Goal: Task Accomplishment & Management: Manage account settings

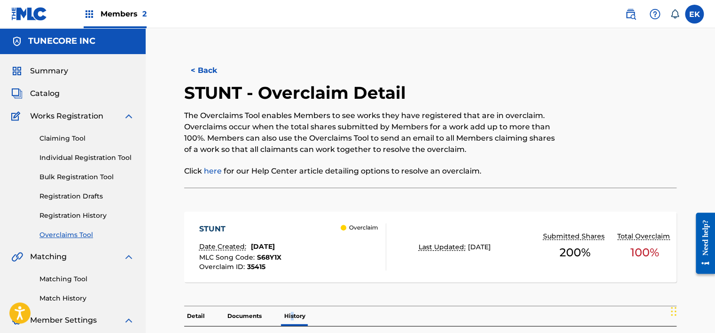
click at [195, 71] on button "< Back" at bounding box center [212, 70] width 56 height 23
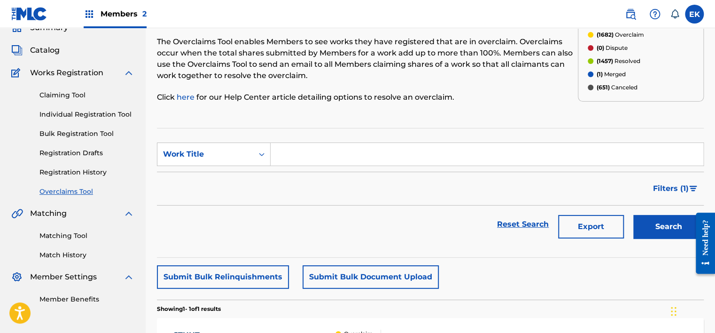
scroll to position [22, 0]
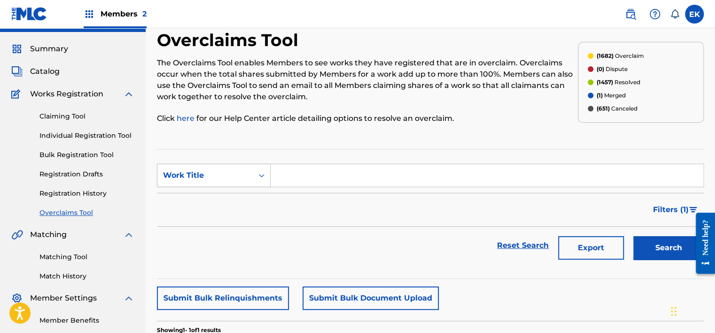
click at [256, 165] on div "Search Form" at bounding box center [261, 175] width 17 height 23
click at [246, 189] on div "MLC Song Code" at bounding box center [213, 198] width 113 height 23
drag, startPoint x: 276, startPoint y: 188, endPoint x: 295, endPoint y: 176, distance: 21.9
click at [295, 179] on input "Search Form" at bounding box center [487, 175] width 433 height 23
paste input "MO1ZIR"
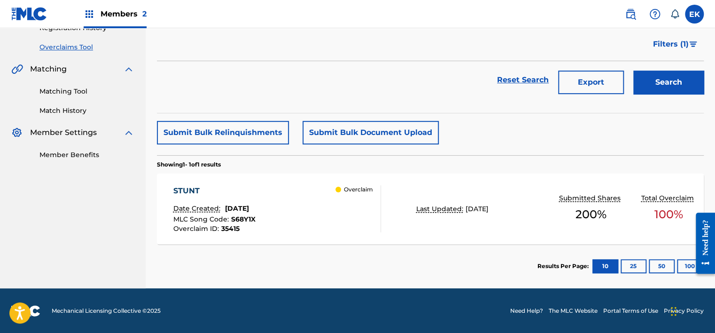
type input "MO1ZIR"
click at [655, 79] on button "Search" at bounding box center [668, 81] width 70 height 23
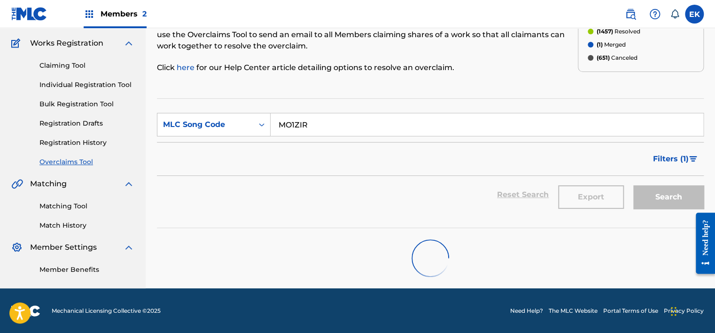
scroll to position [188, 0]
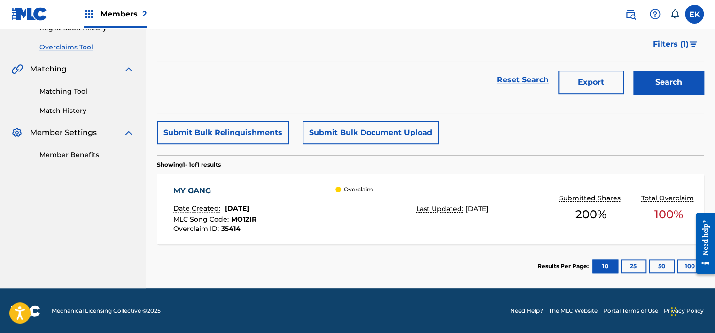
click at [333, 212] on div "MY GANG Date Created: [DATE] MLC Song Code : MO1ZIR Overclaim ID : 35414 Overcl…" at bounding box center [277, 208] width 208 height 47
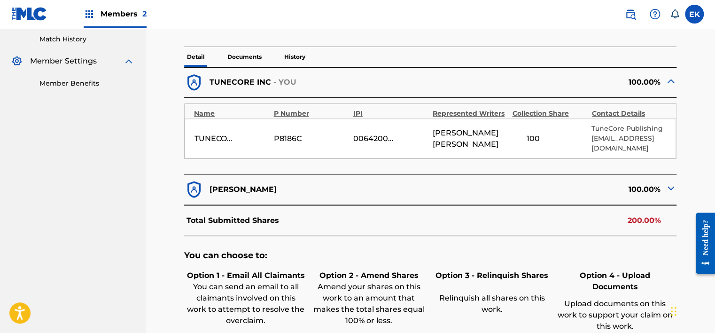
click at [237, 56] on p "Documents" at bounding box center [245, 57] width 40 height 20
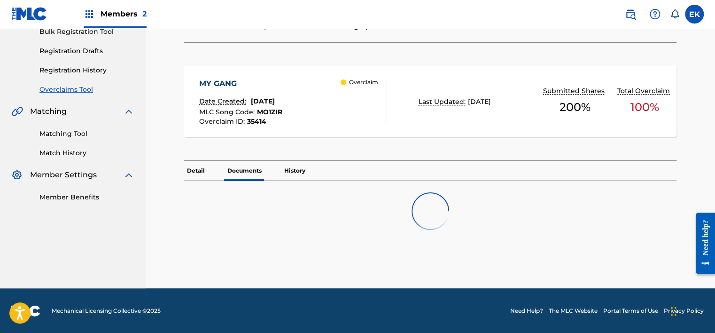
scroll to position [259, 0]
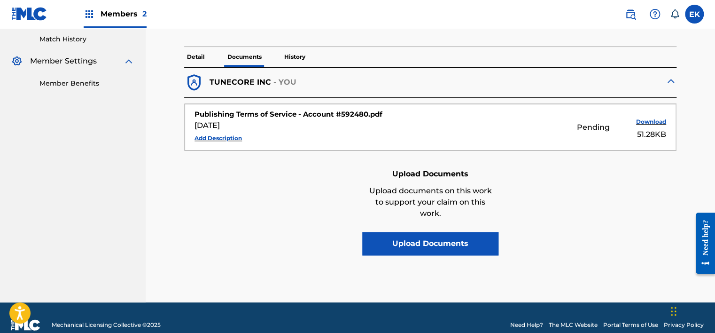
click at [303, 58] on p "History" at bounding box center [294, 57] width 27 height 20
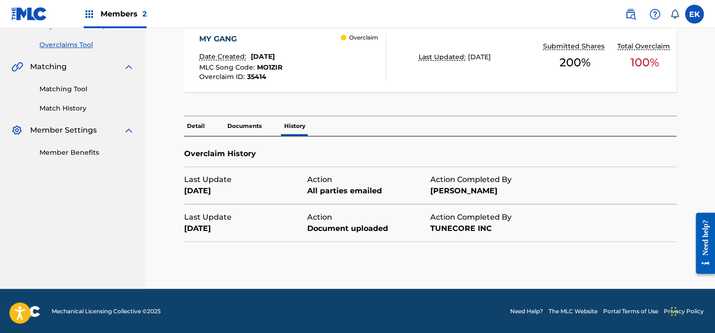
drag, startPoint x: 674, startPoint y: 126, endPoint x: 638, endPoint y: 117, distance: 37.4
click at [674, 126] on div "Detail Documents History" at bounding box center [430, 126] width 492 height 20
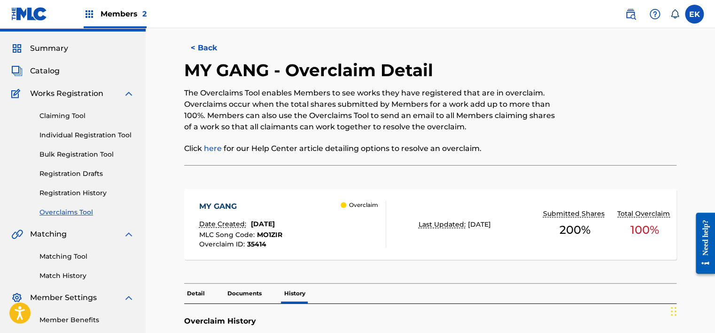
scroll to position [0, 0]
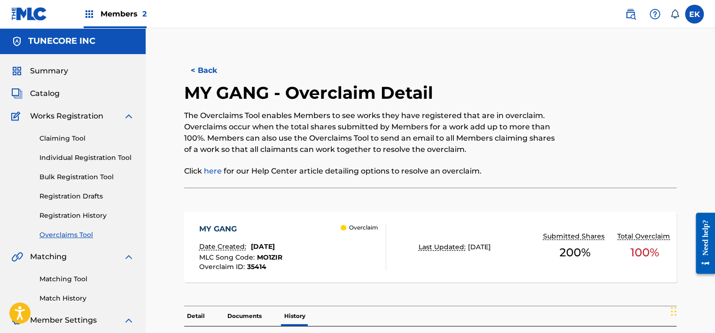
click at [223, 63] on button "< Back" at bounding box center [212, 70] width 56 height 23
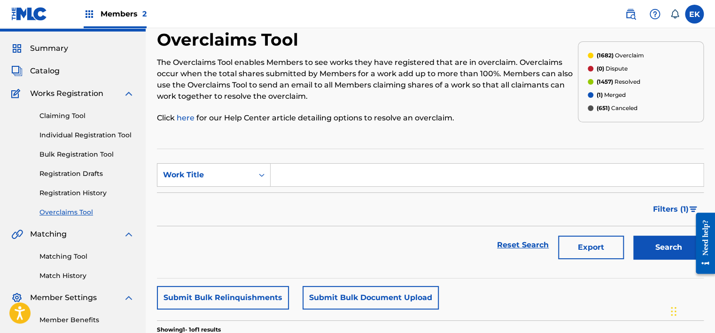
scroll to position [22, 0]
click at [223, 162] on section "SearchWithCriteriaa695e4c8-3f30-4acd-ae57-4ca3b34a7baa Work Title Filter Status…" at bounding box center [430, 214] width 547 height 130
click at [225, 178] on div "Work Title" at bounding box center [205, 175] width 85 height 11
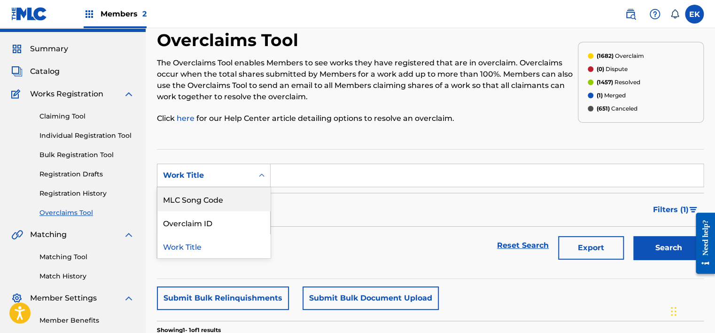
click at [217, 199] on div "MLC Song Code" at bounding box center [213, 198] width 113 height 23
click at [305, 178] on input "Search Form" at bounding box center [487, 175] width 433 height 23
paste input "BF7BLE"
type input "BF7BLE"
click at [647, 254] on button "Search" at bounding box center [668, 247] width 70 height 23
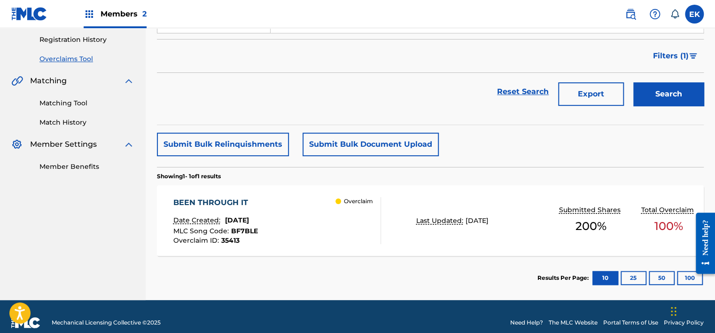
scroll to position [188, 0]
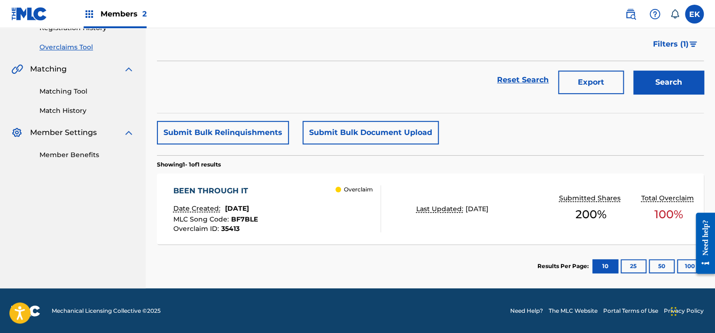
click at [348, 205] on div "Overclaim" at bounding box center [358, 208] width 45 height 47
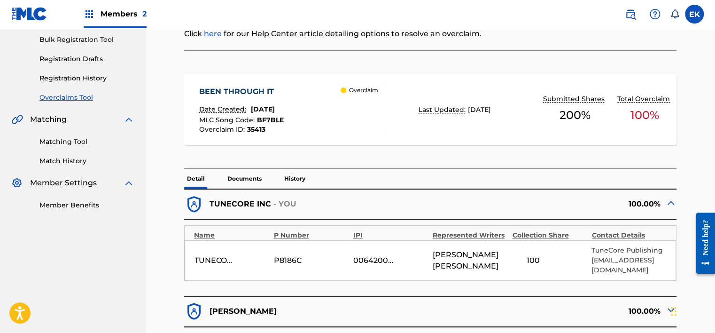
scroll to position [141, 0]
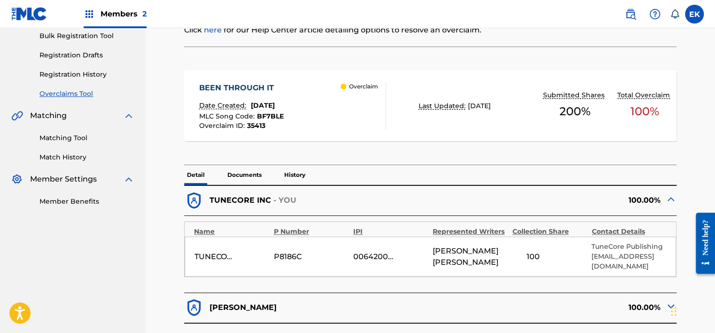
click at [254, 175] on p "Documents" at bounding box center [245, 175] width 40 height 20
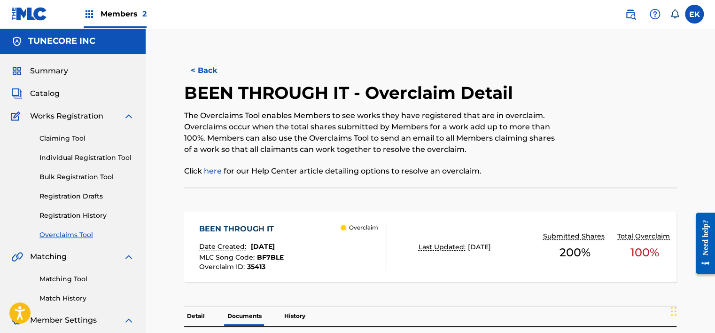
click at [211, 75] on button "< Back" at bounding box center [212, 70] width 56 height 23
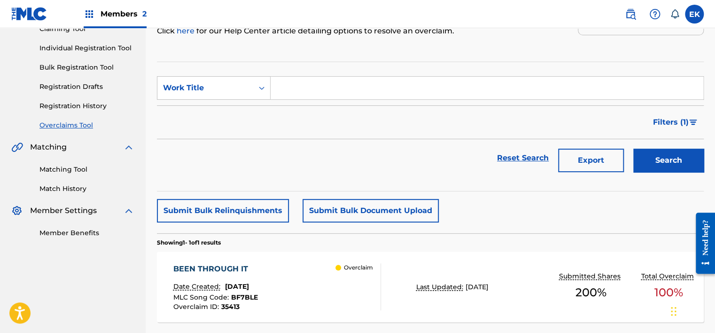
scroll to position [69, 0]
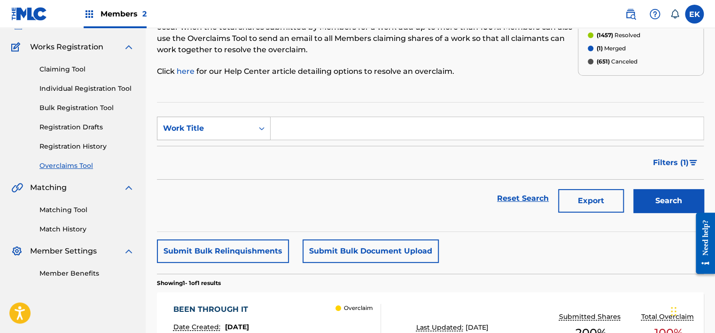
click at [248, 128] on div "Work Title" at bounding box center [205, 128] width 96 height 18
click at [233, 156] on div "MLC Song Code" at bounding box center [213, 151] width 113 height 23
click at [283, 124] on input "Search Form" at bounding box center [487, 128] width 433 height 23
paste input "LS6TRU"
type input "LS6TRU"
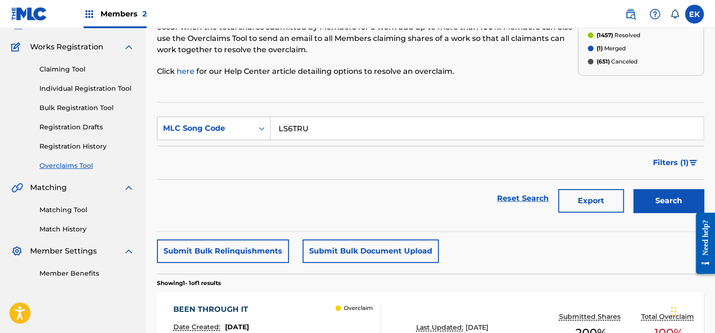
click at [649, 190] on button "Search" at bounding box center [668, 200] width 70 height 23
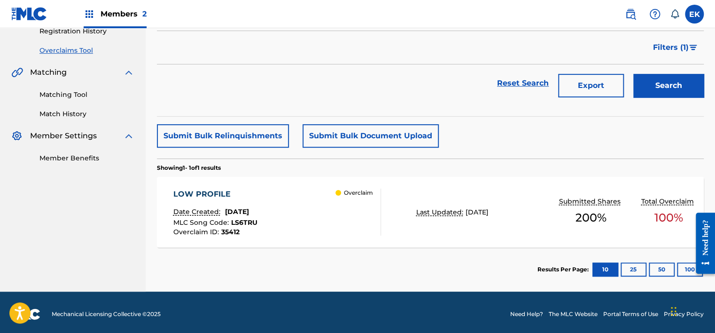
scroll to position [188, 0]
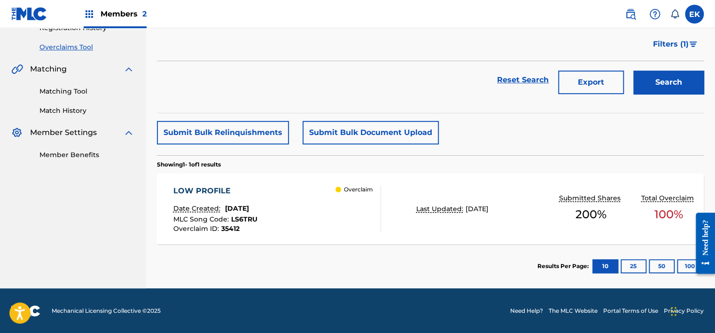
click at [350, 216] on div "Overclaim" at bounding box center [358, 208] width 45 height 47
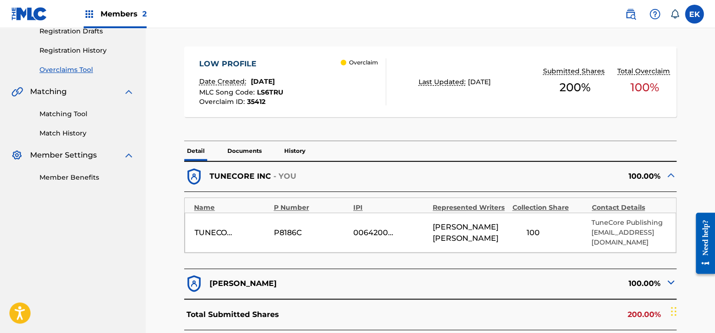
click at [242, 148] on p "Documents" at bounding box center [245, 151] width 40 height 20
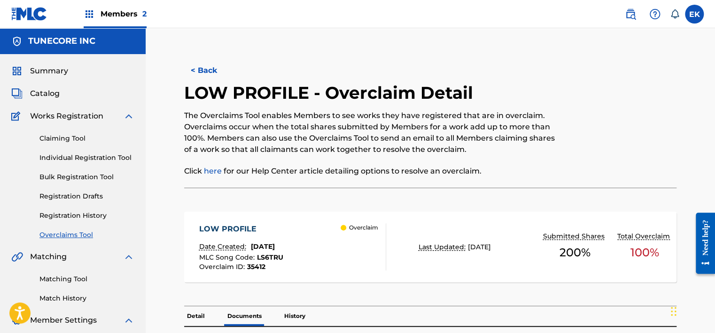
click at [242, 23] on nav "Members 2 EK EK [PERSON_NAME] [PERSON_NAME][EMAIL_ADDRESS][PERSON_NAME][DOMAIN_…" at bounding box center [357, 14] width 715 height 28
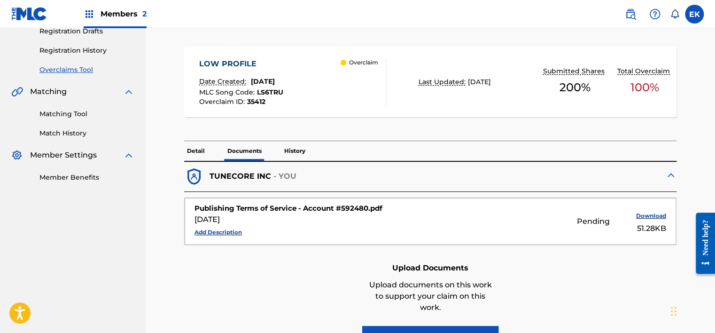
scroll to position [188, 0]
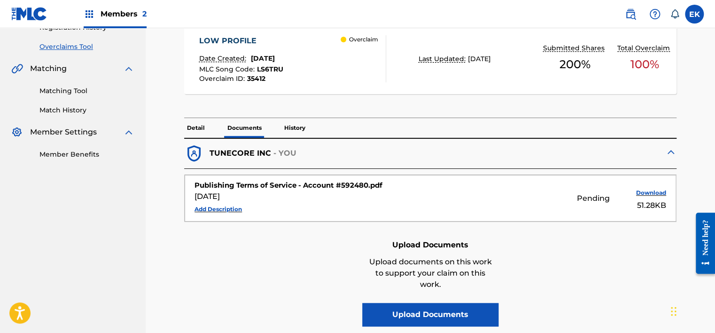
click at [190, 125] on p "Detail" at bounding box center [195, 128] width 23 height 20
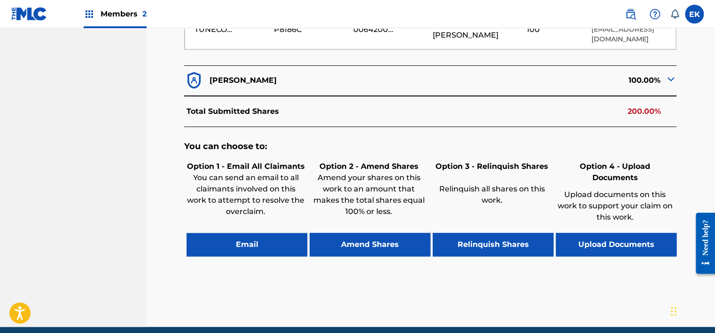
scroll to position [376, 0]
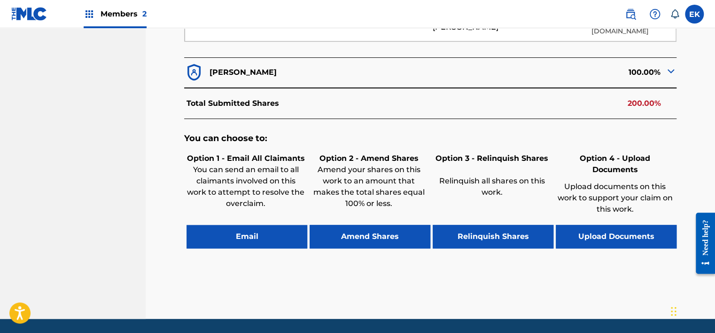
click at [261, 229] on button "Email" at bounding box center [247, 236] width 121 height 23
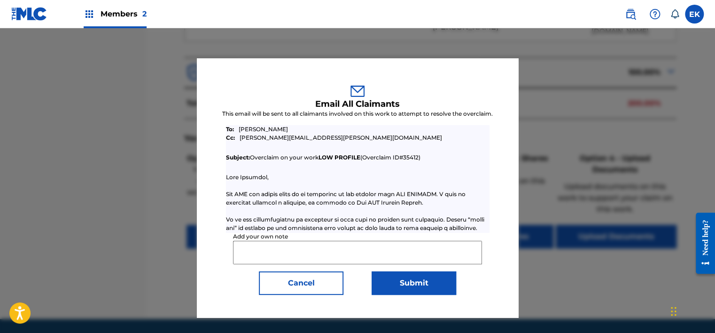
click at [266, 249] on input "Add your own note" at bounding box center [357, 252] width 249 height 23
paste input "If you would like to terminate works in your account you can request a terminat…"
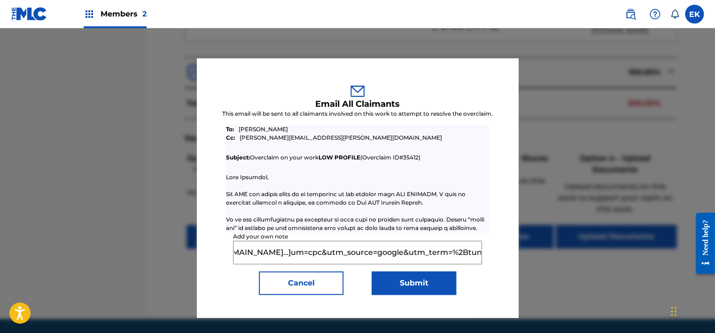
scroll to position [0, 596]
type input "If you would like to terminate works in your account you can request a terminat…"
drag, startPoint x: 67, startPoint y: 80, endPoint x: 69, endPoint y: 88, distance: 8.3
click at [67, 81] on div at bounding box center [357, 194] width 715 height 333
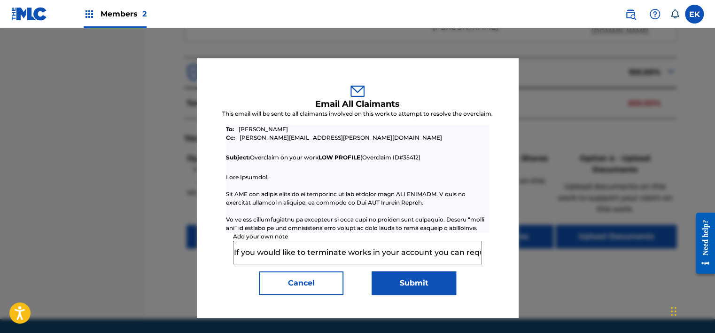
drag, startPoint x: 303, startPoint y: 289, endPoint x: 306, endPoint y: 284, distance: 5.7
click at [303, 289] on button "Cancel" at bounding box center [301, 282] width 85 height 23
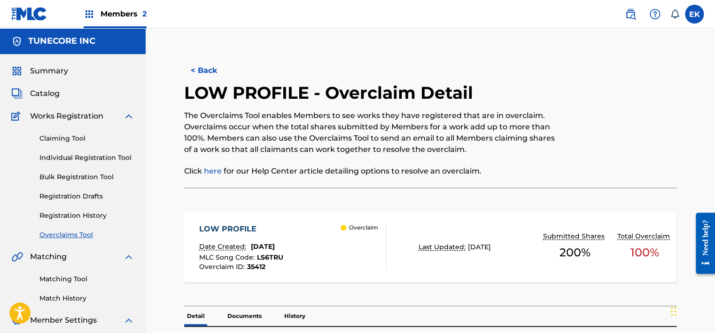
click at [207, 68] on button "< Back" at bounding box center [212, 70] width 56 height 23
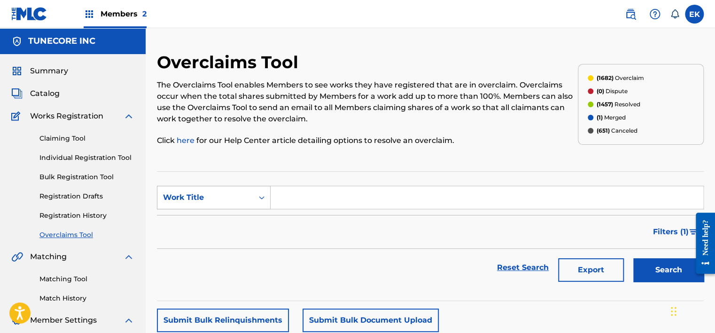
drag, startPoint x: 255, startPoint y: 191, endPoint x: 255, endPoint y: 197, distance: 5.6
click at [255, 192] on div "Search Form" at bounding box center [261, 197] width 17 height 17
click at [248, 221] on div "MLC Song Code" at bounding box center [213, 220] width 113 height 23
drag, startPoint x: 263, startPoint y: 210, endPoint x: 303, endPoint y: 194, distance: 42.8
click at [303, 193] on input "Search Form" at bounding box center [487, 197] width 433 height 23
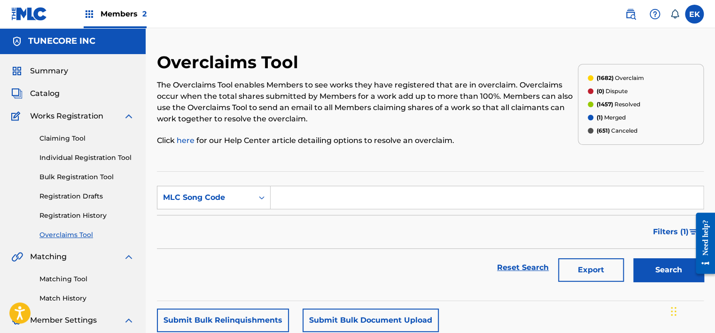
paste input "S68Y1X"
type input "S68Y1X"
click at [672, 267] on button "Search" at bounding box center [668, 269] width 70 height 23
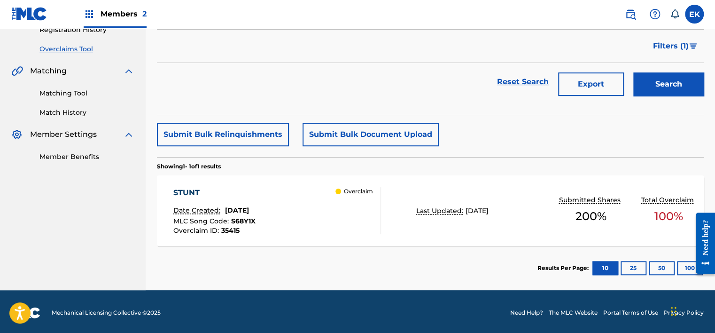
scroll to position [188, 0]
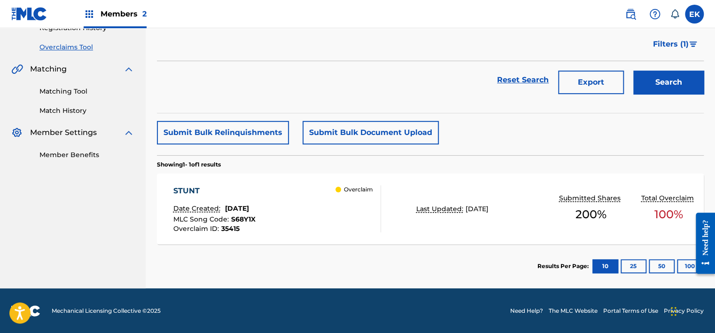
click at [300, 219] on div "STUNT Date Created: [DATE] MLC Song Code : S68Y1X Overclaim ID : 35415 Overclaim" at bounding box center [277, 208] width 208 height 47
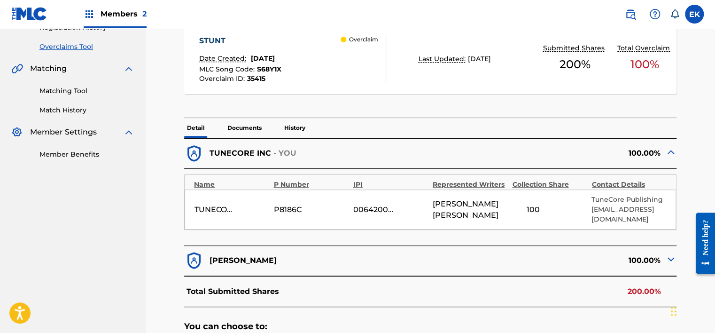
click at [244, 126] on p "Documents" at bounding box center [245, 128] width 40 height 20
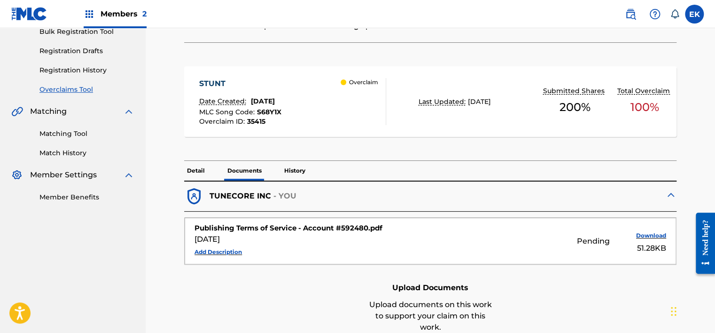
scroll to position [188, 0]
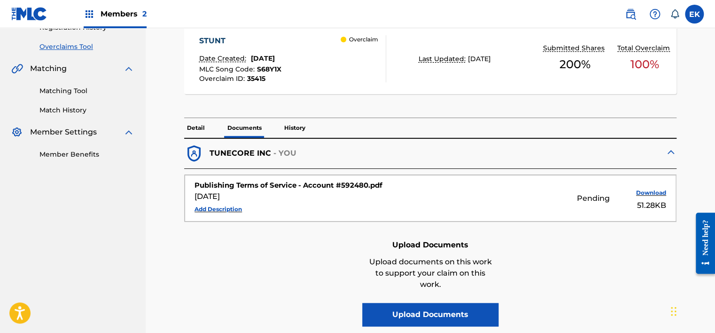
click at [289, 131] on p "History" at bounding box center [294, 128] width 27 height 20
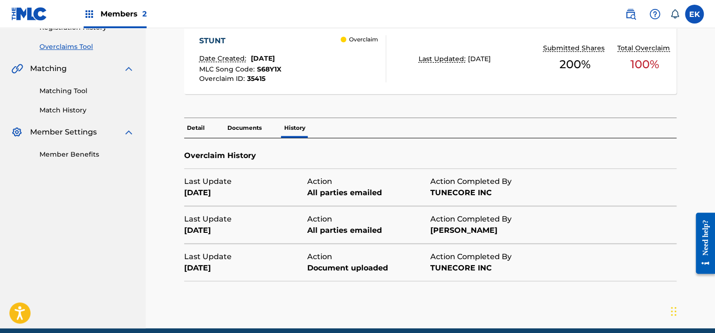
click at [449, 269] on div "TUNECORE INC" at bounding box center [491, 267] width 123 height 11
click at [443, 208] on div "Last Update [DATE] Action All parties emailed Action Completed By [PERSON_NAME]" at bounding box center [368, 224] width 369 height 37
click at [446, 190] on div "TUNECORE INC" at bounding box center [491, 192] width 123 height 11
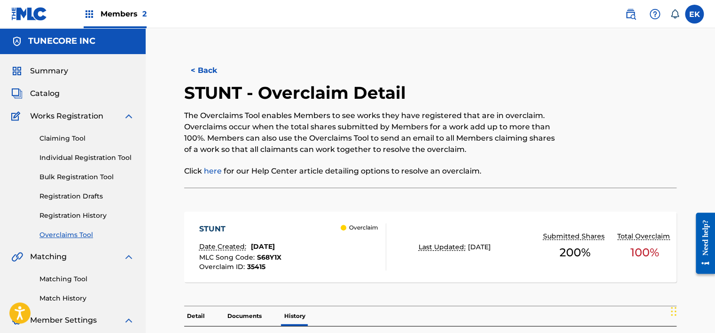
click at [202, 69] on button "< Back" at bounding box center [212, 70] width 56 height 23
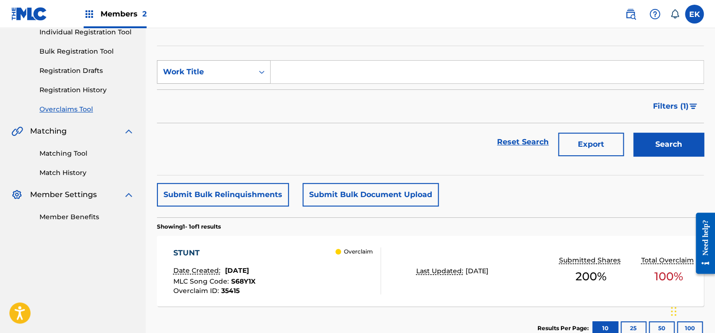
scroll to position [69, 0]
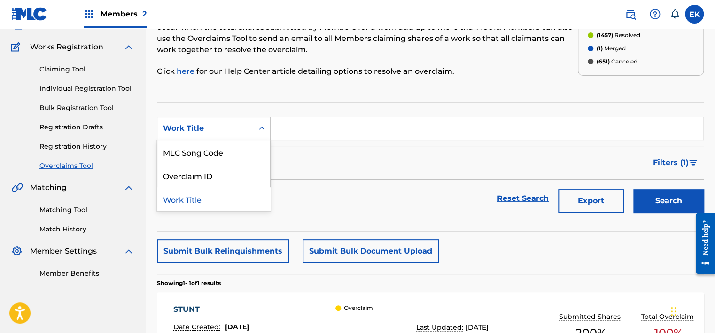
click at [186, 123] on div "Work Title" at bounding box center [205, 128] width 85 height 11
click at [214, 152] on div "MLC Song Code" at bounding box center [213, 151] width 113 height 23
click at [289, 136] on input "Search Form" at bounding box center [487, 128] width 433 height 23
paste input "FB4QT0"
type input "FB4QT0"
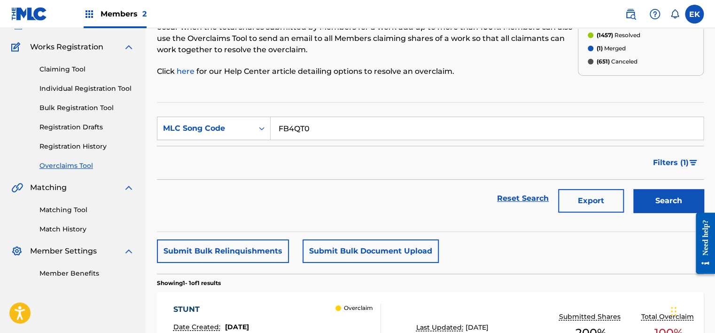
click at [665, 207] on button "Search" at bounding box center [668, 200] width 70 height 23
click at [357, 161] on div "Filters ( 1 )" at bounding box center [430, 163] width 547 height 34
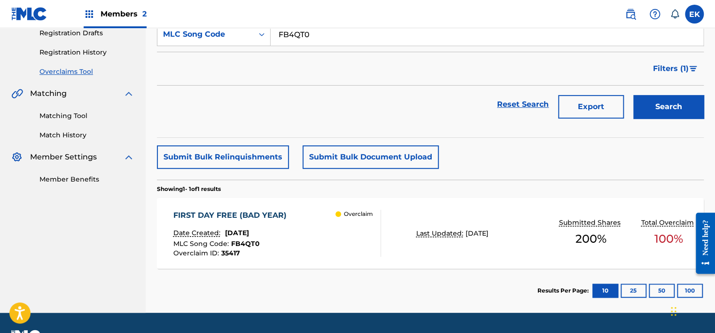
click at [326, 232] on div "FIRST DAY FREE (BAD YEAR) Date Created: [DATE] MLC Song Code : FB4QT0 Overclaim…" at bounding box center [277, 233] width 208 height 47
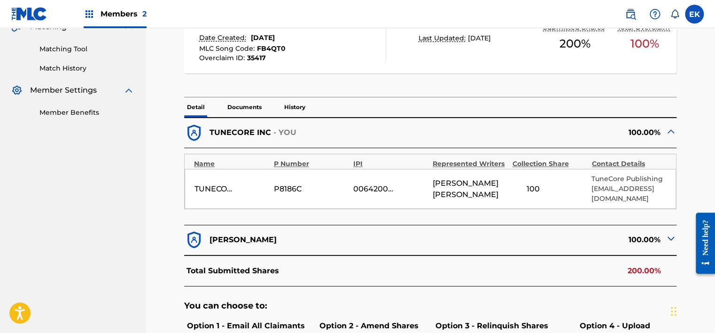
scroll to position [235, 0]
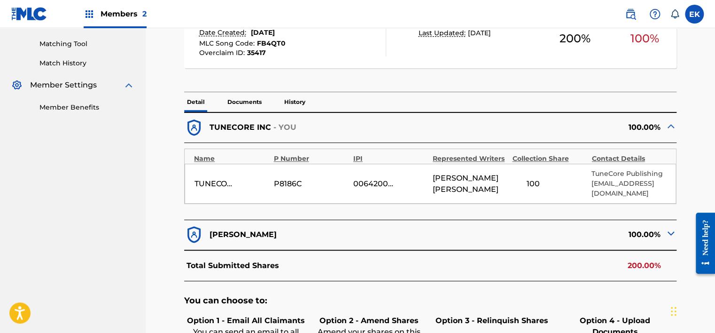
click at [286, 100] on p "History" at bounding box center [294, 102] width 27 height 20
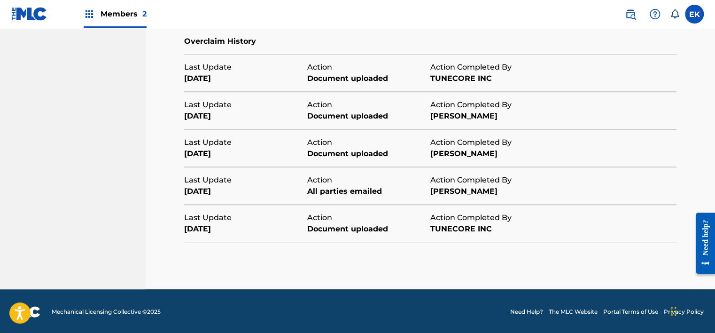
scroll to position [135, 0]
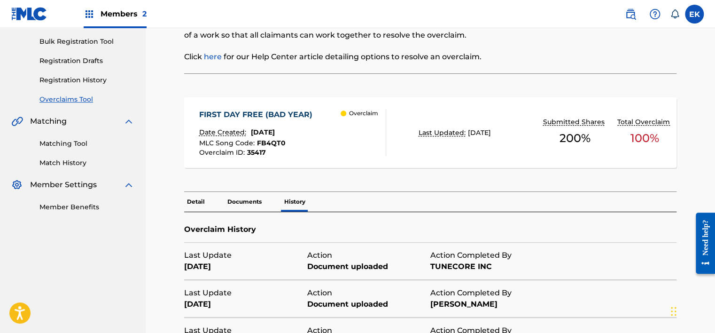
click at [242, 199] on p "Documents" at bounding box center [245, 202] width 40 height 20
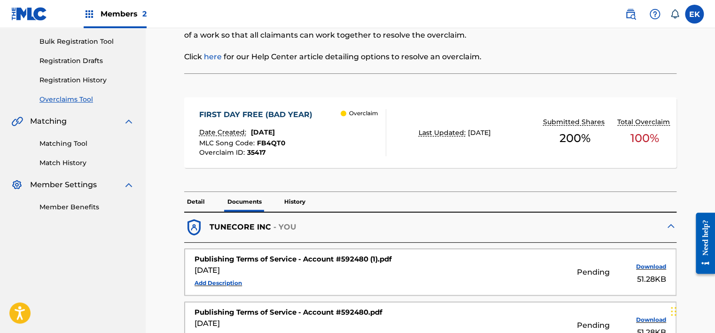
scroll to position [229, 0]
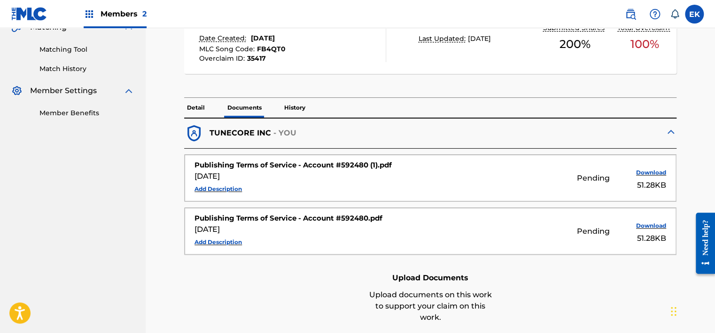
click at [203, 104] on p "Detail" at bounding box center [195, 108] width 23 height 20
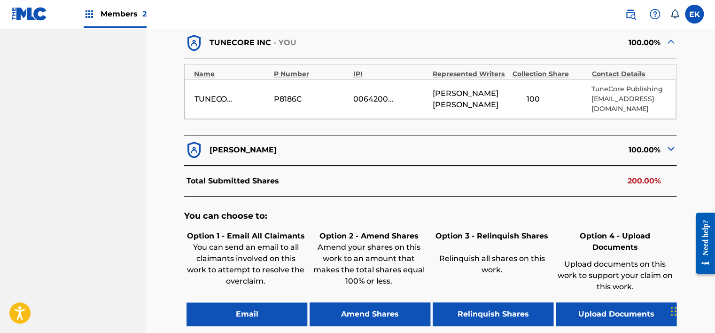
scroll to position [323, 0]
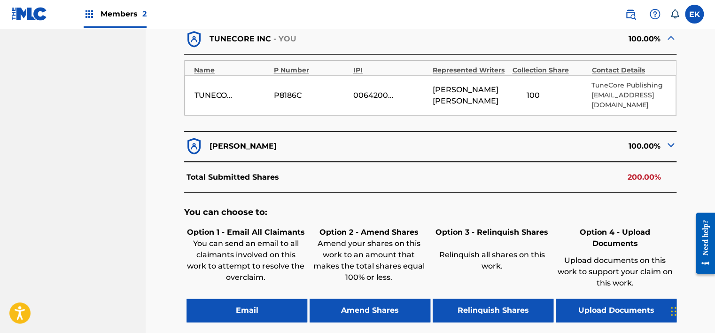
click at [258, 298] on button "Email" at bounding box center [247, 309] width 121 height 23
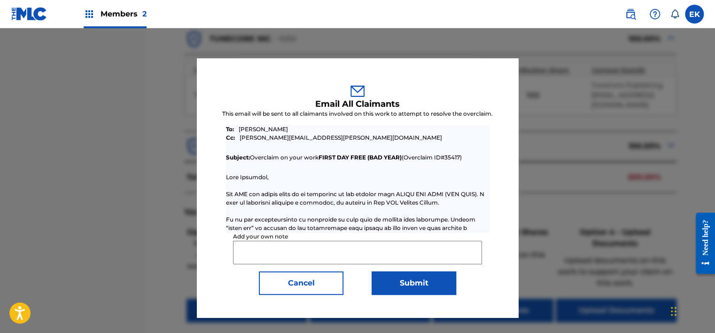
click at [268, 251] on input "Add your own note" at bounding box center [357, 252] width 249 height 23
paste input "If you would like to terminate works in your account you can request a terminat…"
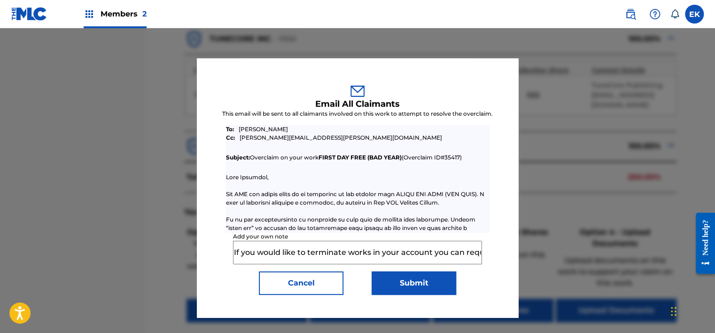
scroll to position [0, 954]
type input "If you would like to terminate works in your account you can request a terminat…"
click at [422, 286] on button "Submit" at bounding box center [414, 282] width 85 height 23
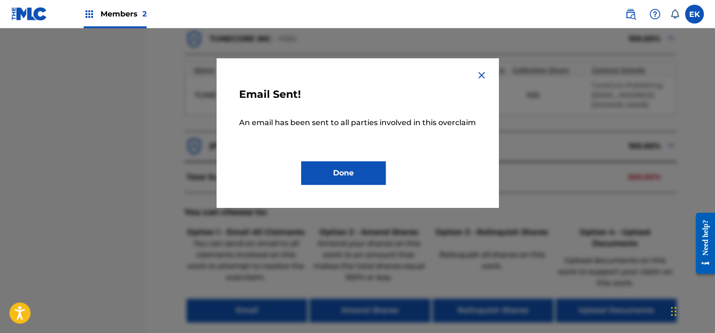
click at [352, 169] on button "Done" at bounding box center [343, 172] width 85 height 23
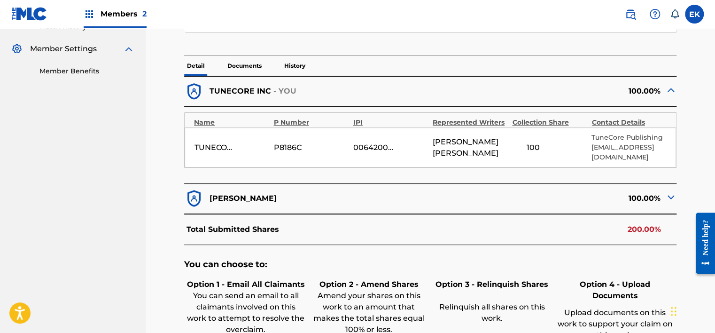
scroll to position [182, 0]
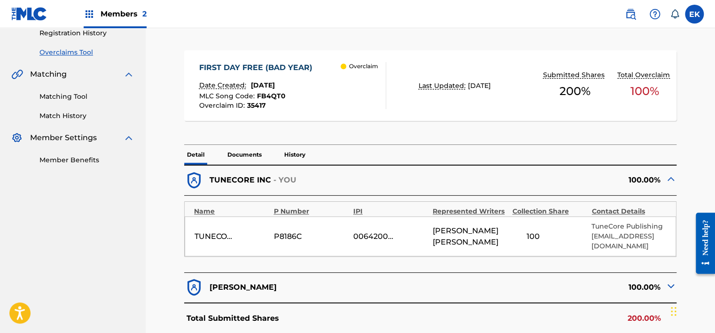
click at [291, 155] on p "History" at bounding box center [294, 155] width 27 height 20
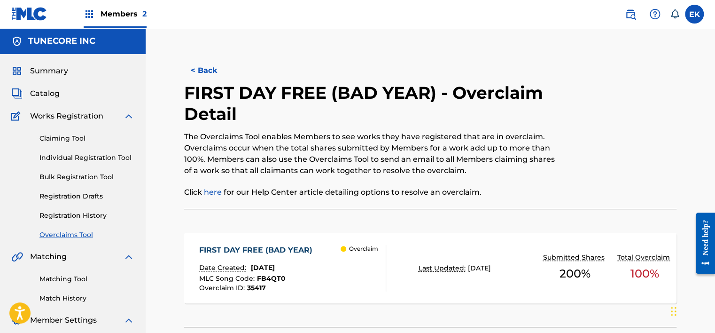
click at [220, 73] on button "< Back" at bounding box center [212, 70] width 56 height 23
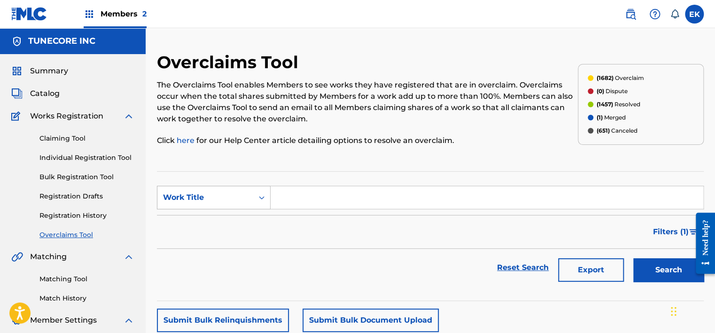
click at [237, 195] on div "Work Title" at bounding box center [205, 197] width 85 height 11
drag, startPoint x: 224, startPoint y: 222, endPoint x: 239, endPoint y: 222, distance: 15.0
click at [226, 223] on div "MLC Song Code" at bounding box center [213, 220] width 113 height 23
click at [295, 192] on input "Search Form" at bounding box center [487, 197] width 433 height 23
paste input "VX28SZ"
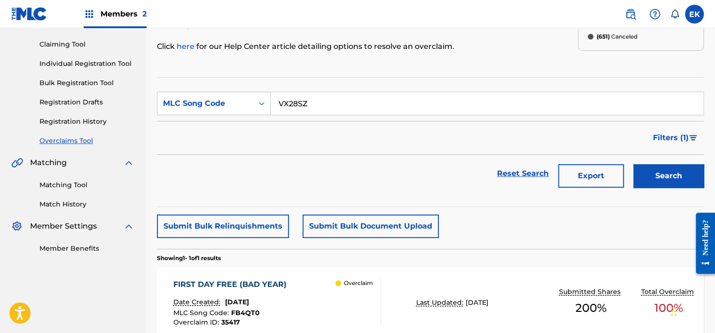
type input "VX28SZ"
click at [675, 165] on button "Search" at bounding box center [668, 175] width 70 height 23
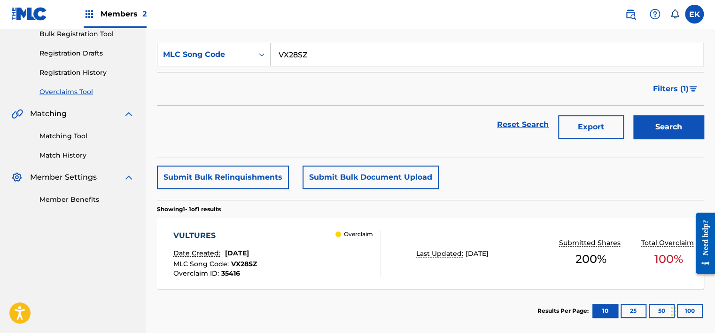
scroll to position [188, 0]
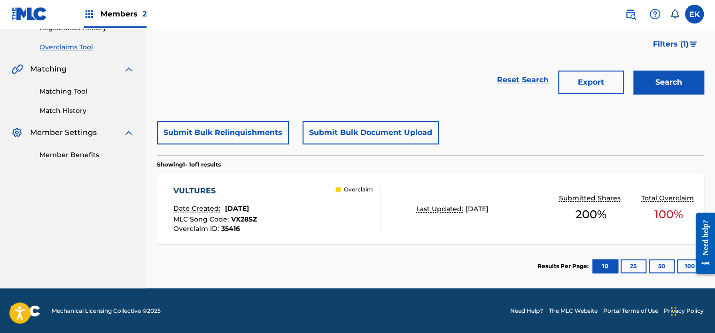
click at [295, 215] on div "VULTURES Date Created: [DATE] MLC Song Code : VX28SZ Overclaim ID : 35416 Overc…" at bounding box center [277, 208] width 208 height 47
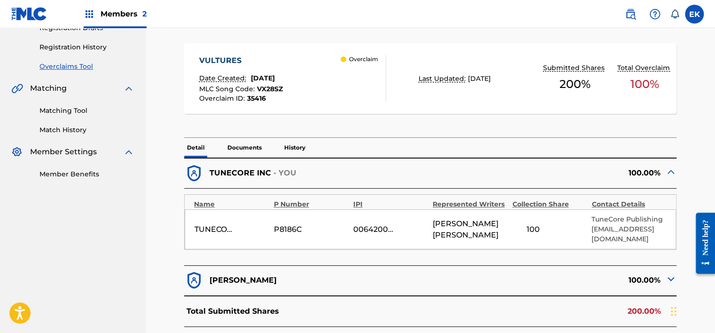
scroll to position [188, 0]
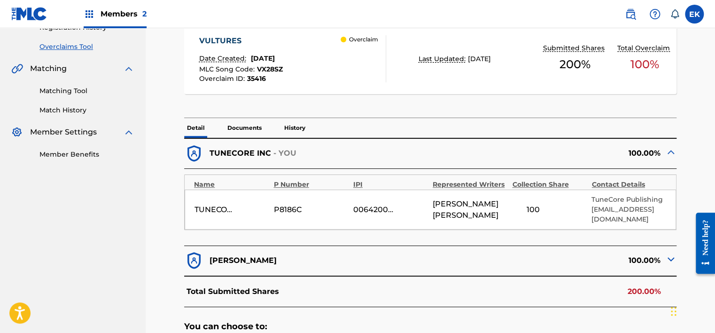
click at [291, 124] on p "History" at bounding box center [294, 128] width 27 height 20
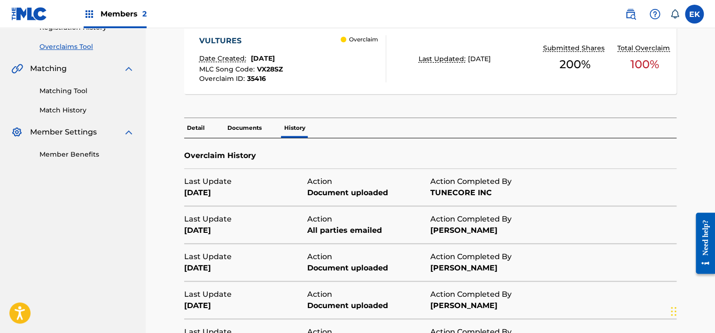
click at [250, 125] on p "Documents" at bounding box center [245, 128] width 40 height 20
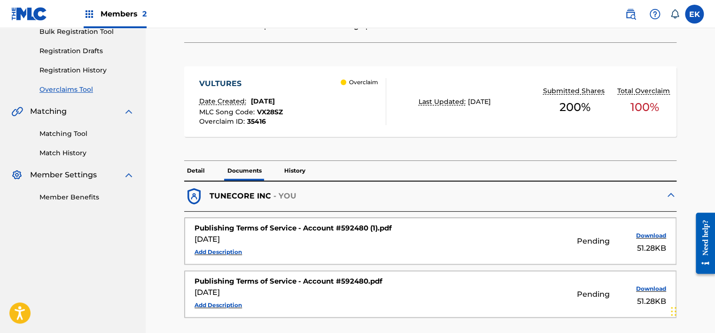
scroll to position [188, 0]
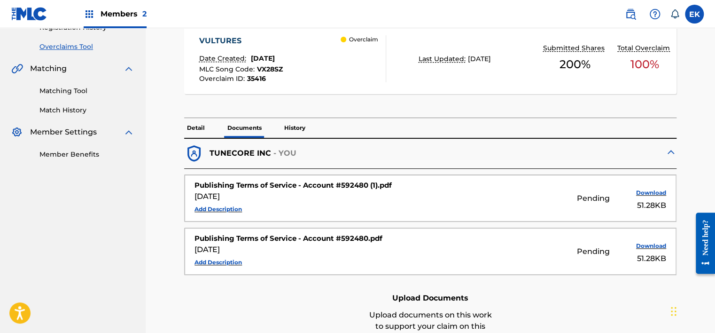
click at [293, 125] on p "History" at bounding box center [294, 128] width 27 height 20
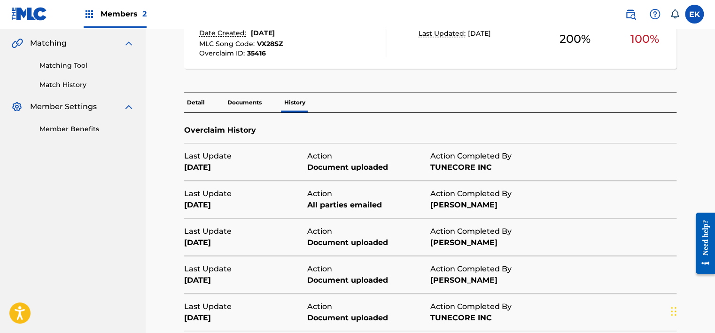
scroll to position [235, 0]
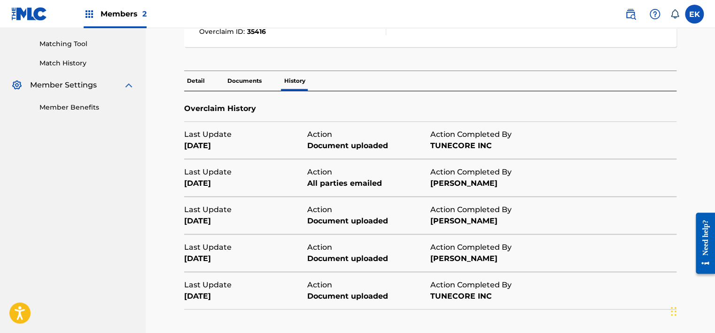
click at [201, 84] on p "Detail" at bounding box center [195, 81] width 23 height 20
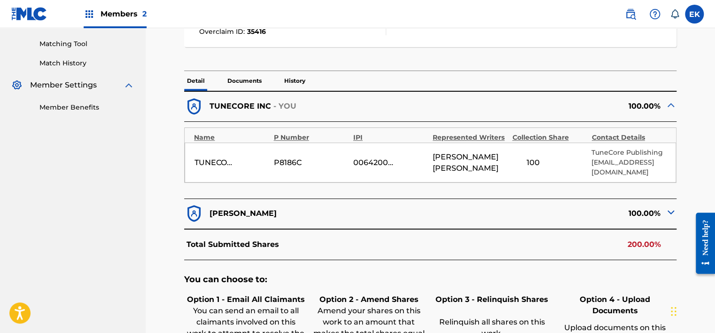
scroll to position [376, 0]
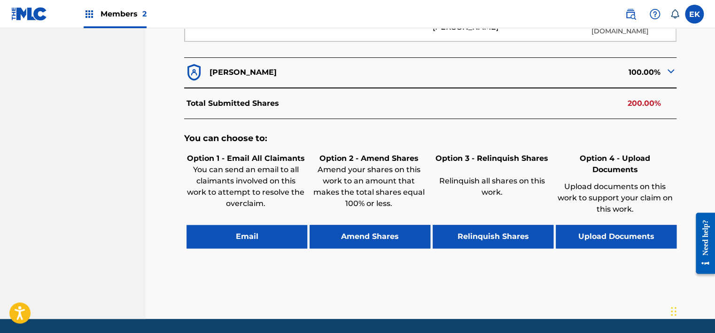
click at [262, 229] on button "Email" at bounding box center [247, 236] width 121 height 23
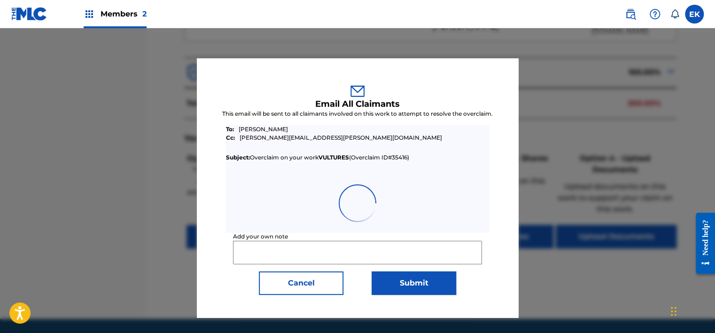
click at [266, 246] on input "Add your own note" at bounding box center [357, 252] width 249 height 23
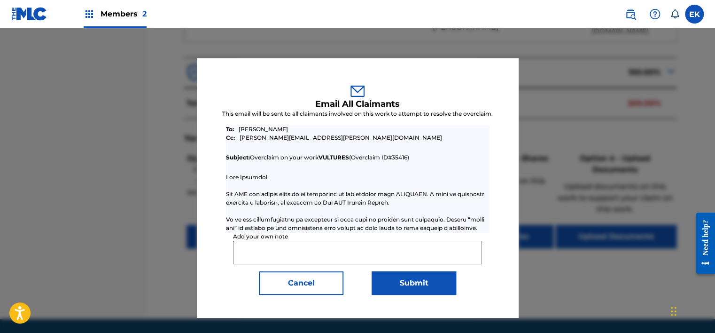
paste input "VX28SZ"
type input "V"
click at [269, 256] on input "Add your own note" at bounding box center [357, 252] width 249 height 23
paste input "If you would like to terminate works in your account you can request a terminat…"
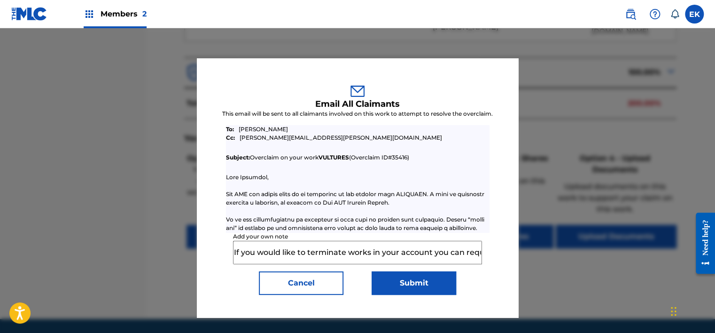
scroll to position [0, 954]
type input "If you would like to terminate works in your account you can request a terminat…"
click at [411, 286] on button "Submit" at bounding box center [414, 282] width 85 height 23
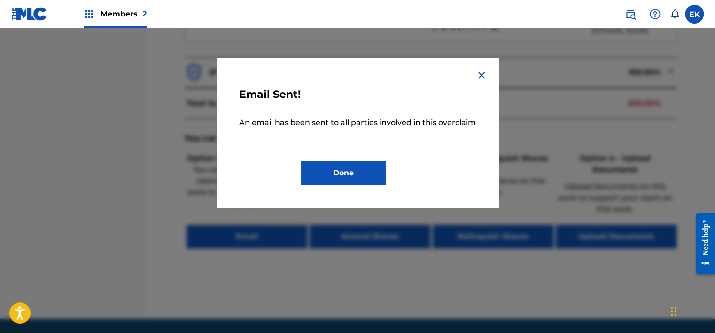
click at [352, 180] on button "Done" at bounding box center [343, 172] width 85 height 23
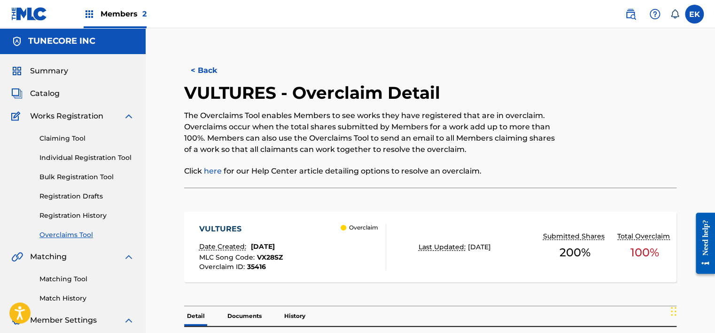
click at [218, 66] on button "< Back" at bounding box center [212, 70] width 56 height 23
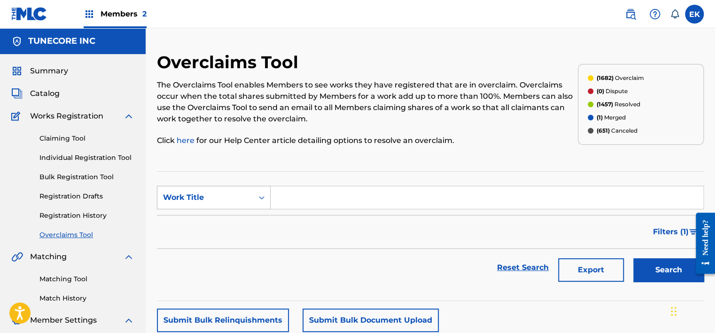
click at [223, 190] on div "Work Title" at bounding box center [214, 197] width 114 height 23
click at [214, 216] on div "MLC Song Code" at bounding box center [213, 220] width 113 height 23
click at [273, 204] on input "Search Form" at bounding box center [487, 197] width 433 height 23
paste input "MO1ZIR"
type input "MO1ZIR"
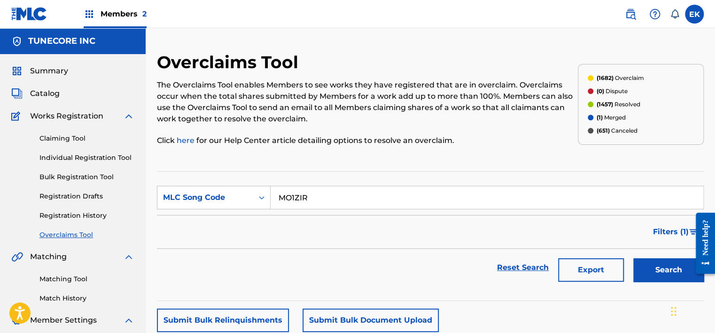
drag, startPoint x: 668, startPoint y: 270, endPoint x: 567, endPoint y: 223, distance: 111.0
click at [667, 269] on button "Search" at bounding box center [668, 269] width 70 height 23
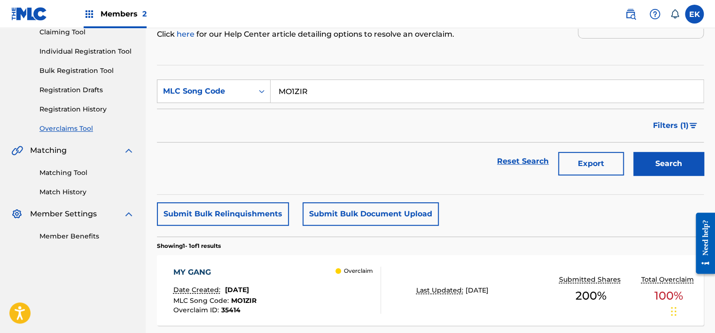
scroll to position [120, 0]
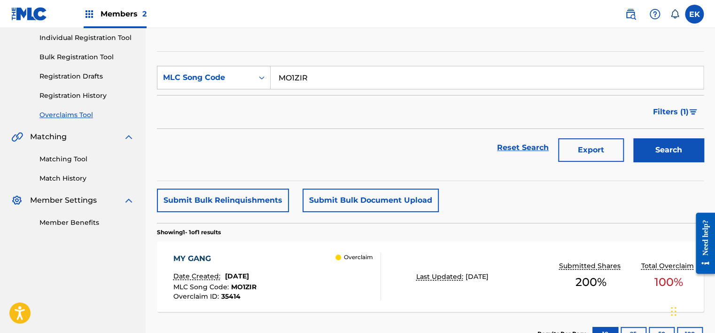
click at [303, 279] on div "MY GANG Date Created: [DATE] MLC Song Code : MO1ZIR Overclaim ID : 35414 Overcl…" at bounding box center [277, 276] width 208 height 47
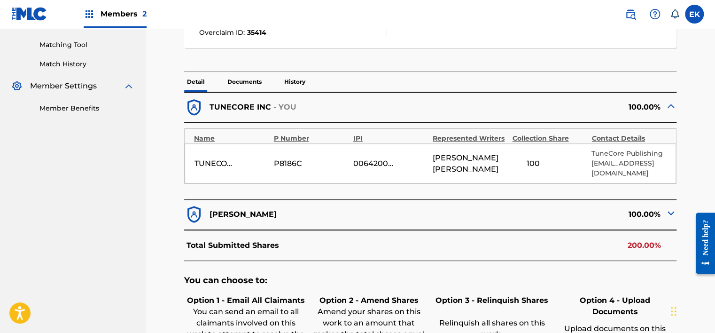
scroll to position [235, 0]
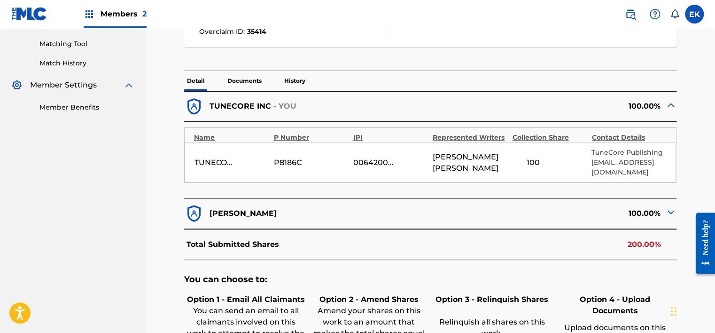
click at [248, 86] on p "Documents" at bounding box center [245, 81] width 40 height 20
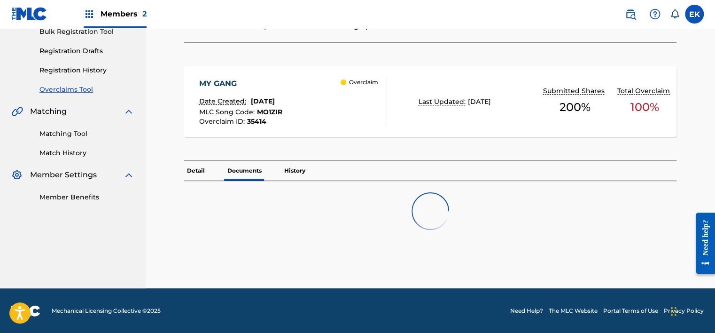
scroll to position [235, 0]
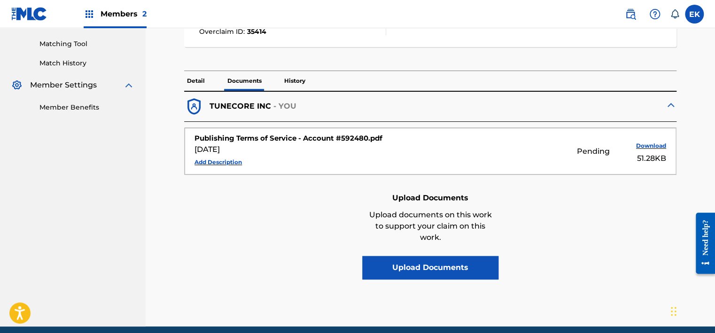
click at [293, 79] on p "History" at bounding box center [294, 81] width 27 height 20
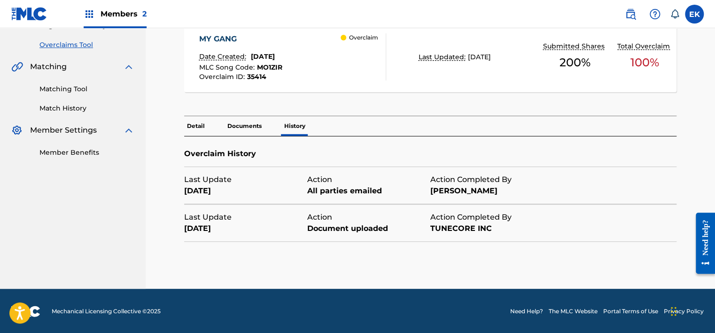
click at [198, 122] on p "Detail" at bounding box center [195, 126] width 23 height 20
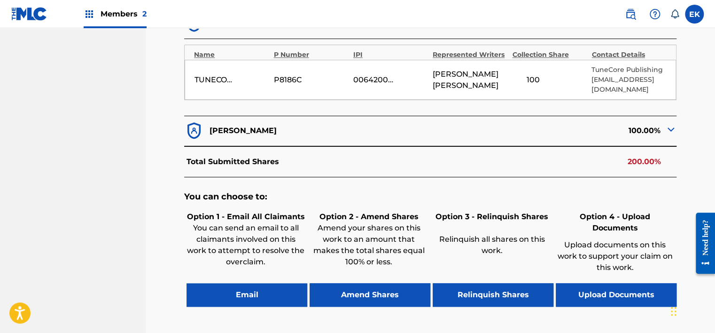
scroll to position [397, 0]
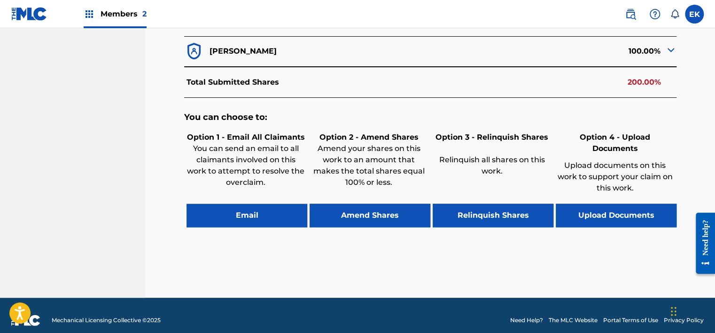
click at [247, 208] on button "Email" at bounding box center [247, 214] width 121 height 23
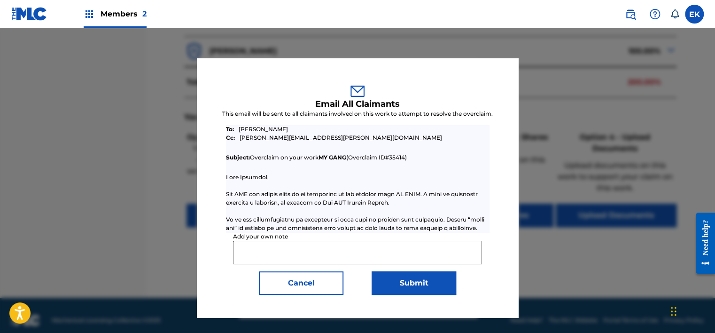
click at [275, 249] on input "Add your own note" at bounding box center [357, 252] width 249 height 23
paste input "If you would like to terminate works in your account you can request a terminat…"
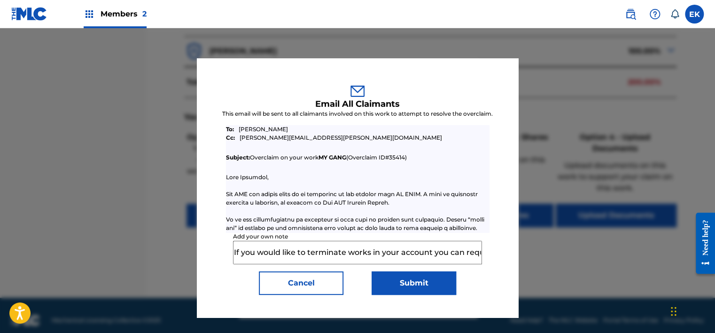
scroll to position [0, 954]
type input "If you would like to terminate works in your account you can request a terminat…"
click at [411, 280] on button "Submit" at bounding box center [414, 282] width 85 height 23
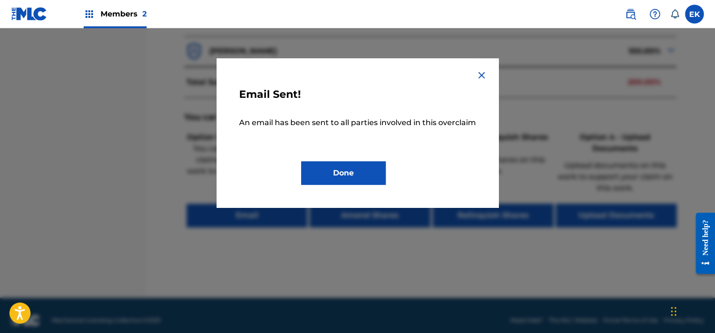
click at [336, 175] on button "Done" at bounding box center [343, 172] width 85 height 23
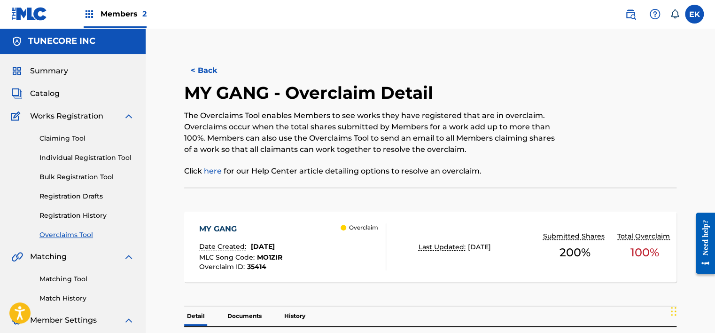
click at [197, 68] on button "< Back" at bounding box center [212, 70] width 56 height 23
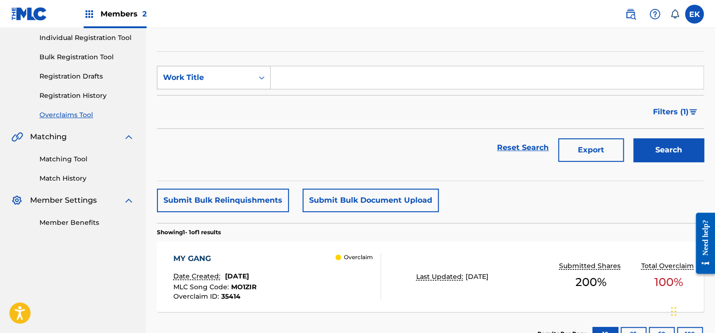
click at [257, 77] on icon "Search Form" at bounding box center [261, 77] width 9 height 9
click at [241, 100] on div "MLC Song Code" at bounding box center [213, 100] width 113 height 23
click at [288, 71] on input "Search Form" at bounding box center [487, 77] width 433 height 23
type input "BF7BLE"
click at [680, 148] on button "Search" at bounding box center [668, 149] width 70 height 23
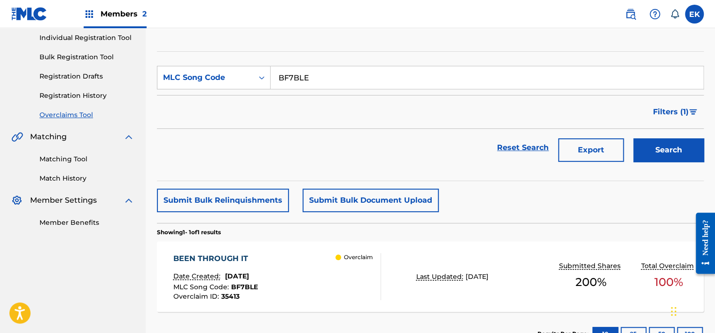
click at [298, 236] on section "BEEN THROUGH IT Date Created: [DATE] MLC Song Code : BF7BLE Overclaim ID : 3541…" at bounding box center [430, 273] width 547 height 75
click at [287, 248] on div "BEEN THROUGH IT Date Created: [DATE] MLC Song Code : BF7BLE Overclaim ID : 3541…" at bounding box center [430, 276] width 547 height 70
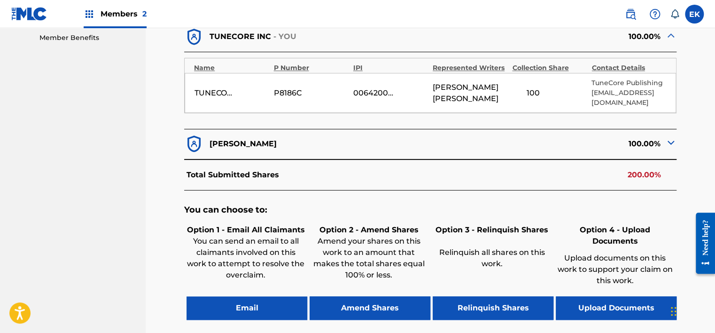
scroll to position [303, 0]
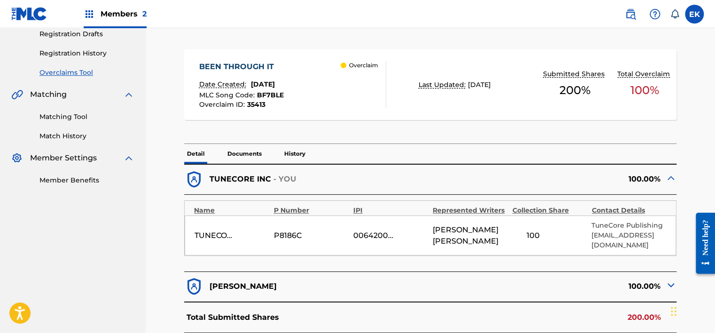
click at [244, 147] on p "Documents" at bounding box center [245, 154] width 40 height 20
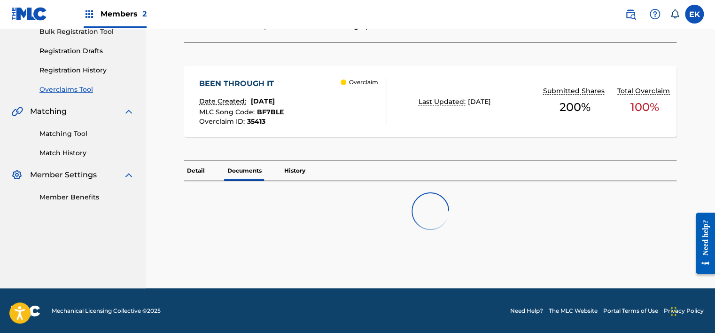
scroll to position [162, 0]
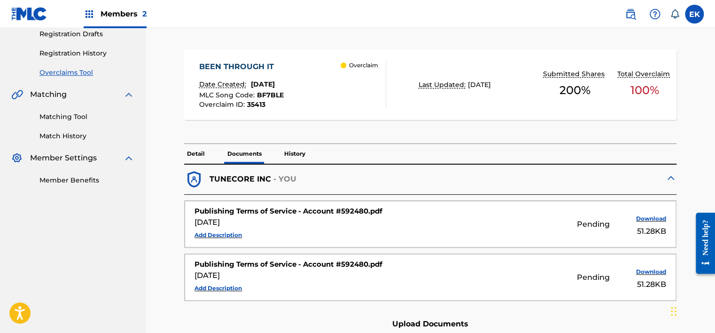
click at [201, 151] on p "Detail" at bounding box center [195, 154] width 23 height 20
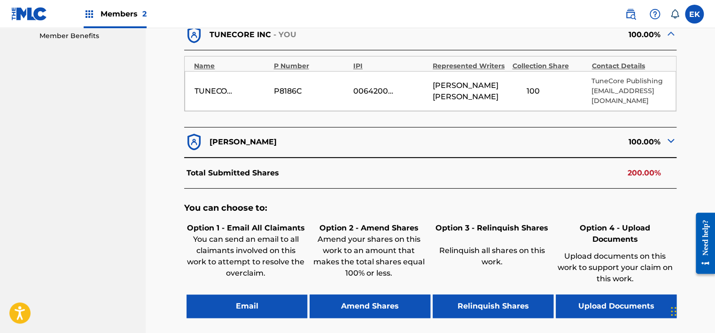
scroll to position [397, 0]
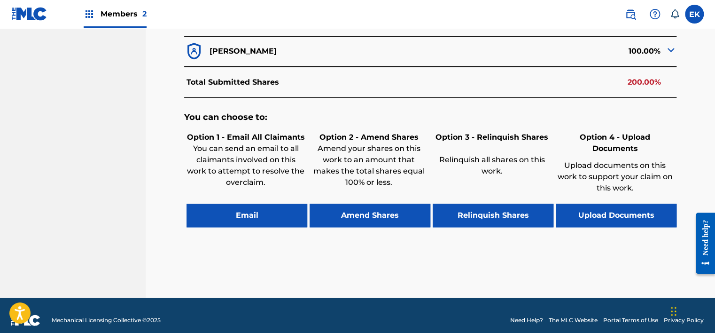
click at [266, 203] on button "Email" at bounding box center [247, 214] width 121 height 23
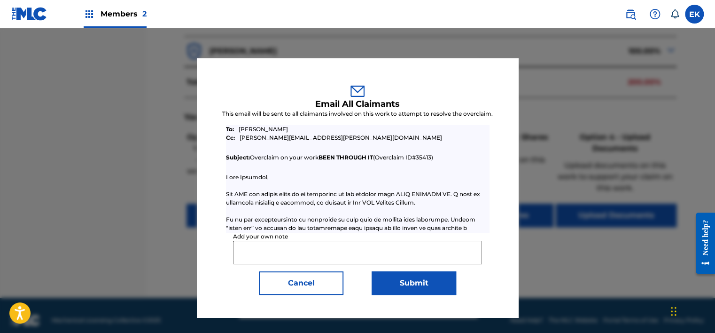
click at [253, 253] on input "Add your own note" at bounding box center [357, 252] width 249 height 23
paste input "If you would like to terminate works in your account you can request a terminat…"
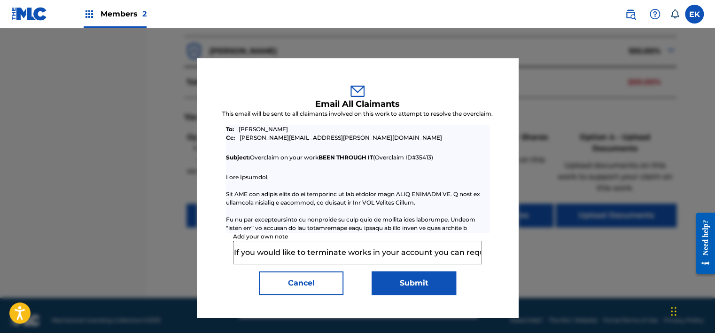
scroll to position [0, 954]
type input "If you would like to terminate works in your account you can request a terminat…"
click at [415, 289] on button "Submit" at bounding box center [414, 282] width 85 height 23
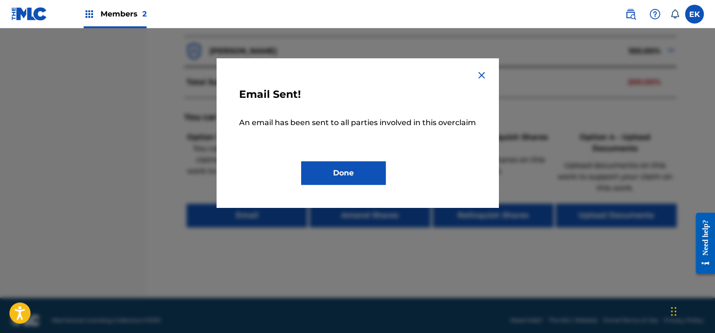
click at [237, 237] on div at bounding box center [357, 194] width 715 height 333
click at [363, 171] on button "Done" at bounding box center [343, 172] width 85 height 23
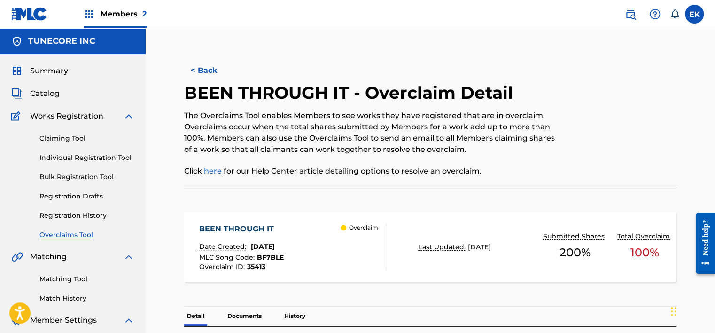
click at [186, 64] on button "< Back" at bounding box center [212, 70] width 56 height 23
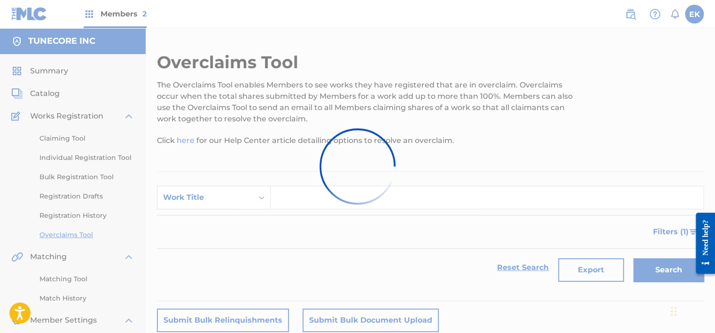
scroll to position [120, 0]
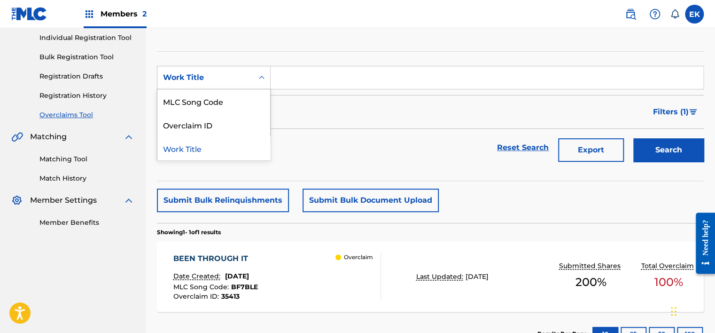
click at [226, 75] on div "Work Title" at bounding box center [205, 77] width 85 height 11
click at [220, 107] on div "MLC Song Code" at bounding box center [213, 100] width 113 height 23
click at [274, 74] on input "Search Form" at bounding box center [487, 77] width 433 height 23
drag, startPoint x: 275, startPoint y: 74, endPoint x: 283, endPoint y: 74, distance: 8.0
paste input "LS6TRU"
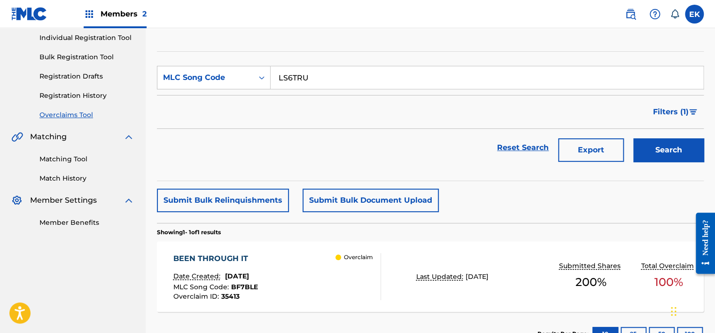
type input "LS6TRU"
drag, startPoint x: 664, startPoint y: 145, endPoint x: 570, endPoint y: 140, distance: 94.1
click at [662, 145] on button "Search" at bounding box center [668, 149] width 70 height 23
click at [258, 269] on div "LOW PROFILE Date Created: [DATE] MLC Song Code : LS6TRU Overclaim ID : 35412" at bounding box center [215, 276] width 84 height 47
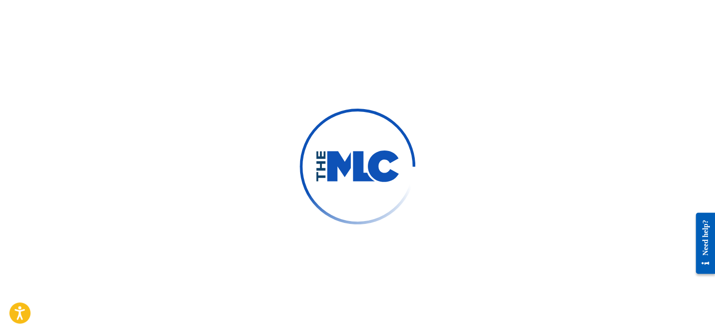
scroll to position [71, 0]
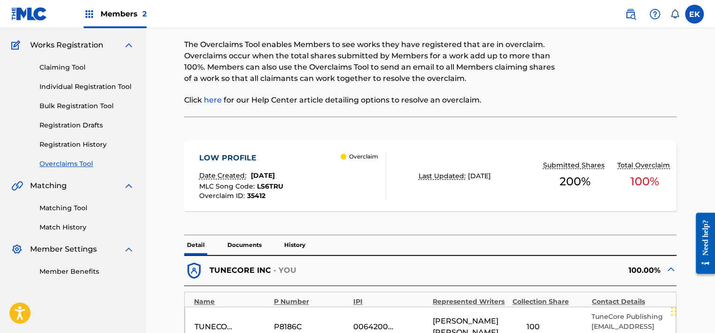
scroll to position [212, 0]
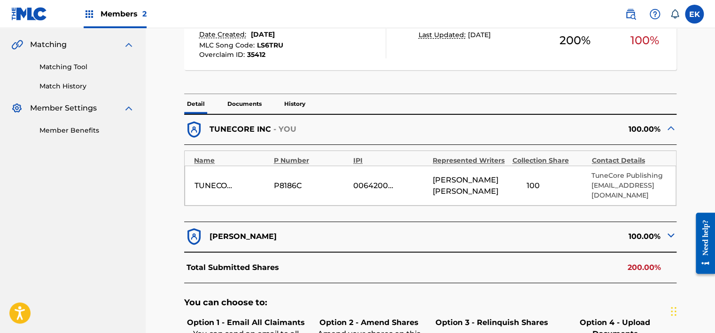
click at [245, 102] on p "Documents" at bounding box center [245, 104] width 40 height 20
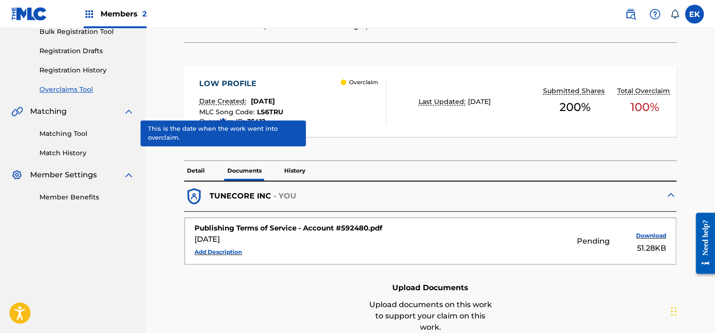
scroll to position [212, 0]
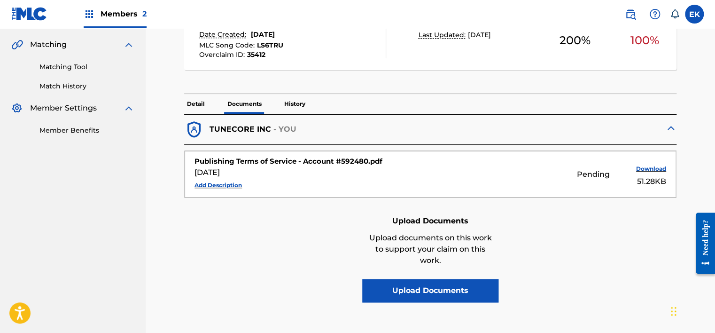
click at [278, 98] on div "Detail Documents History" at bounding box center [430, 104] width 492 height 20
click at [295, 95] on p "History" at bounding box center [294, 104] width 27 height 20
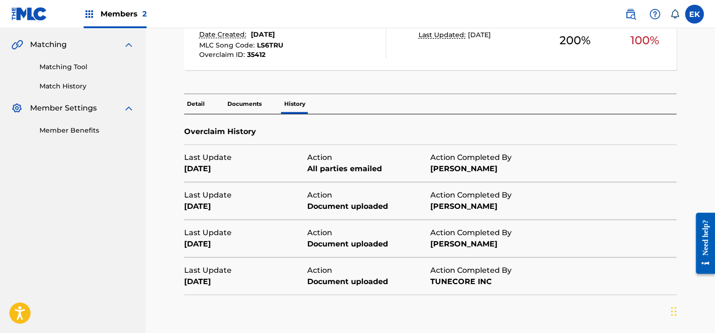
click at [194, 94] on p "Detail" at bounding box center [195, 104] width 23 height 20
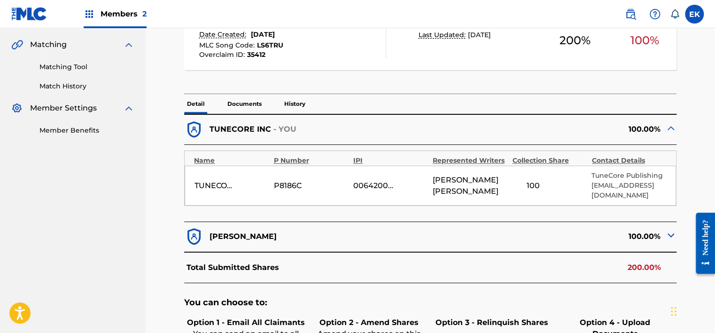
scroll to position [397, 0]
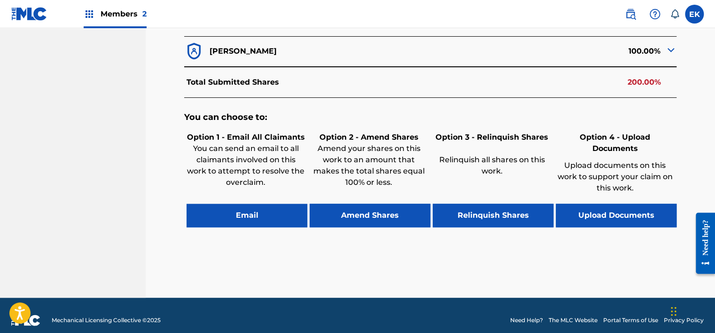
click at [263, 206] on button "Email" at bounding box center [247, 214] width 121 height 23
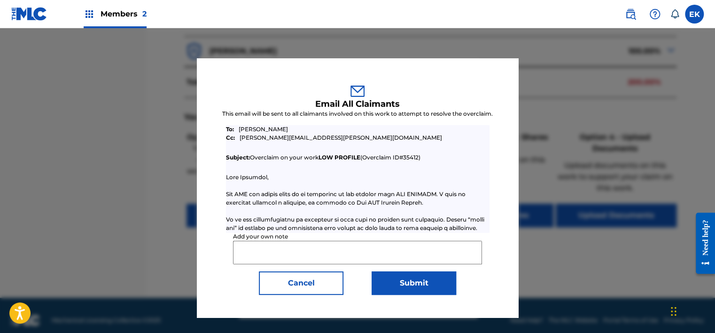
click at [269, 250] on input "Add your own note" at bounding box center [357, 252] width 249 height 23
paste input "If you would like to terminate works in your account you can request a terminat…"
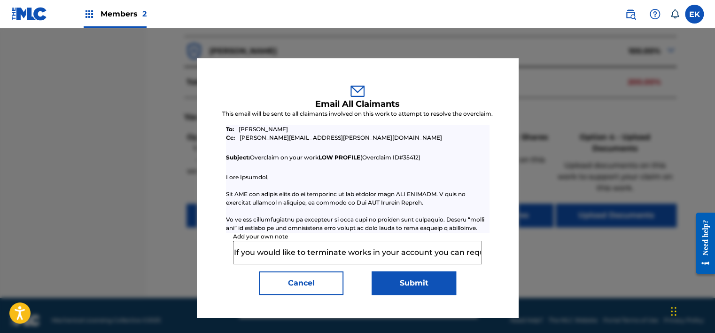
scroll to position [0, 954]
type input "If you would like to terminate works in your account you can request a terminat…"
click at [401, 283] on button "Submit" at bounding box center [414, 282] width 85 height 23
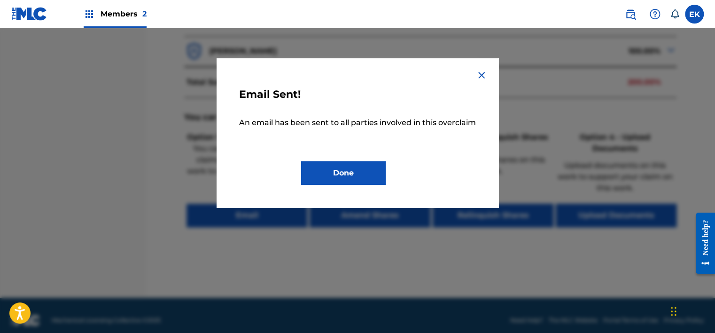
drag, startPoint x: 372, startPoint y: 170, endPoint x: 375, endPoint y: 165, distance: 5.3
click at [372, 169] on button "Done" at bounding box center [343, 172] width 85 height 23
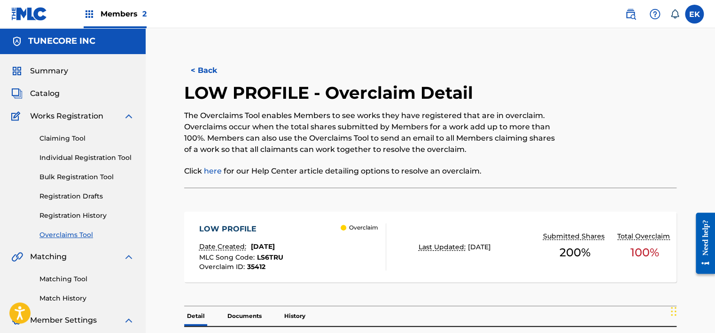
drag, startPoint x: 188, startPoint y: 70, endPoint x: 197, endPoint y: 70, distance: 8.9
click at [194, 70] on button "< Back" at bounding box center [212, 70] width 56 height 23
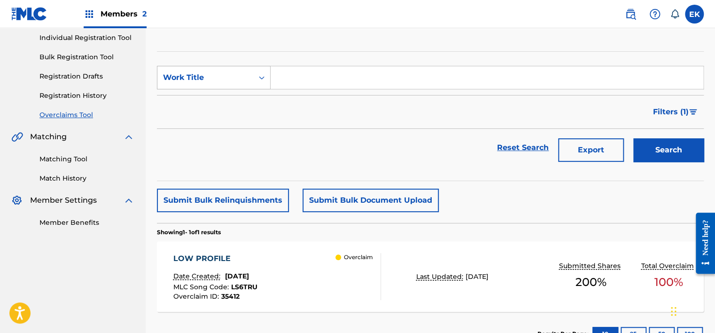
click at [240, 78] on div "Work Title" at bounding box center [205, 77] width 85 height 11
click at [237, 102] on div "MLC Song Code" at bounding box center [213, 100] width 113 height 23
click at [304, 85] on input "Search Form" at bounding box center [487, 77] width 433 height 23
drag, startPoint x: 305, startPoint y: 84, endPoint x: 312, endPoint y: 77, distance: 10.6
paste input "MO1RDA"
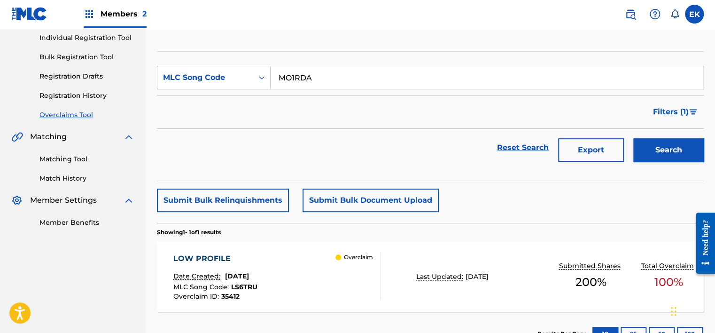
type input "MO1RDA"
drag, startPoint x: 690, startPoint y: 147, endPoint x: 674, endPoint y: 147, distance: 16.5
click at [690, 147] on button "Search" at bounding box center [668, 149] width 70 height 23
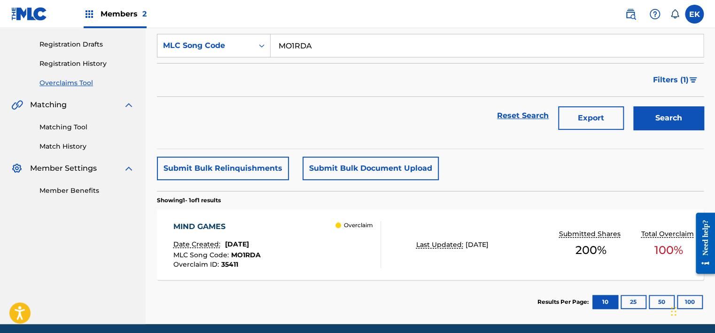
scroll to position [167, 0]
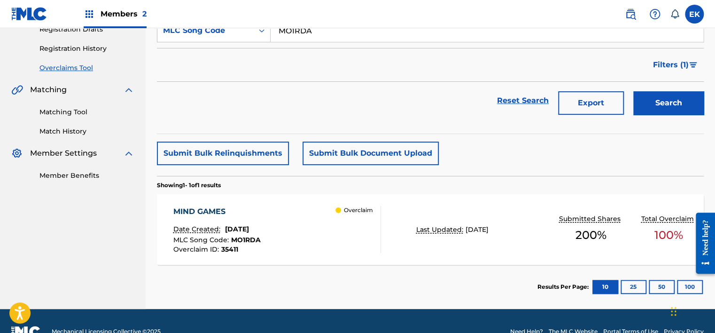
click at [292, 240] on div "MIND GAMES Date Created: [DATE] MLC Song Code : MO1RDA Overclaim ID : 35411 Ove…" at bounding box center [277, 229] width 208 height 47
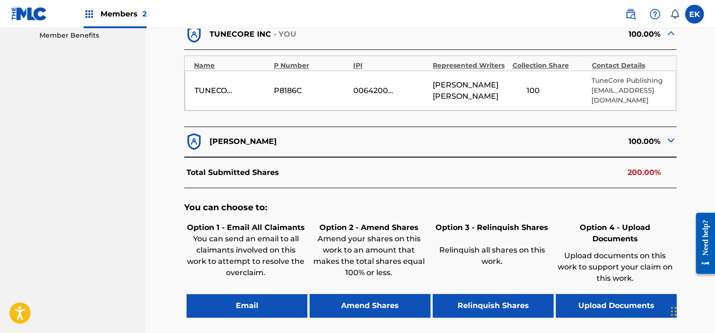
scroll to position [329, 0]
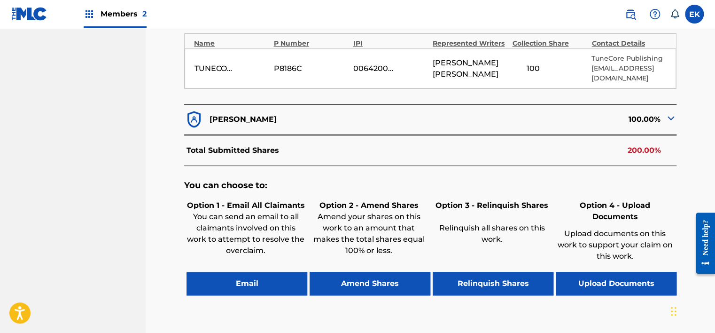
click at [227, 274] on button "Email" at bounding box center [247, 283] width 121 height 23
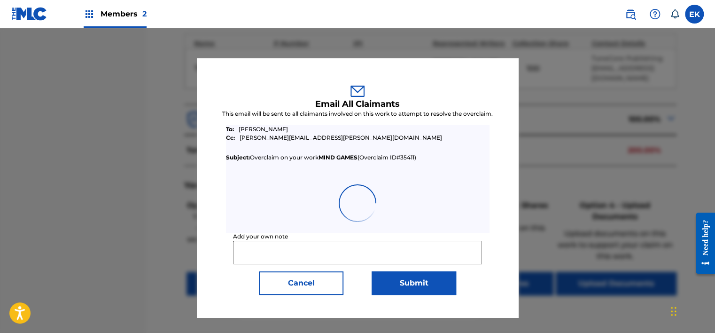
click at [321, 254] on input "Add your own note" at bounding box center [357, 252] width 249 height 23
paste input "If you would like to terminate works in your account you can request a terminat…"
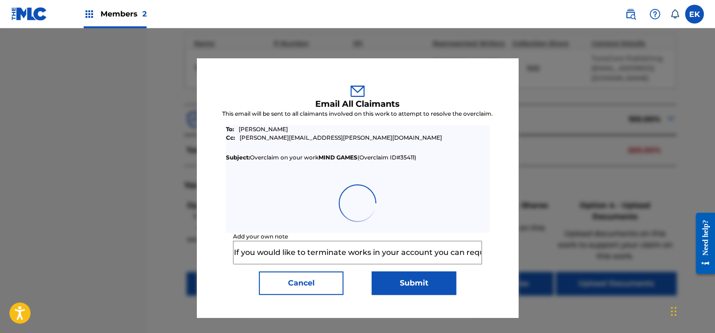
scroll to position [0, 954]
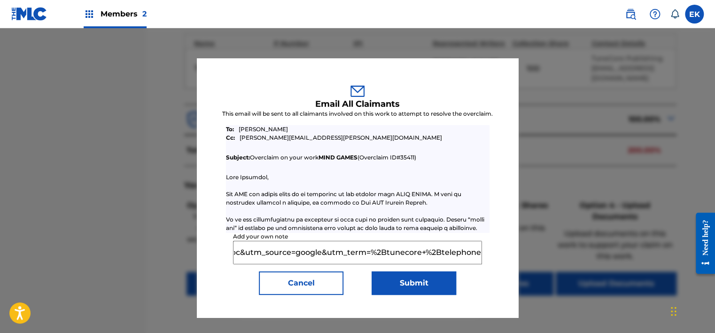
type input "If you would like to terminate works in your account you can request a terminat…"
click at [414, 281] on button "Submit" at bounding box center [414, 282] width 85 height 23
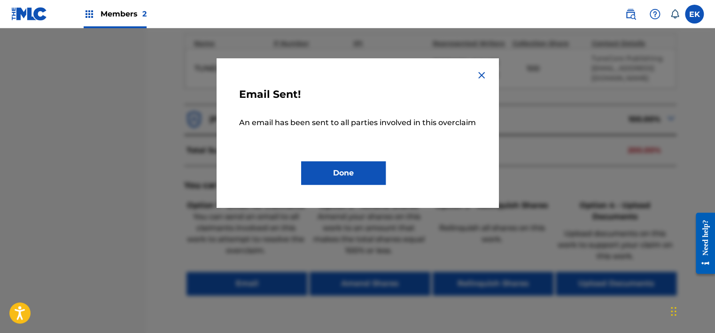
click at [360, 173] on button "Done" at bounding box center [343, 172] width 85 height 23
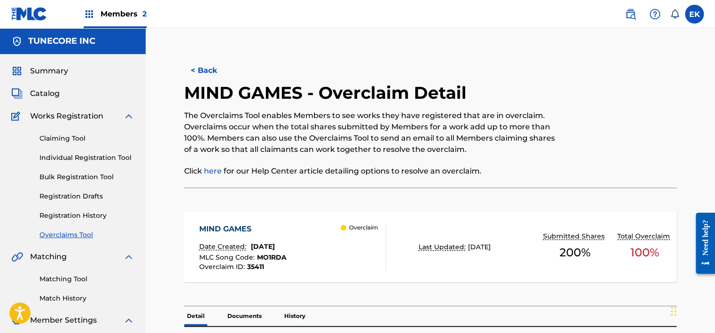
click at [213, 63] on button "< Back" at bounding box center [212, 70] width 56 height 23
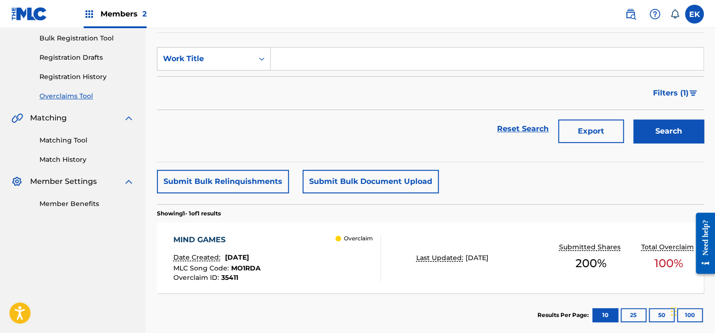
scroll to position [116, 0]
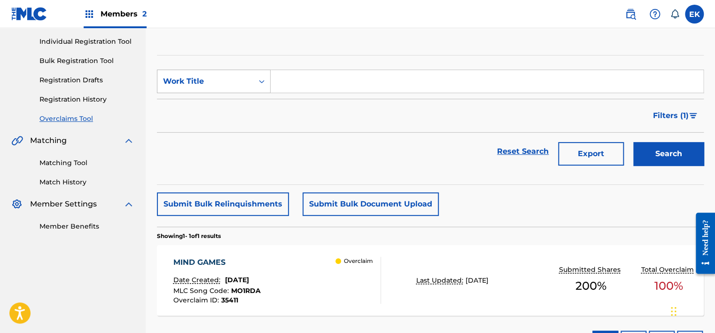
click at [244, 77] on div "Work Title" at bounding box center [205, 81] width 85 height 11
drag, startPoint x: 238, startPoint y: 112, endPoint x: 243, endPoint y: 109, distance: 6.4
click at [240, 111] on div "MLC Song Code" at bounding box center [213, 104] width 113 height 23
click at [293, 85] on input "Search Form" at bounding box center [487, 81] width 433 height 23
drag, startPoint x: 295, startPoint y: 83, endPoint x: 306, endPoint y: 79, distance: 12.5
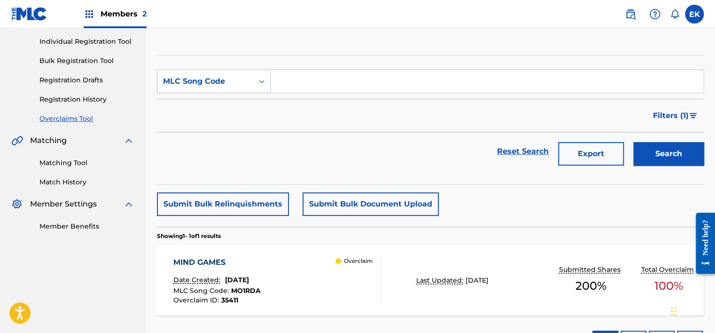
paste input "RO3DQH"
type input "RO3DQH"
drag, startPoint x: 681, startPoint y: 152, endPoint x: 528, endPoint y: 145, distance: 153.4
click at [681, 152] on button "Search" at bounding box center [668, 153] width 70 height 23
click at [262, 258] on div "REGULAR DAY" at bounding box center [217, 262] width 88 height 11
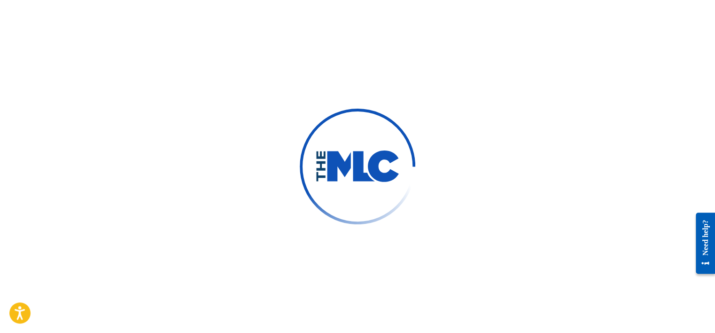
click at [273, 280] on div at bounding box center [357, 166] width 715 height 333
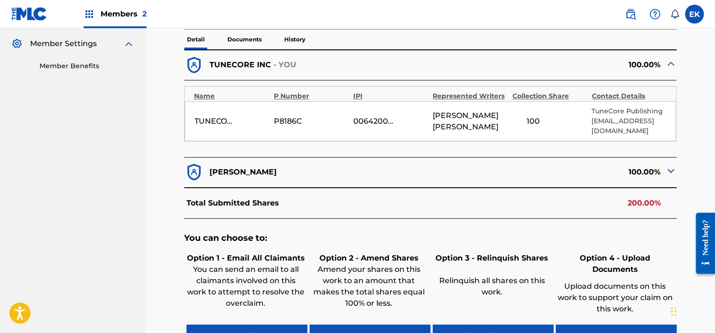
scroll to position [282, 0]
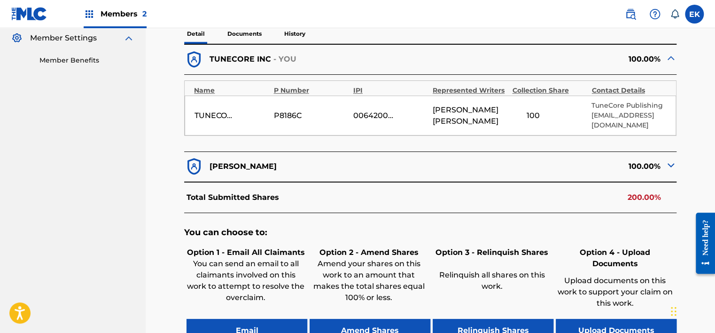
click at [289, 327] on button "Email" at bounding box center [247, 330] width 121 height 23
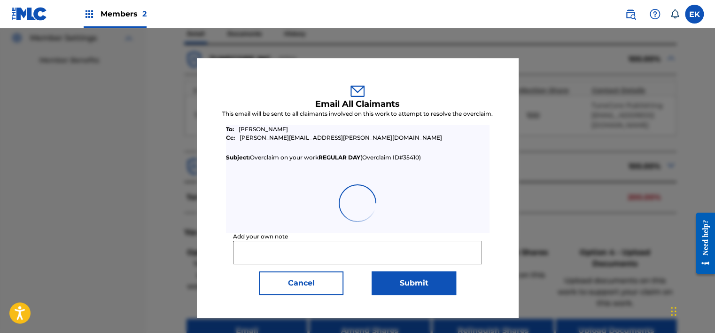
click at [316, 246] on input "Add your own note" at bounding box center [357, 252] width 249 height 23
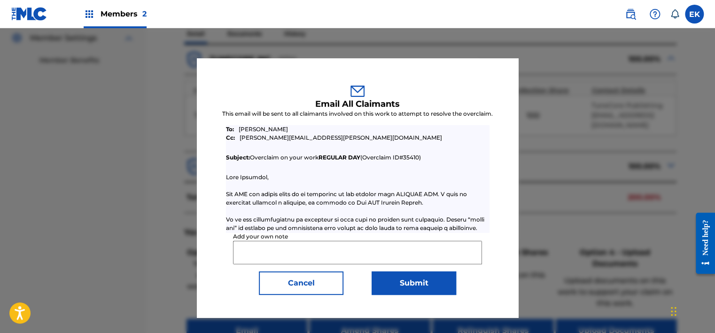
paste input "If you would like to terminate works in your account you can request a terminat…"
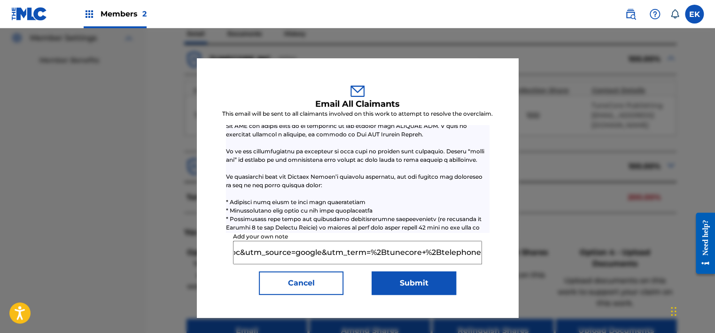
scroll to position [295, 0]
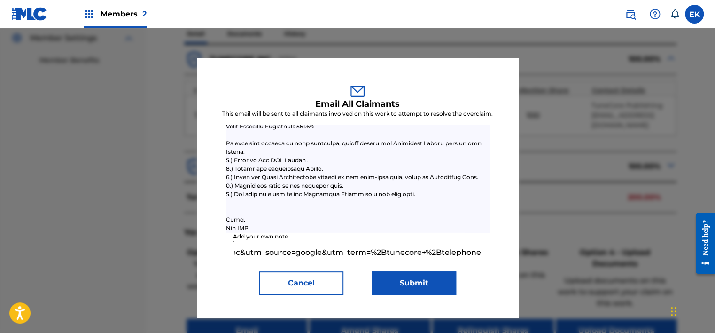
type input "If you would like to terminate works in your account you can request a terminat…"
click at [420, 286] on button "Submit" at bounding box center [414, 282] width 85 height 23
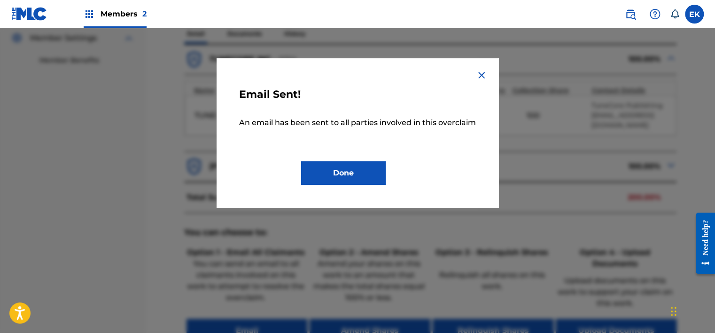
click at [355, 176] on button "Done" at bounding box center [343, 172] width 85 height 23
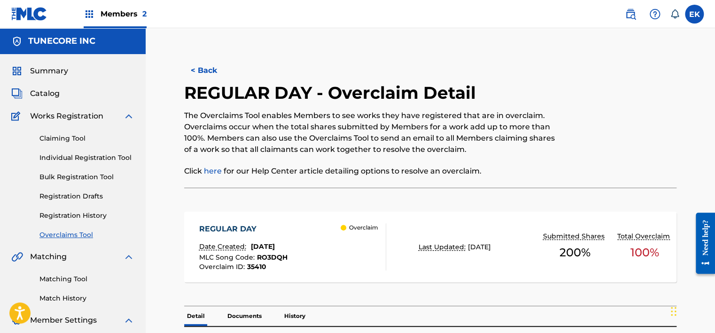
click at [204, 71] on button "< Back" at bounding box center [212, 70] width 56 height 23
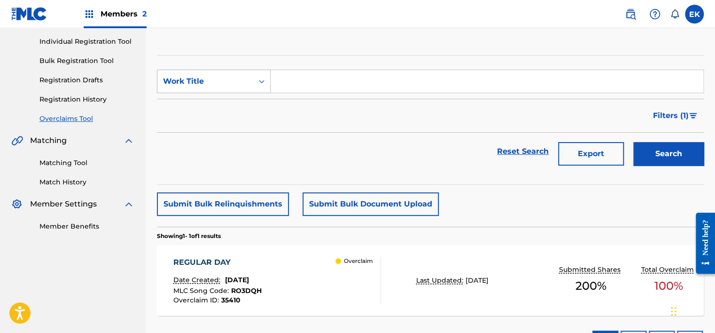
click at [251, 77] on div "Work Title" at bounding box center [205, 81] width 96 height 18
click at [219, 102] on div "MLC Song Code" at bounding box center [213, 104] width 113 height 23
click at [267, 86] on div "Search Form" at bounding box center [261, 81] width 17 height 17
click at [287, 79] on input "Search Form" at bounding box center [487, 81] width 433 height 23
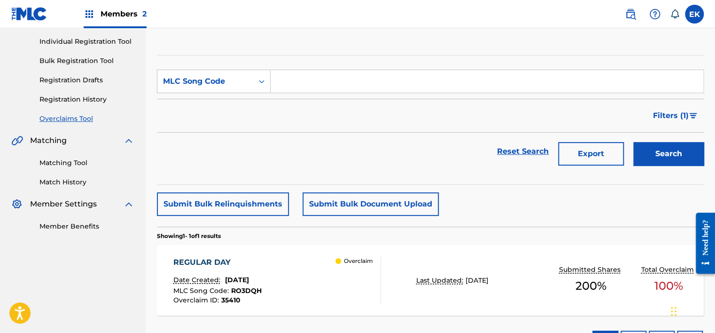
drag, startPoint x: 289, startPoint y: 78, endPoint x: 295, endPoint y: 77, distance: 6.2
paste input "W54RN7"
type input "W54RN7"
click at [662, 167] on div "Search" at bounding box center [666, 152] width 75 height 38
click at [660, 158] on button "Search" at bounding box center [668, 153] width 70 height 23
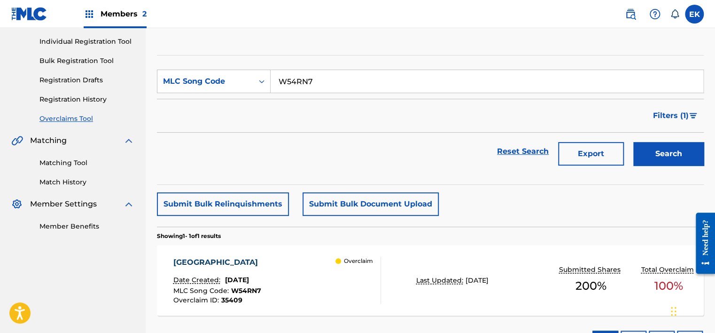
click at [313, 285] on div "[PERSON_NAME] Date Created: [DATE] MLC Song Code : W54RN7 Overclaim ID : 35409 …" at bounding box center [277, 280] width 208 height 47
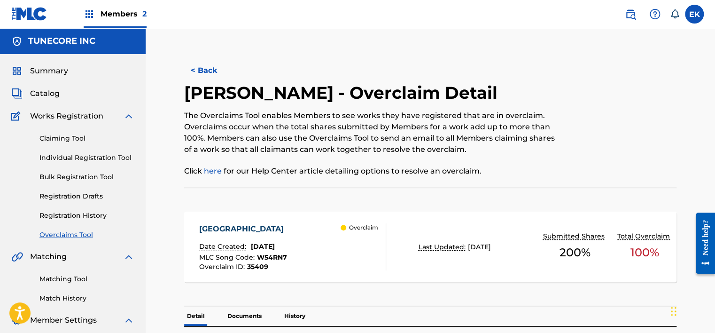
click at [253, 210] on div "[PERSON_NAME] Date Created: [DATE] MLC Song Code : W54RN7 Overclaim ID : 35409 …" at bounding box center [430, 251] width 492 height 109
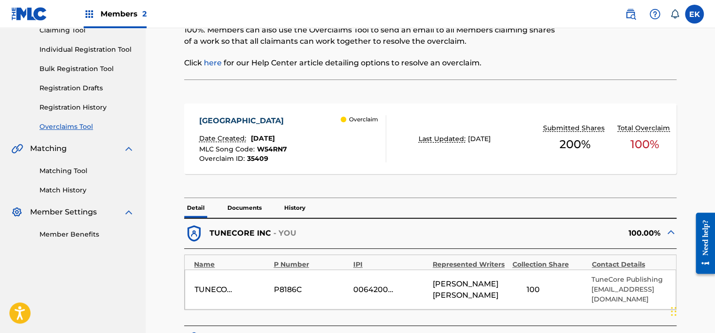
scroll to position [188, 0]
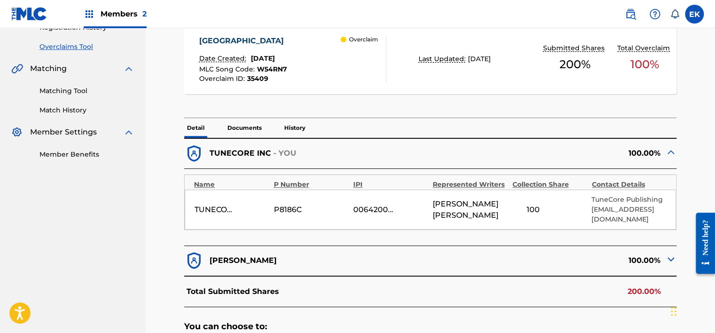
click at [290, 127] on p "History" at bounding box center [294, 128] width 27 height 20
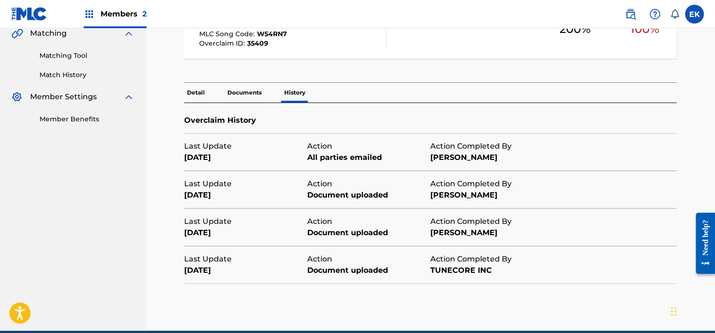
scroll to position [265, 0]
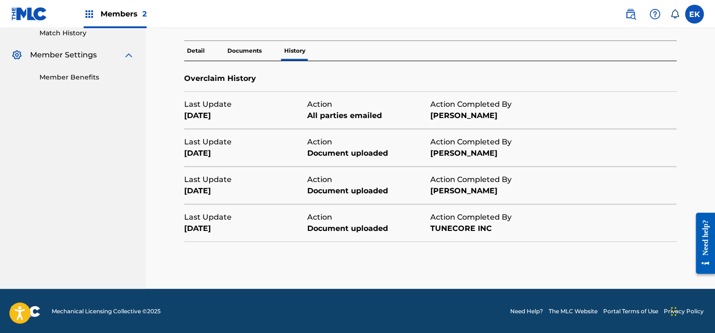
drag, startPoint x: 205, startPoint y: 47, endPoint x: 204, endPoint y: 62, distance: 14.6
click at [204, 49] on p "Detail" at bounding box center [195, 51] width 23 height 20
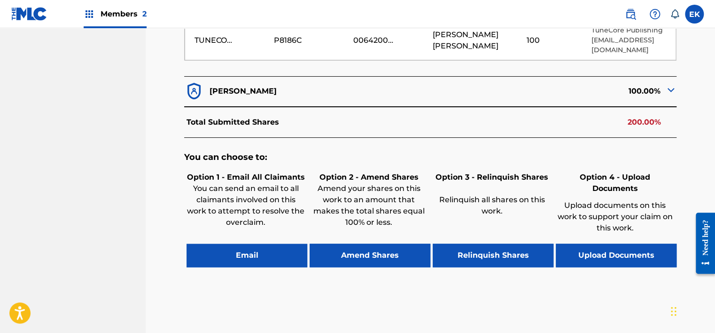
scroll to position [359, 0]
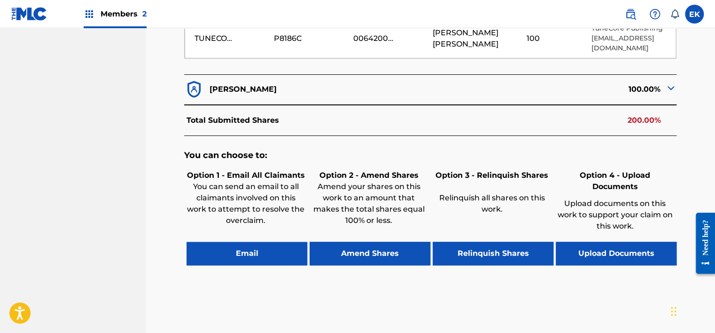
click at [252, 249] on button "Email" at bounding box center [247, 253] width 121 height 23
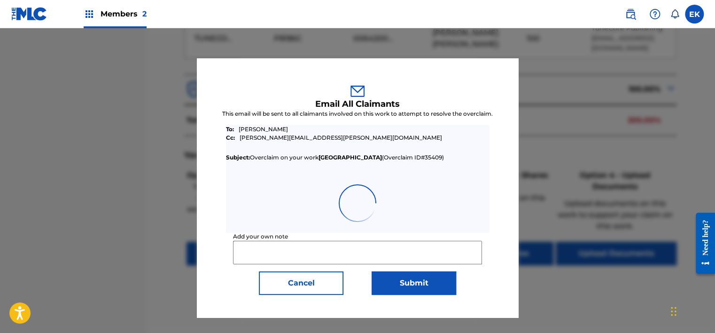
click at [279, 250] on input "Add your own note" at bounding box center [357, 252] width 249 height 23
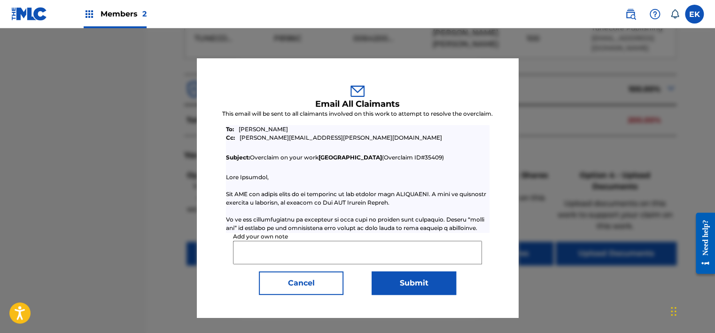
paste input "If you would like to terminate works in your account you can request a terminat…"
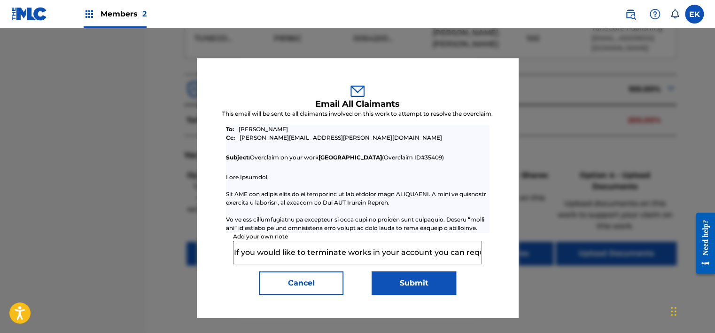
scroll to position [0, 954]
type input "If you would like to terminate works in your account you can request a terminat…"
click at [412, 282] on button "Submit" at bounding box center [414, 282] width 85 height 23
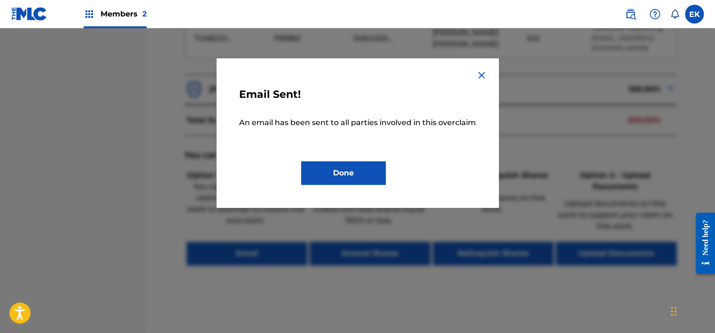
drag, startPoint x: 326, startPoint y: 156, endPoint x: 353, endPoint y: 158, distance: 27.8
click at [326, 156] on div "Email Sent! An email has been sent to all parties involved in this overclaim Do…" at bounding box center [357, 133] width 237 height 104
click at [360, 175] on button "Done" at bounding box center [343, 172] width 85 height 23
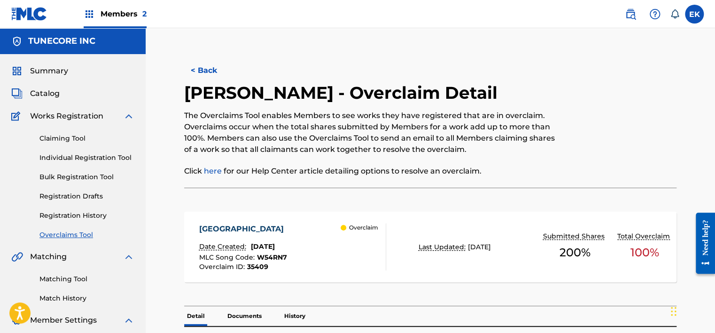
click at [194, 67] on button "< Back" at bounding box center [212, 70] width 56 height 23
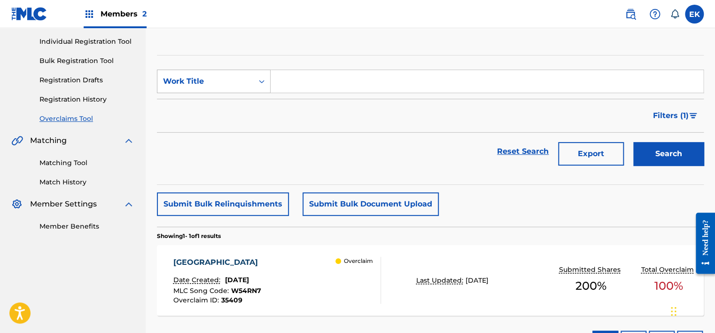
click at [251, 79] on div "Work Title" at bounding box center [205, 81] width 96 height 18
click at [247, 100] on div "MLC Song Code" at bounding box center [213, 104] width 113 height 23
drag, startPoint x: 258, startPoint y: 94, endPoint x: 281, endPoint y: 83, distance: 26.5
click at [282, 80] on input "Search Form" at bounding box center [487, 81] width 433 height 23
paste input "MO1G6H"
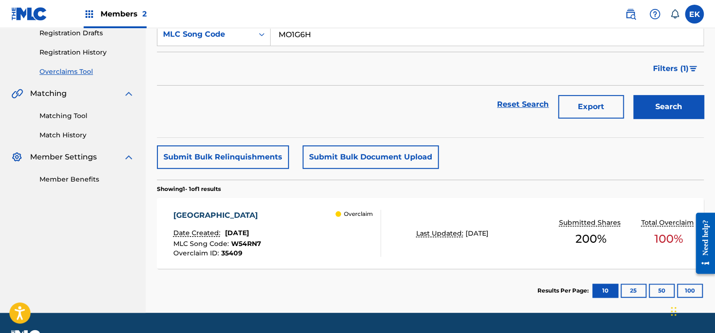
type input "MO1G6H"
click at [679, 101] on button "Search" at bounding box center [668, 106] width 70 height 23
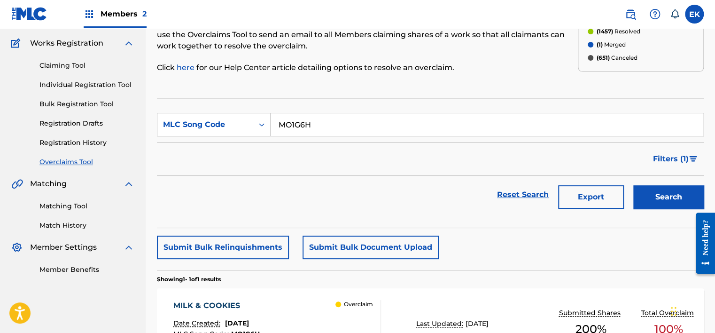
scroll to position [163, 0]
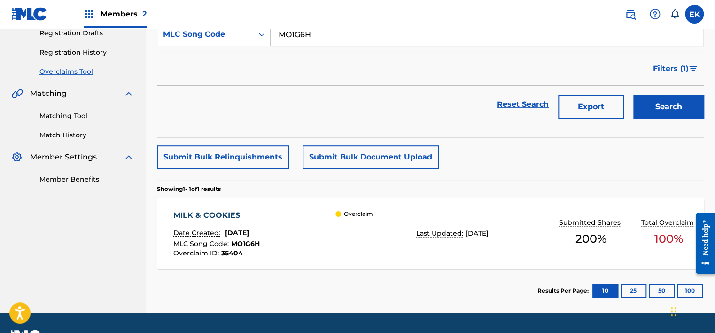
click at [321, 233] on div "MILK & COOKIES Date Created: [DATE] MLC Song Code : MO1G6H Overclaim ID : 35404…" at bounding box center [277, 233] width 208 height 47
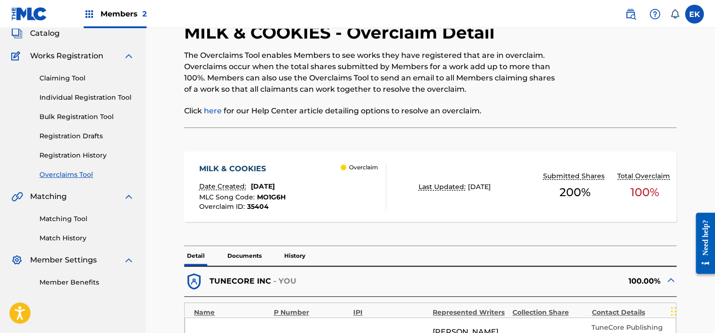
scroll to position [188, 0]
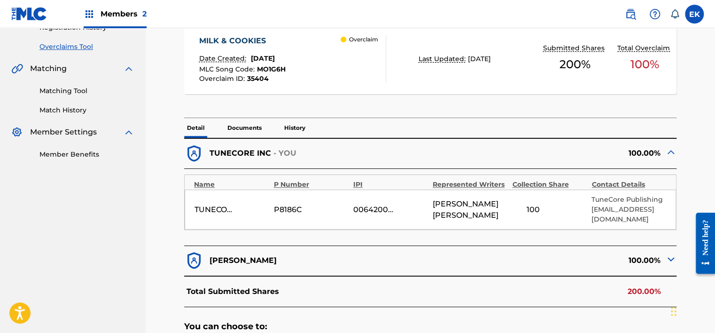
drag, startPoint x: 297, startPoint y: 126, endPoint x: 238, endPoint y: 133, distance: 59.6
click at [297, 128] on p "History" at bounding box center [294, 128] width 27 height 20
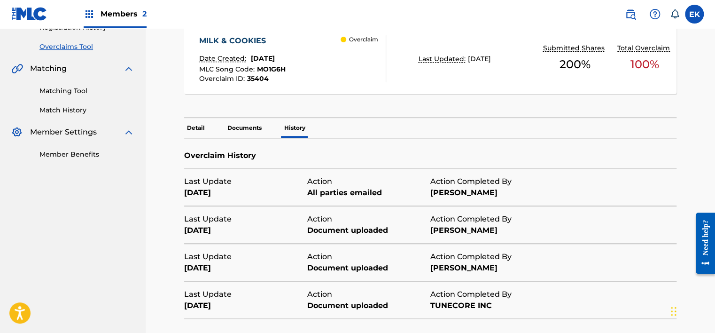
click at [201, 124] on p "Detail" at bounding box center [195, 128] width 23 height 20
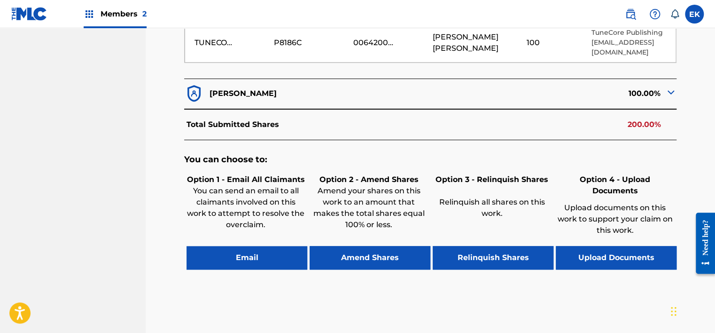
scroll to position [376, 0]
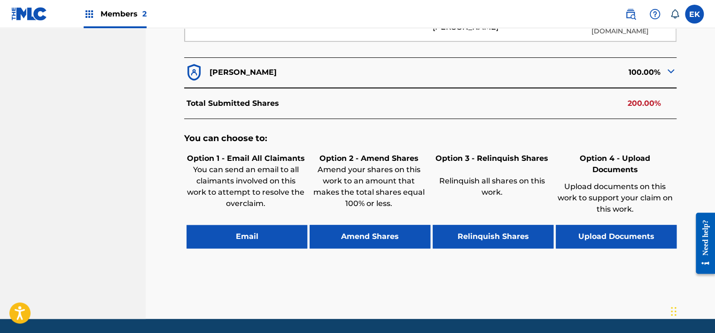
click at [238, 225] on button "Email" at bounding box center [247, 236] width 121 height 23
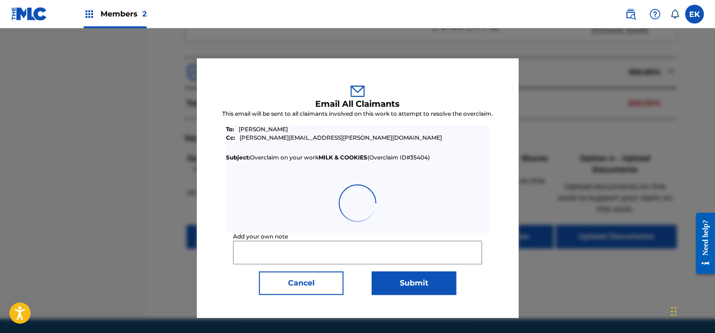
click at [268, 253] on input "Add your own note" at bounding box center [357, 252] width 249 height 23
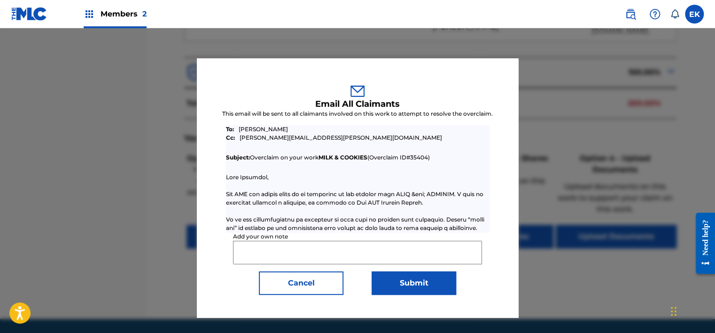
paste input "If you would like to terminate works in your account you can request a terminat…"
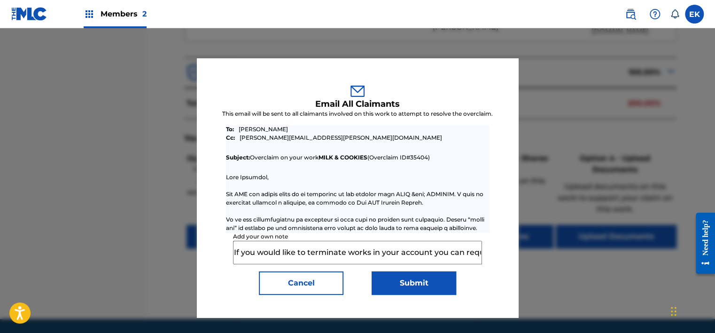
scroll to position [0, 954]
type input "If you would like to terminate works in your account you can request a terminat…"
click at [420, 288] on button "Submit" at bounding box center [414, 282] width 85 height 23
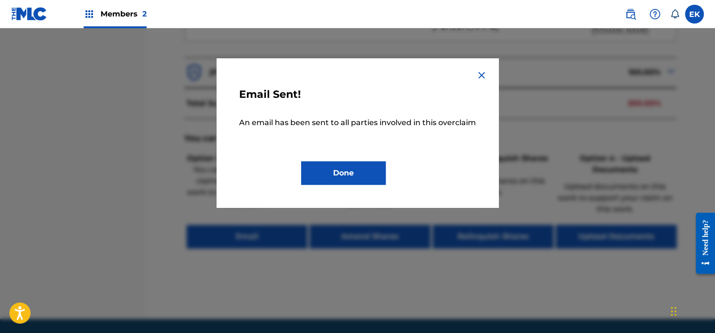
drag, startPoint x: 360, startPoint y: 164, endPoint x: 386, endPoint y: 113, distance: 57.0
click at [357, 159] on div "Email Sent! An email has been sent to all parties involved in this overclaim Do…" at bounding box center [357, 133] width 237 height 104
click at [368, 168] on button "Done" at bounding box center [343, 172] width 85 height 23
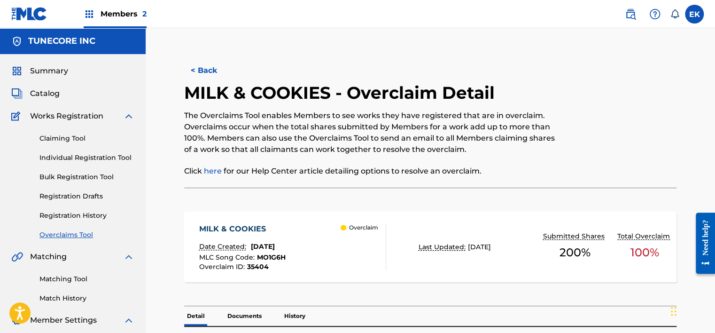
click at [199, 68] on button "< Back" at bounding box center [212, 70] width 56 height 23
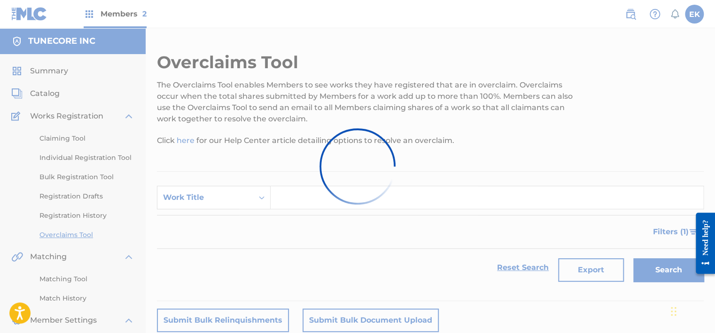
scroll to position [163, 0]
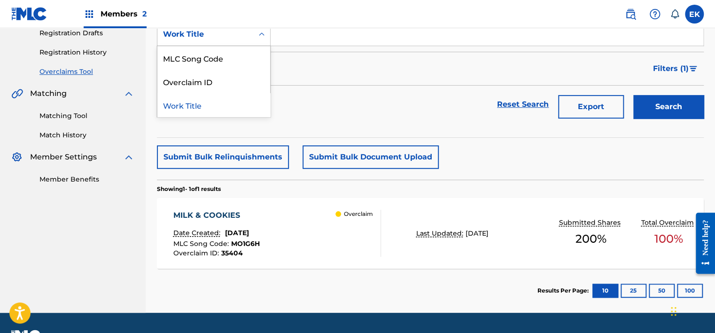
drag, startPoint x: 237, startPoint y: 29, endPoint x: 234, endPoint y: 58, distance: 29.8
click at [237, 30] on div "Work Title" at bounding box center [205, 34] width 85 height 11
click at [233, 59] on div "MLC Song Code" at bounding box center [213, 57] width 113 height 23
click at [277, 37] on input "Search Form" at bounding box center [487, 34] width 433 height 23
paste input "W535BI"
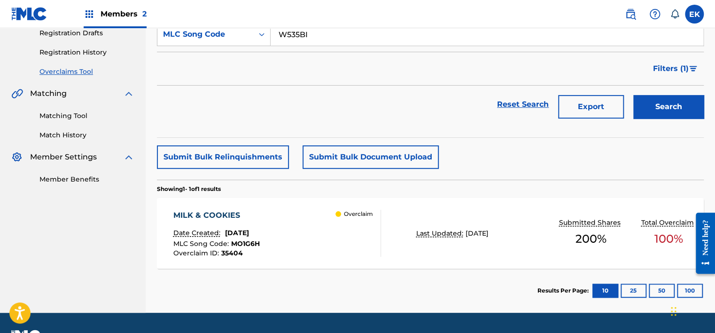
type input "W535BI"
click at [662, 102] on button "Search" at bounding box center [668, 106] width 70 height 23
click at [326, 244] on div "WHO KNEW Date Created: [DATE] MLC Song Code : W535BI Overclaim ID : 35402 Overc…" at bounding box center [277, 233] width 208 height 47
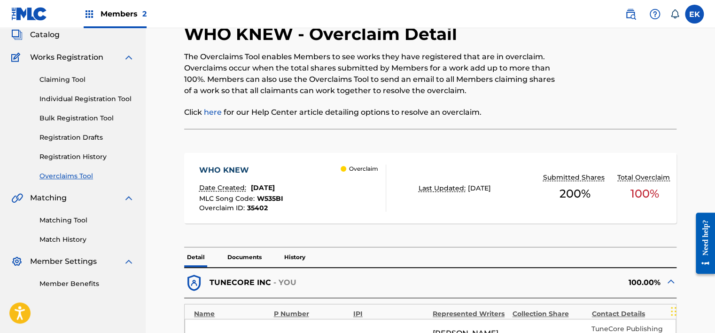
scroll to position [94, 0]
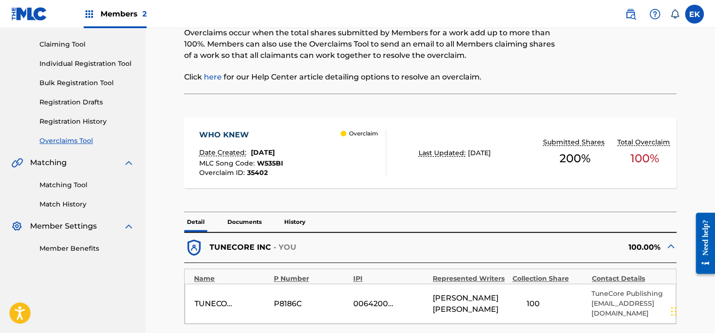
click at [660, 43] on div at bounding box center [619, 40] width 113 height 105
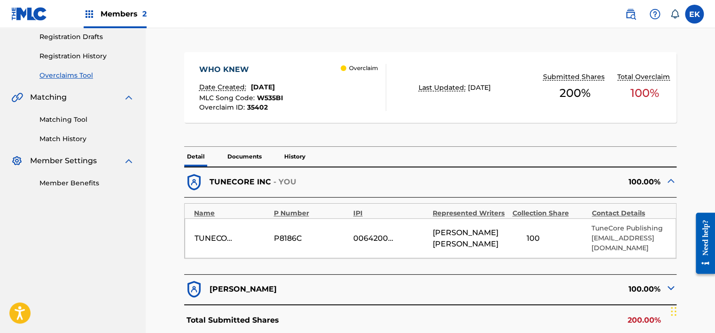
scroll to position [235, 0]
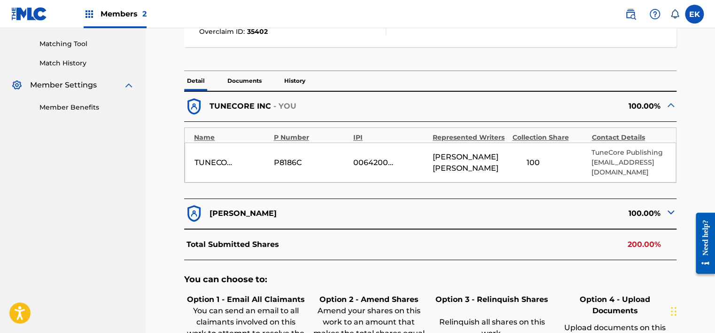
drag, startPoint x: 309, startPoint y: 84, endPoint x: 262, endPoint y: 74, distance: 48.5
click at [307, 84] on div "Detail Documents History" at bounding box center [430, 81] width 492 height 20
drag, startPoint x: 301, startPoint y: 75, endPoint x: 288, endPoint y: 78, distance: 13.6
click at [301, 78] on p "History" at bounding box center [294, 81] width 27 height 20
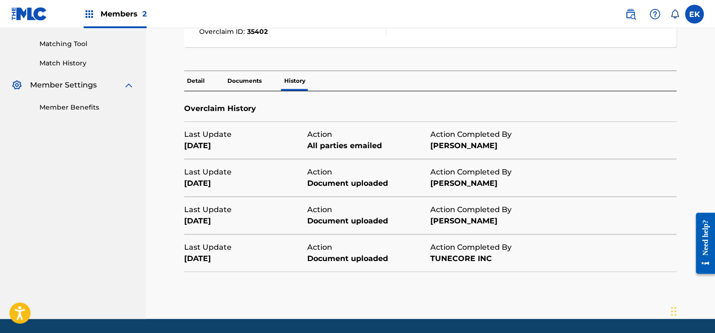
click at [197, 68] on div "WHO KNEW Date Created: [DATE] MLC Song Code : W535BI Overclaim ID : 35402 Overc…" at bounding box center [430, 16] width 492 height 109
click at [203, 75] on p "Detail" at bounding box center [195, 81] width 23 height 20
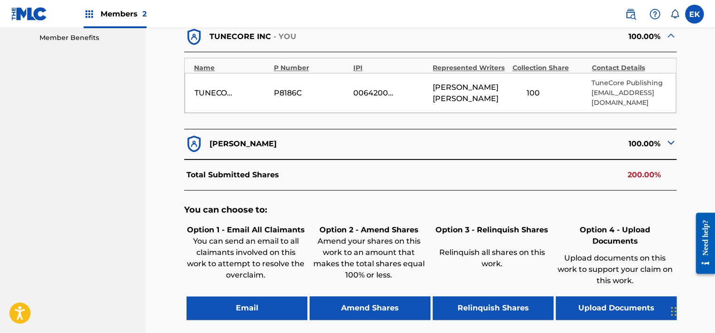
scroll to position [397, 0]
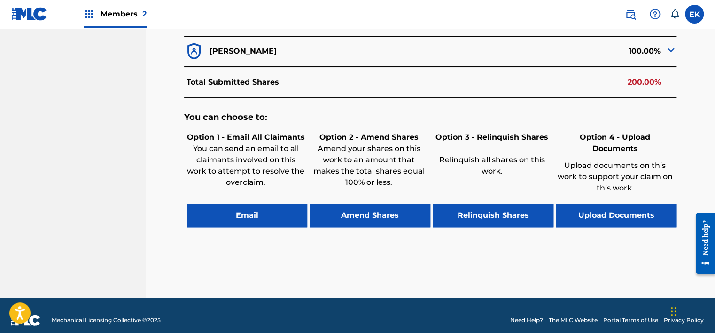
click at [261, 211] on button "Email" at bounding box center [247, 214] width 121 height 23
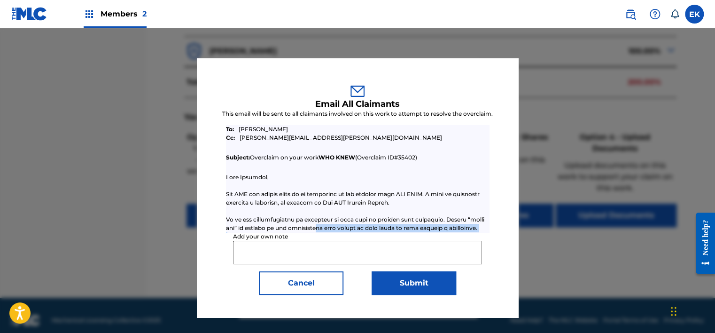
click at [283, 226] on div "To: [PERSON_NAME] [PERSON_NAME]: [PERSON_NAME][EMAIL_ADDRESS][PERSON_NAME][DOMA…" at bounding box center [357, 178] width 263 height 107
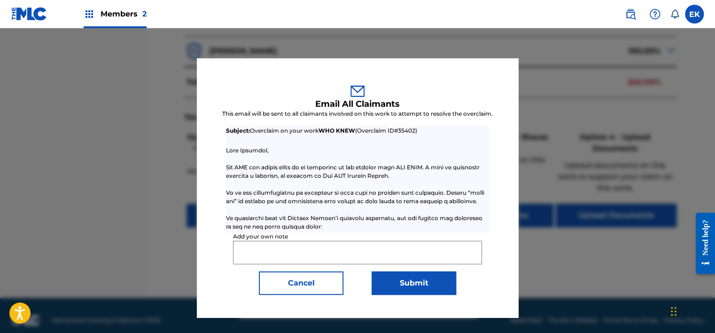
drag, startPoint x: 283, startPoint y: 226, endPoint x: 285, endPoint y: 248, distance: 22.1
click at [285, 248] on input "Add your own note" at bounding box center [357, 252] width 249 height 23
paste input "If you would like to terminate works in your account you can request a terminat…"
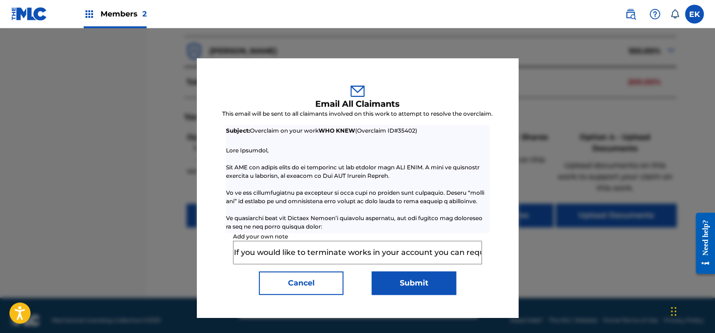
scroll to position [0, 954]
type input "If you would like to terminate works in your account you can request a terminat…"
click at [393, 281] on button "Submit" at bounding box center [414, 282] width 85 height 23
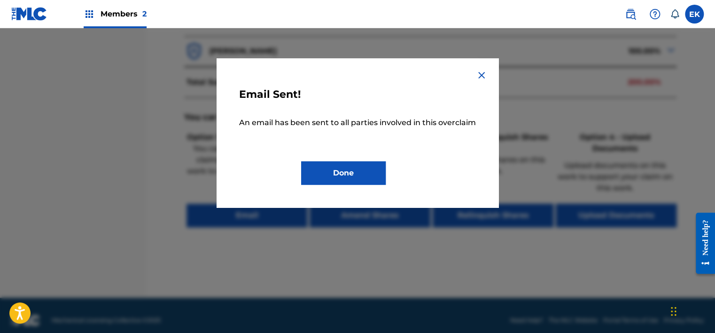
click at [358, 169] on button "Done" at bounding box center [343, 172] width 85 height 23
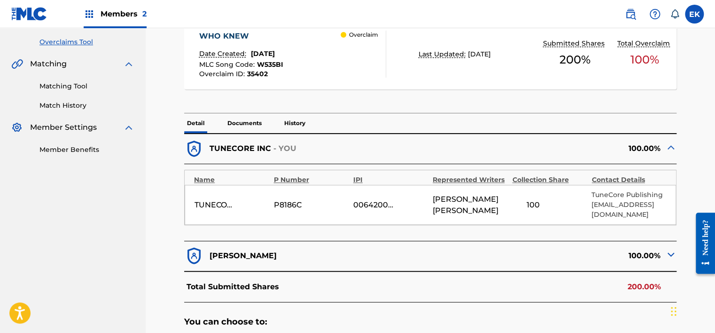
scroll to position [188, 0]
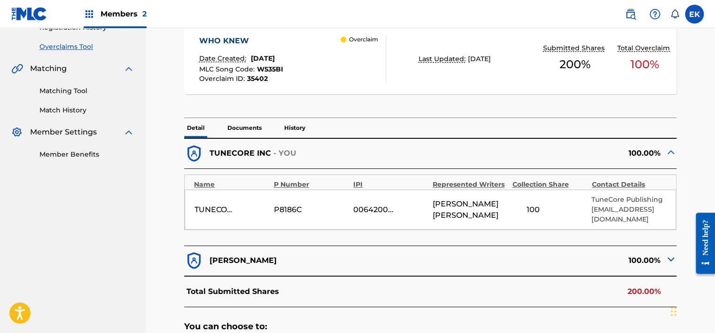
click at [291, 129] on p "History" at bounding box center [294, 128] width 27 height 20
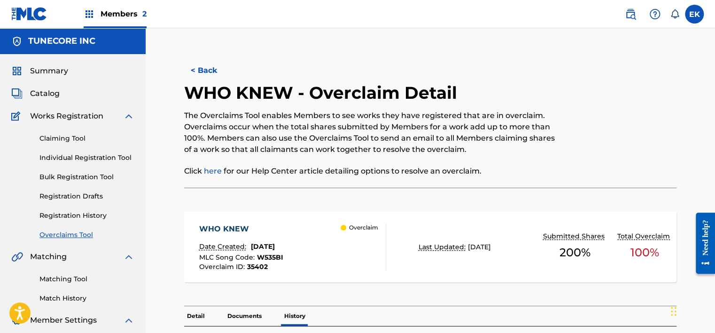
click at [203, 70] on button "< Back" at bounding box center [212, 70] width 56 height 23
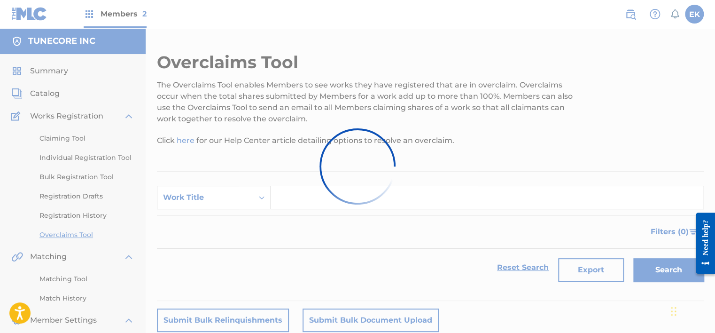
scroll to position [163, 0]
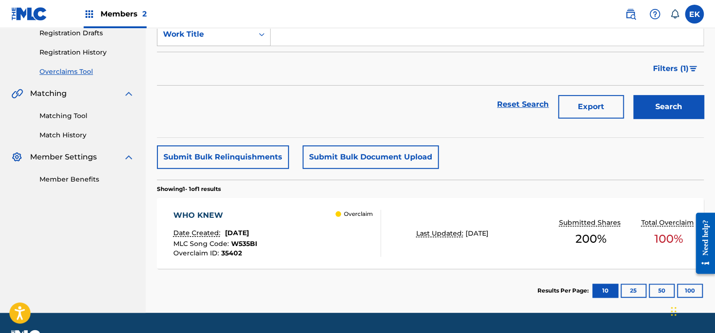
click at [251, 37] on div "Work Title" at bounding box center [205, 34] width 96 height 18
click at [237, 55] on div "MLC Song Code" at bounding box center [213, 57] width 113 height 23
click at [283, 34] on input "Search Form" at bounding box center [487, 34] width 433 height 23
paste input "T47T15"
type input "T47T15"
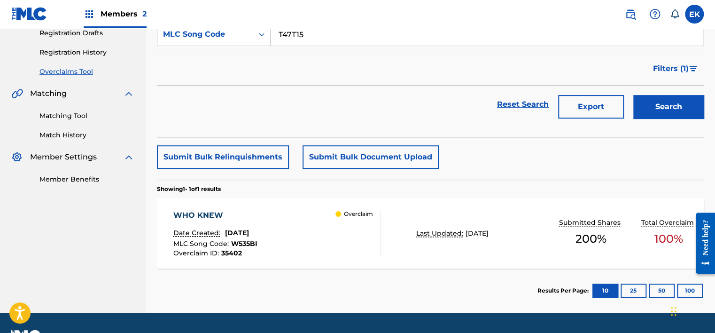
click at [651, 110] on button "Search" at bounding box center [668, 106] width 70 height 23
click at [313, 232] on div "TRUST Date Created: [DATE] MLC Song Code : T47T15 Overclaim ID : 35401 Overclaim" at bounding box center [277, 233] width 208 height 47
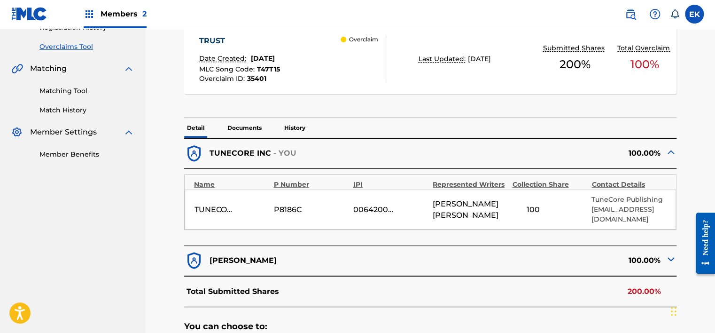
scroll to position [235, 0]
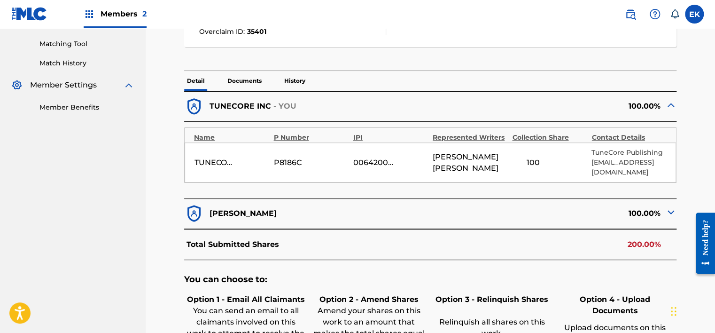
click at [304, 79] on p "History" at bounding box center [294, 81] width 27 height 20
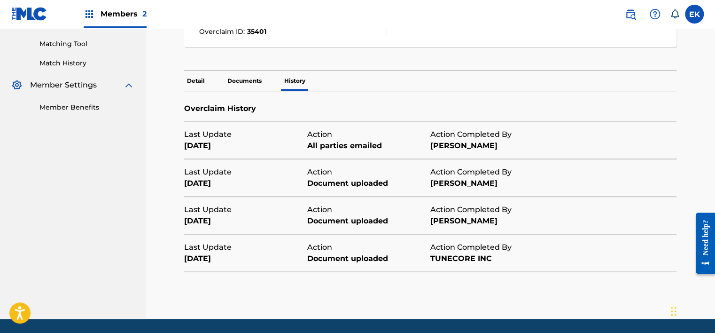
click at [244, 79] on p "Documents" at bounding box center [245, 81] width 40 height 20
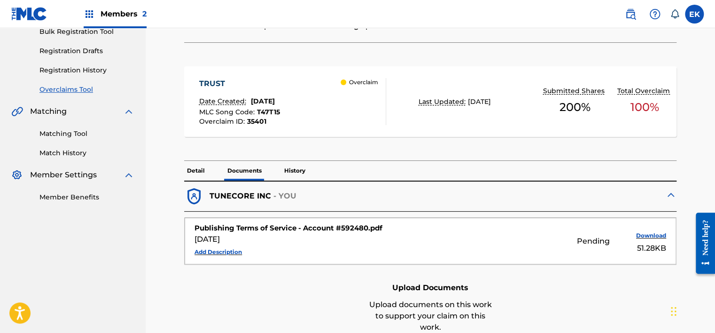
scroll to position [235, 0]
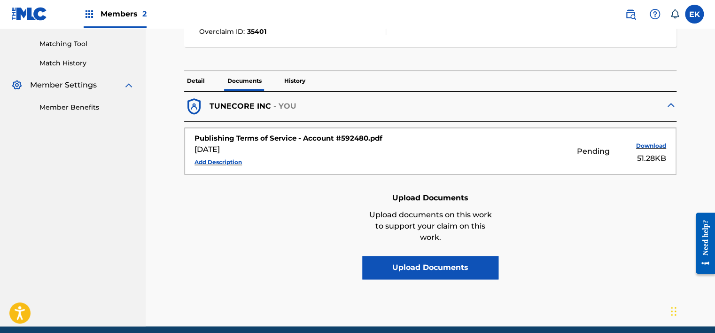
click at [296, 79] on p "History" at bounding box center [294, 81] width 27 height 20
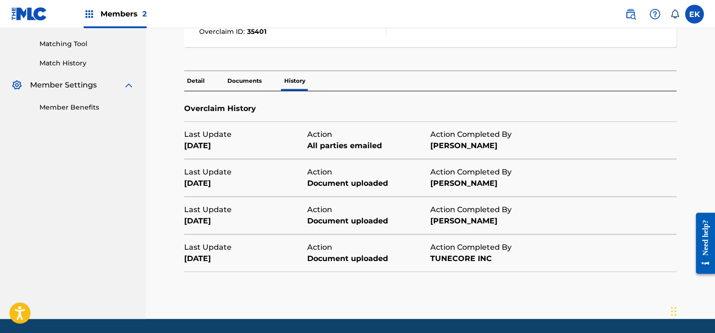
click at [199, 76] on p "Detail" at bounding box center [195, 81] width 23 height 20
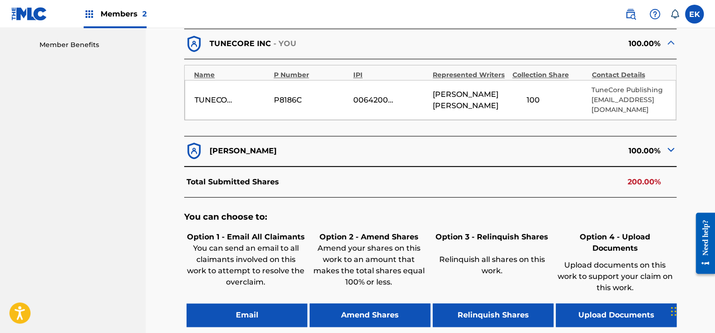
scroll to position [376, 0]
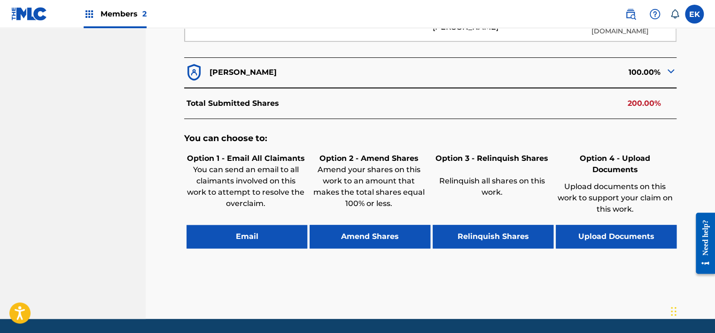
click at [261, 229] on button "Email" at bounding box center [247, 236] width 121 height 23
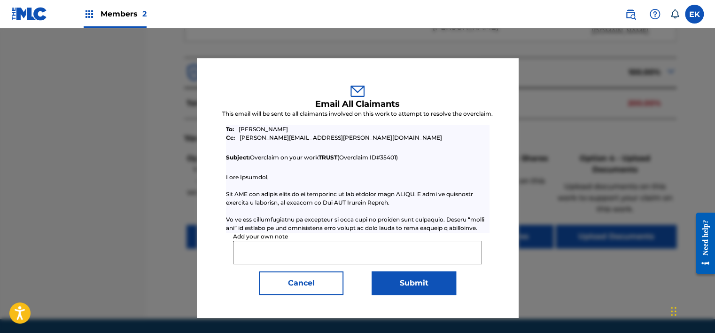
click at [299, 252] on input "Add your own note" at bounding box center [357, 252] width 249 height 23
paste input "If you would like to terminate works in your account you can request a terminat…"
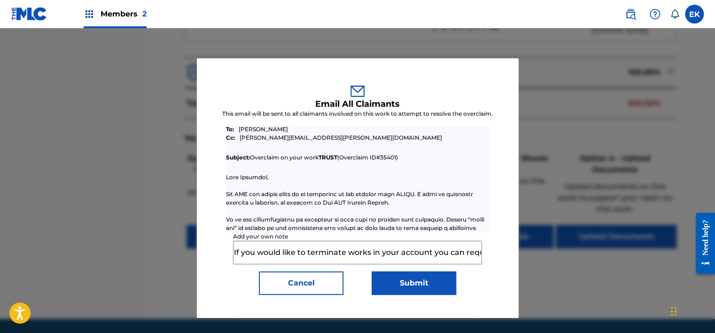
scroll to position [0, 954]
type input "If you would like to terminate works in your account you can request a terminat…"
click at [416, 289] on button "Submit" at bounding box center [414, 282] width 85 height 23
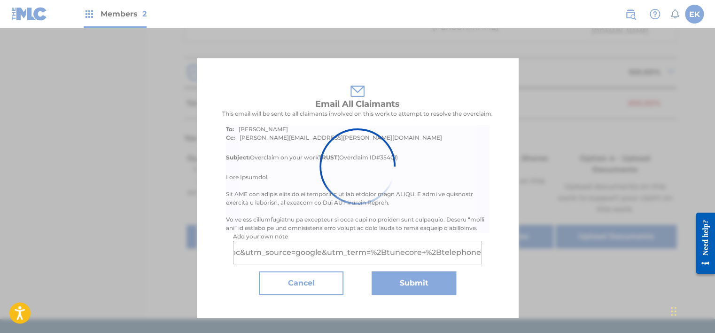
scroll to position [0, 0]
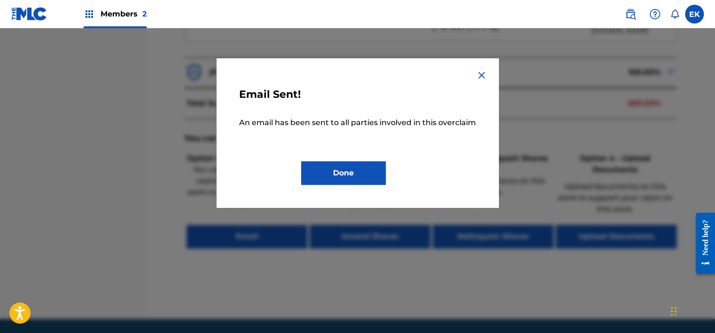
click at [367, 172] on button "Done" at bounding box center [343, 172] width 85 height 23
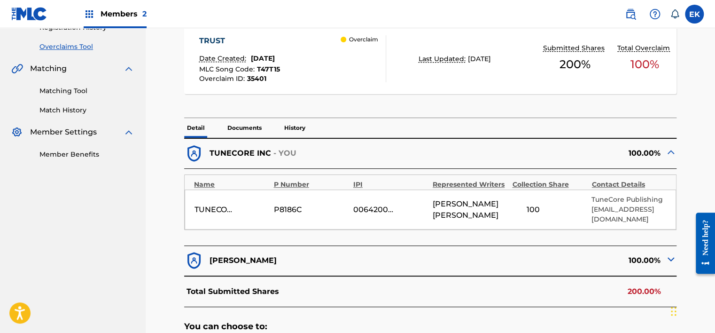
scroll to position [235, 0]
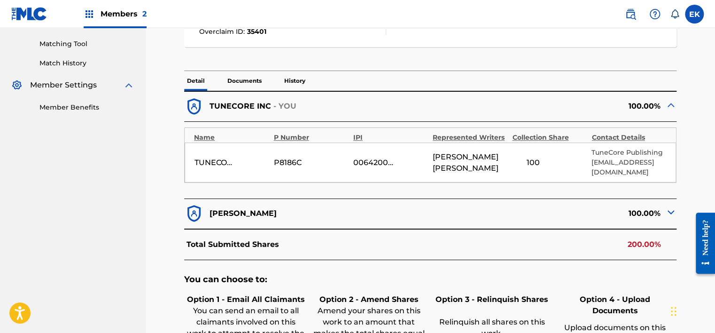
click at [284, 81] on p "History" at bounding box center [294, 81] width 27 height 20
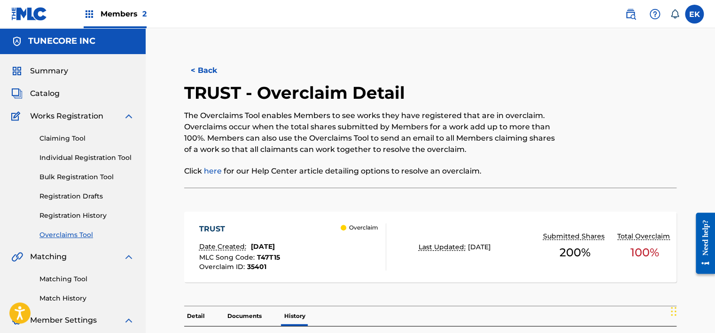
click at [211, 65] on button "< Back" at bounding box center [212, 70] width 56 height 23
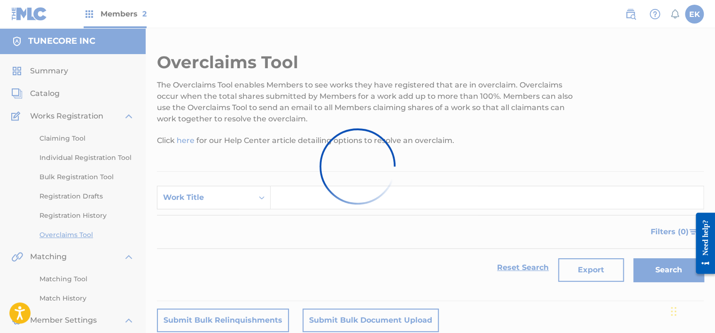
scroll to position [163, 0]
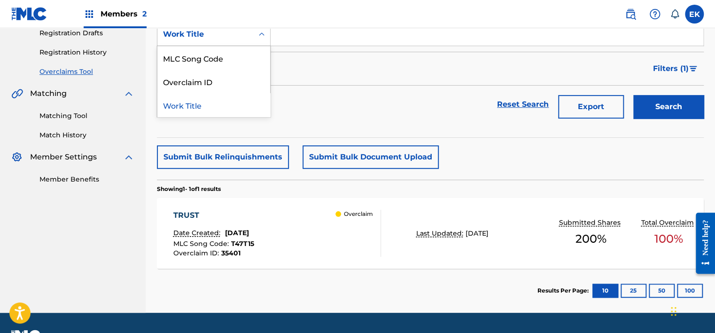
click at [263, 32] on icon "Search Form" at bounding box center [261, 34] width 9 height 9
click at [250, 51] on div "MLC Song Code" at bounding box center [213, 57] width 113 height 23
click at [316, 35] on input "Search Form" at bounding box center [487, 34] width 433 height 23
paste input "PO7XJK"
type input "PO7XJK"
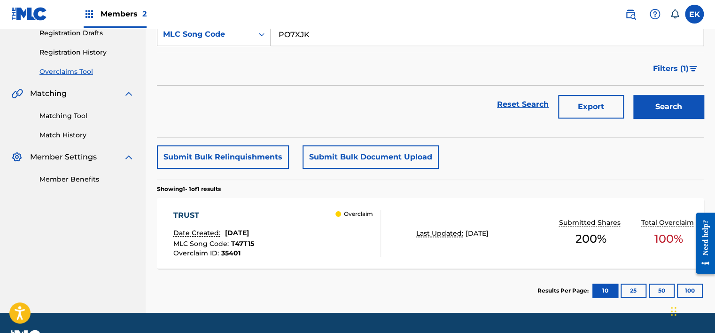
click at [662, 102] on button "Search" at bounding box center [668, 106] width 70 height 23
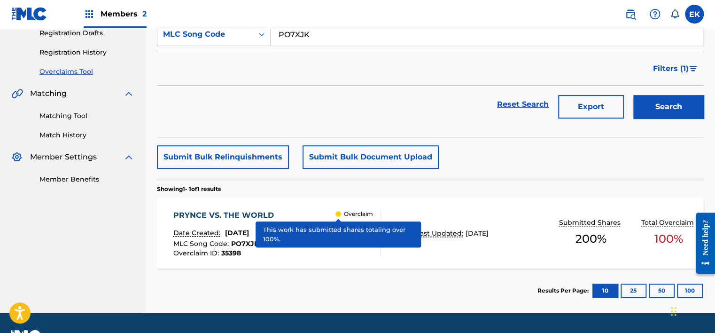
click at [340, 211] on div at bounding box center [339, 214] width 6 height 6
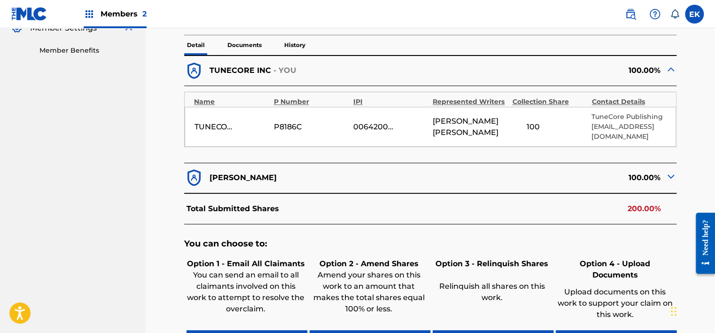
scroll to position [235, 0]
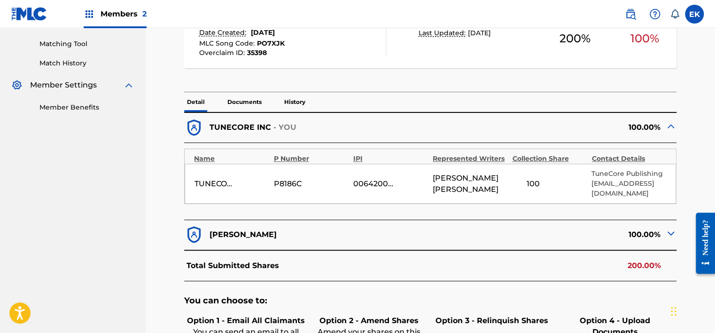
click at [297, 91] on div "PRYNCE VS. THE WORLD Date Created: [DATE] MLC Song Code : PO7XJK Overclaim ID :…" at bounding box center [430, 38] width 492 height 109
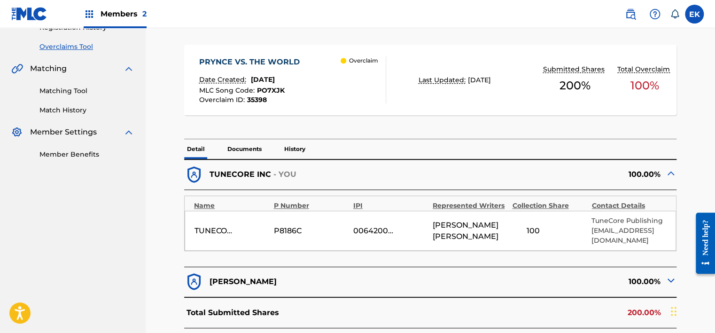
click at [299, 150] on p "History" at bounding box center [294, 149] width 27 height 20
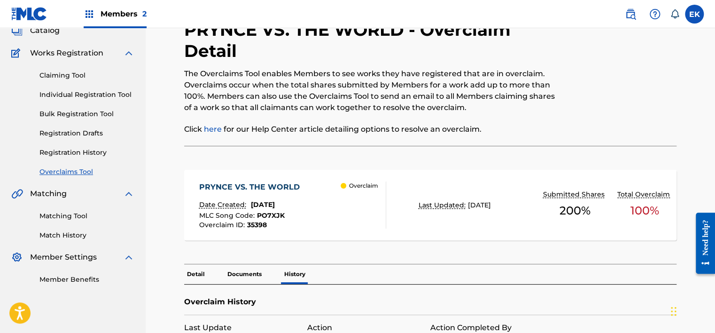
scroll to position [188, 0]
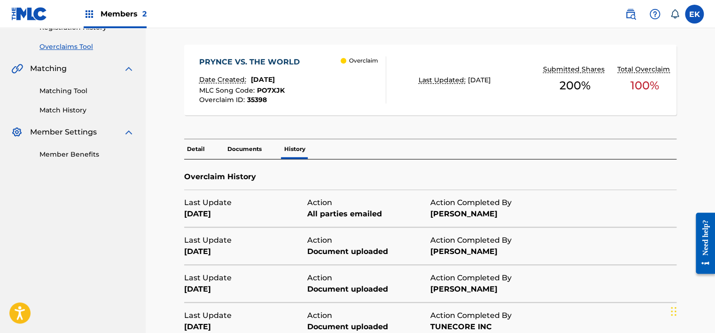
click at [203, 148] on p "Detail" at bounding box center [195, 149] width 23 height 20
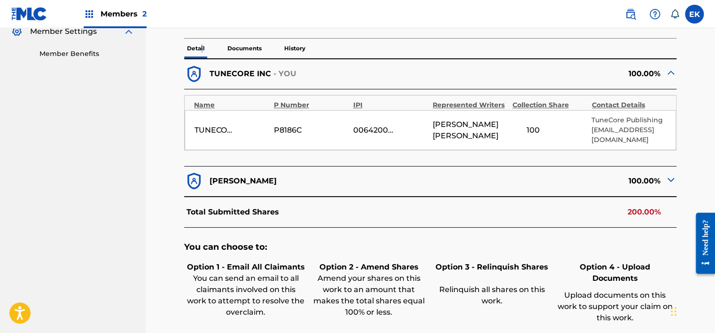
scroll to position [376, 0]
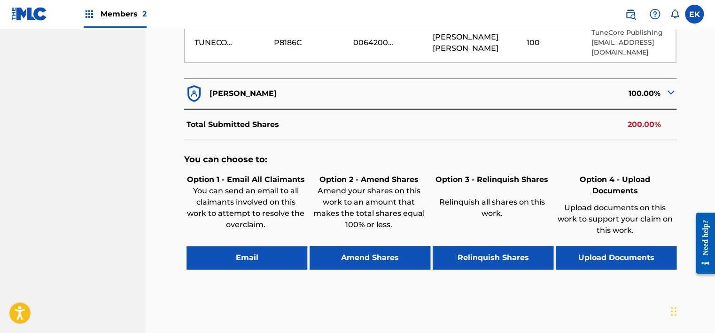
click at [237, 247] on button "Email" at bounding box center [247, 257] width 121 height 23
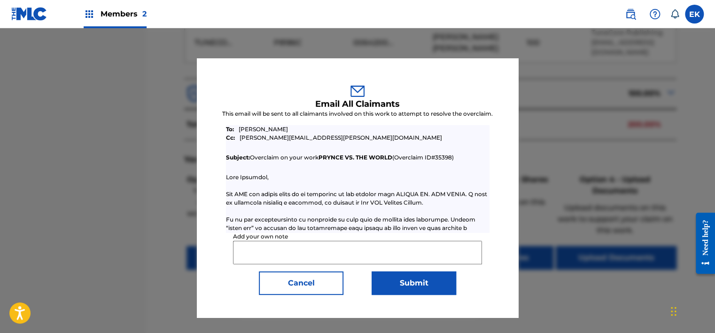
click at [267, 243] on input "Add your own note" at bounding box center [357, 252] width 249 height 23
paste input "If you would like to terminate works in your account you can request a terminat…"
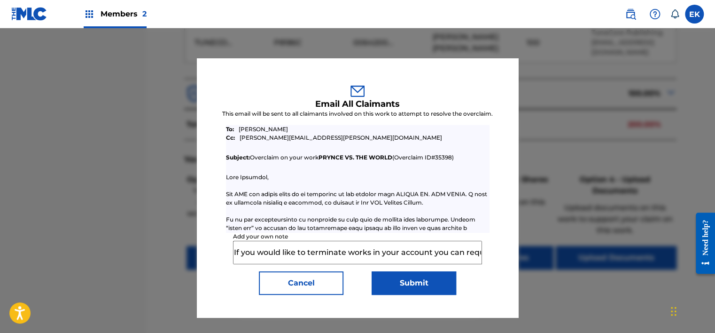
scroll to position [0, 954]
type input "If you would like to terminate works in your account you can request a terminat…"
click at [401, 279] on button "Submit" at bounding box center [414, 282] width 85 height 23
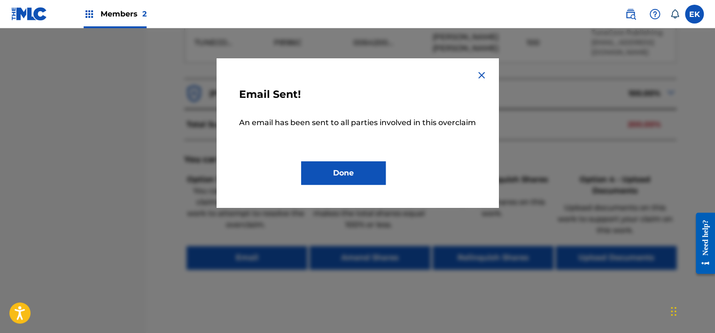
click at [366, 161] on button "Done" at bounding box center [343, 172] width 85 height 23
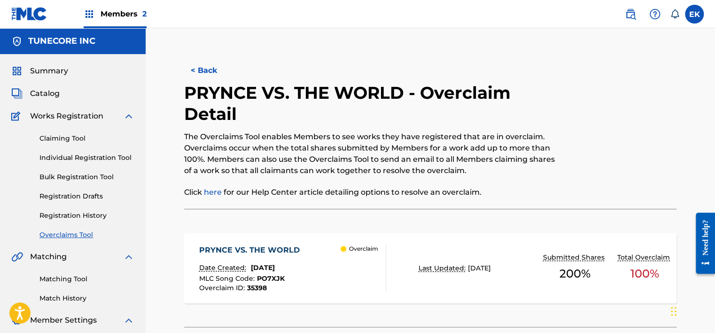
click at [218, 71] on button "< Back" at bounding box center [212, 70] width 56 height 23
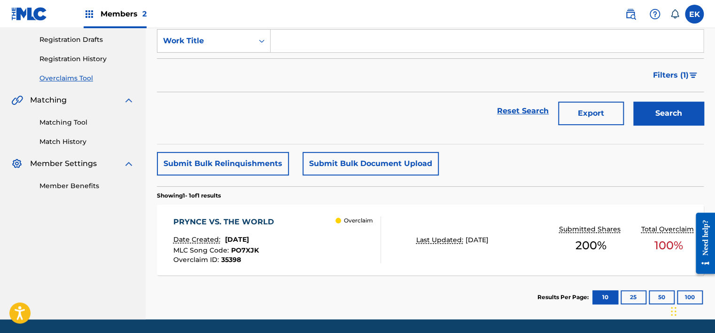
scroll to position [69, 0]
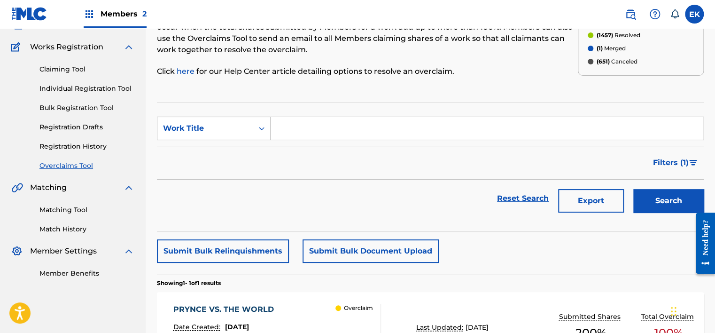
drag, startPoint x: 258, startPoint y: 129, endPoint x: 252, endPoint y: 137, distance: 10.1
click at [258, 129] on icon "Search Form" at bounding box center [261, 128] width 9 height 9
drag, startPoint x: 241, startPoint y: 154, endPoint x: 257, endPoint y: 140, distance: 21.3
click at [241, 153] on div "MLC Song Code" at bounding box center [213, 151] width 113 height 23
drag, startPoint x: 257, startPoint y: 140, endPoint x: 276, endPoint y: 128, distance: 22.7
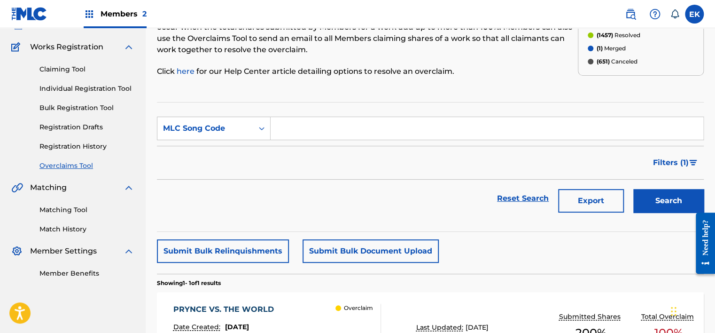
click at [276, 128] on input "Search Form" at bounding box center [487, 128] width 433 height 23
paste input "MO0608"
type input "MO0608"
click at [656, 211] on button "Search" at bounding box center [668, 200] width 70 height 23
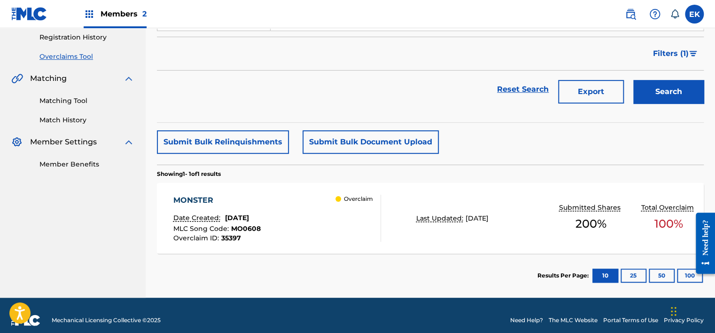
scroll to position [188, 0]
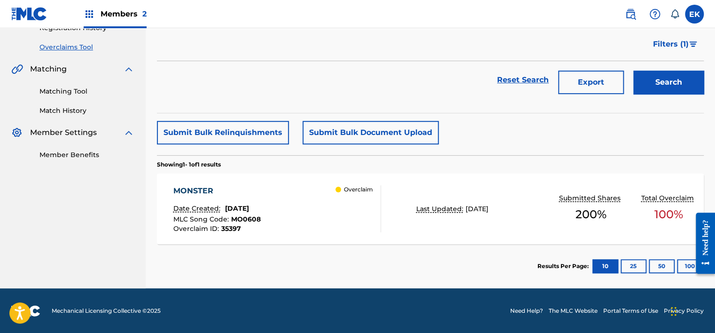
click at [317, 212] on div "MONSTER Date Created: [DATE] MLC Song Code : MO0608 Overclaim ID : 35397 Overcl…" at bounding box center [277, 208] width 208 height 47
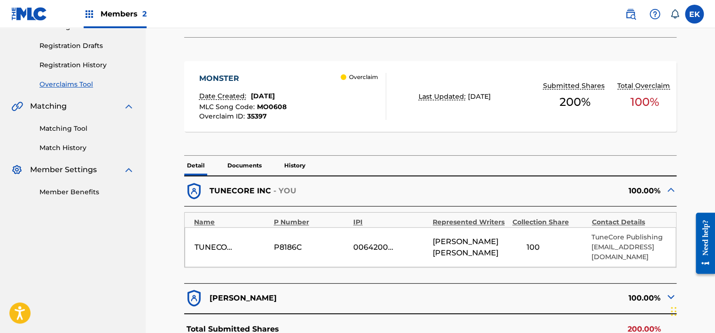
scroll to position [212, 0]
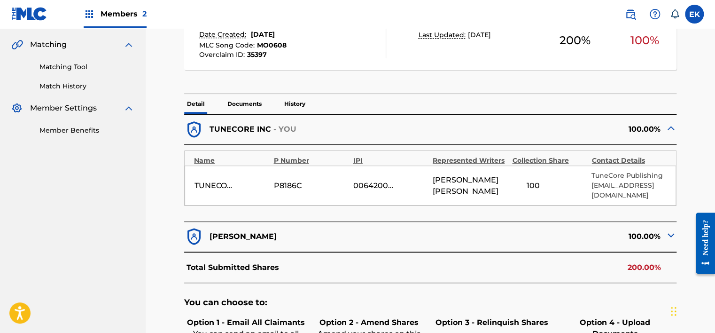
click at [298, 103] on p "History" at bounding box center [294, 104] width 27 height 20
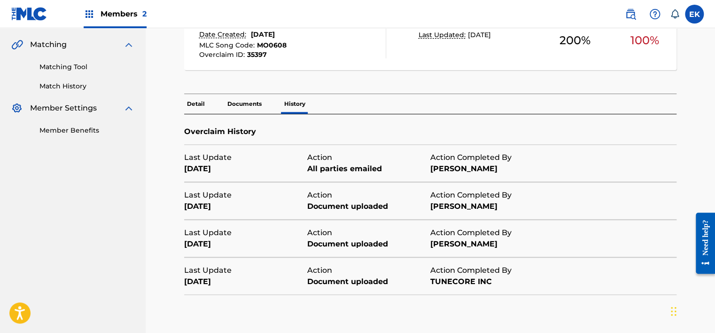
click at [195, 98] on p "Detail" at bounding box center [195, 104] width 23 height 20
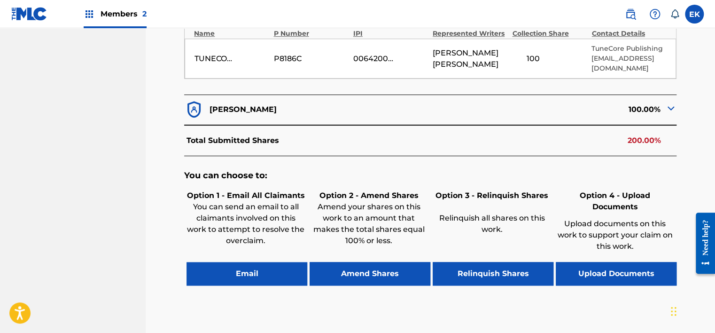
scroll to position [397, 0]
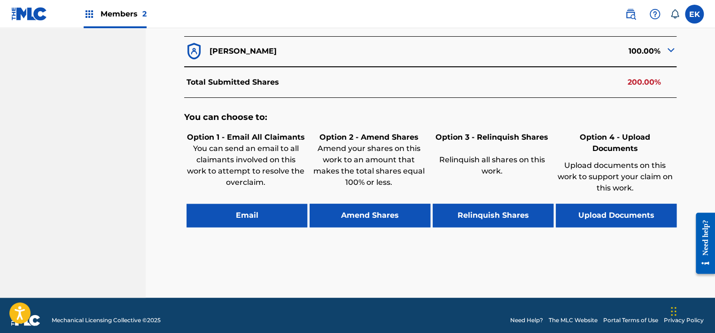
click at [289, 203] on button "Email" at bounding box center [247, 214] width 121 height 23
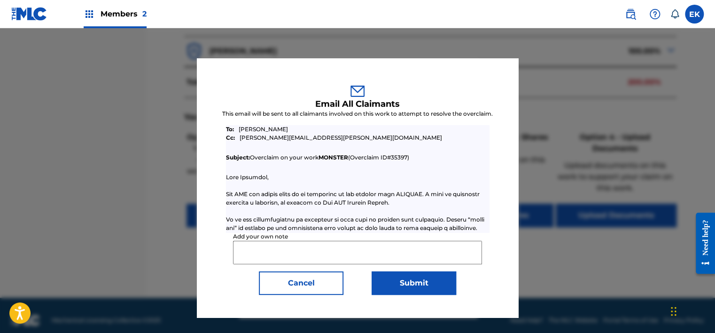
click at [254, 254] on input "Add your own note" at bounding box center [357, 252] width 249 height 23
paste input "If you would like to terminate works in your account you can request a terminat…"
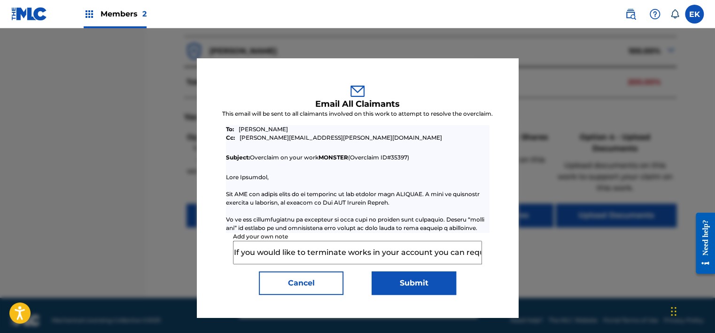
scroll to position [0, 954]
type input "If you would like to terminate works in your account you can request a terminat…"
click at [404, 280] on button "Submit" at bounding box center [414, 282] width 85 height 23
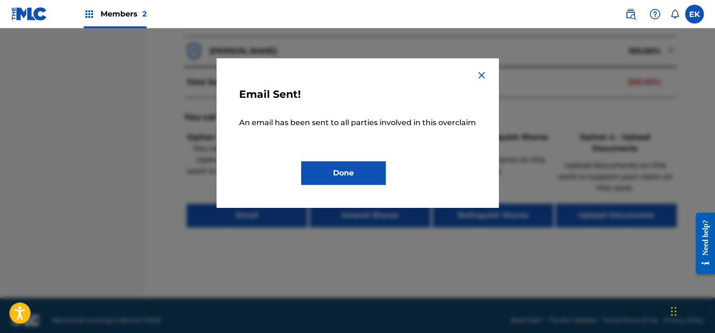
click at [353, 168] on button "Done" at bounding box center [343, 172] width 85 height 23
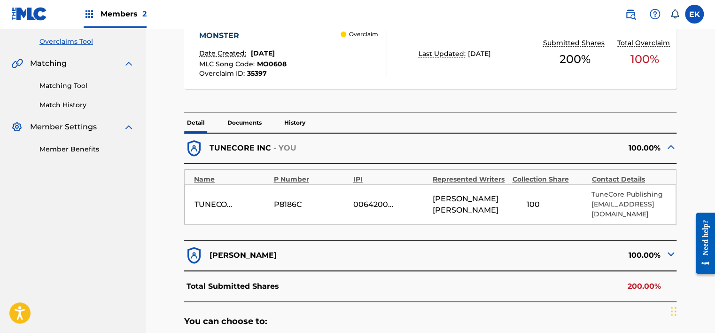
scroll to position [21, 0]
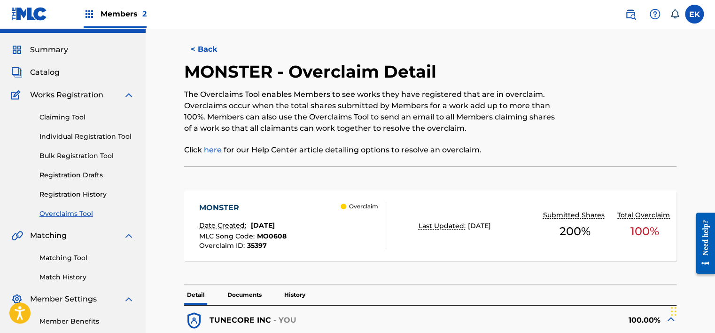
click at [208, 53] on button "< Back" at bounding box center [212, 49] width 56 height 23
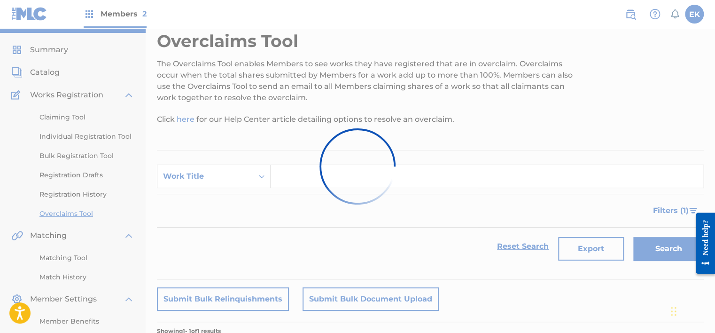
scroll to position [163, 0]
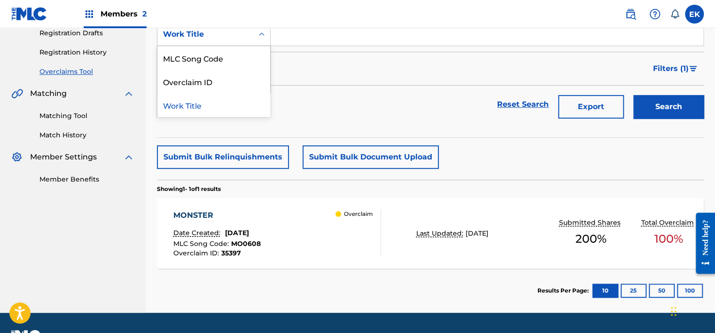
drag, startPoint x: 244, startPoint y: 29, endPoint x: 245, endPoint y: 43, distance: 14.1
click at [245, 30] on div "Work Title" at bounding box center [205, 34] width 85 height 11
drag, startPoint x: 242, startPoint y: 55, endPoint x: 279, endPoint y: 55, distance: 37.6
click at [243, 56] on div "MLC Song Code" at bounding box center [213, 57] width 113 height 23
click at [301, 41] on input "Search Form" at bounding box center [487, 34] width 433 height 23
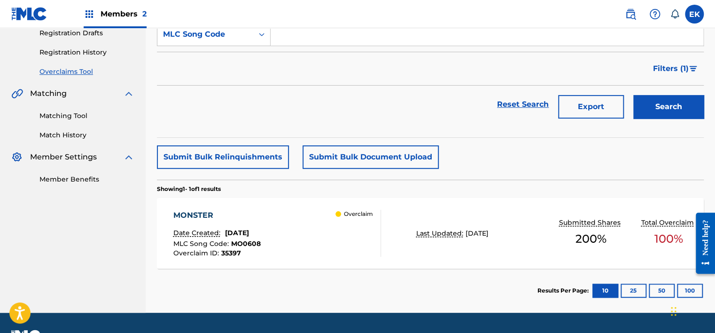
paste input "CK92SB"
type input "CK92SB"
click at [658, 110] on button "Search" at bounding box center [668, 106] width 70 height 23
click at [296, 213] on div "CHANGE Date Created: [DATE] MLC Song Code : CK92SB Overclaim ID : 35394 Overcla…" at bounding box center [277, 233] width 208 height 47
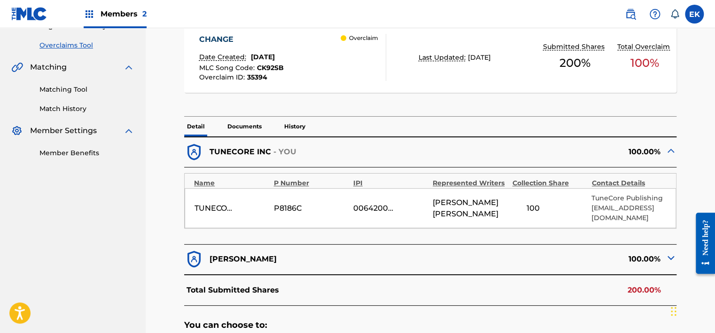
scroll to position [188, 0]
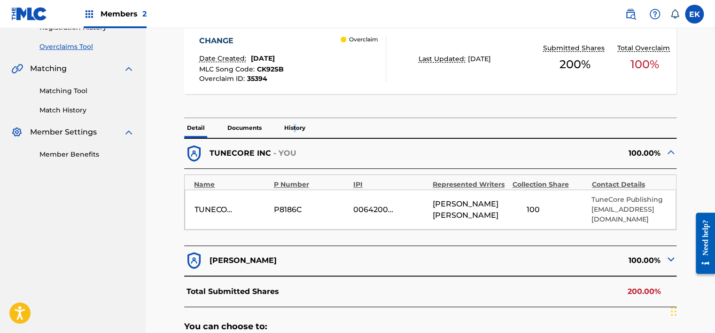
click at [295, 120] on p "History" at bounding box center [294, 128] width 27 height 20
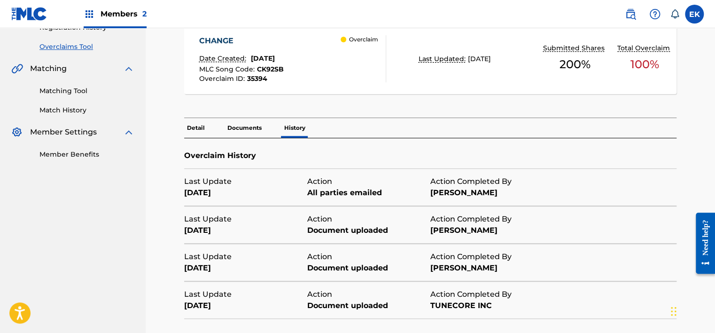
drag, startPoint x: 295, startPoint y: 120, endPoint x: 184, endPoint y: 117, distance: 110.5
drag, startPoint x: 184, startPoint y: 117, endPoint x: 266, endPoint y: 105, distance: 83.2
click at [266, 105] on div "CHANGE Date Created: [DATE] MLC Song Code : CK92SB Overclaim ID : 35394 Overcla…" at bounding box center [430, 63] width 492 height 109
click at [201, 124] on p "Detail" at bounding box center [195, 128] width 23 height 20
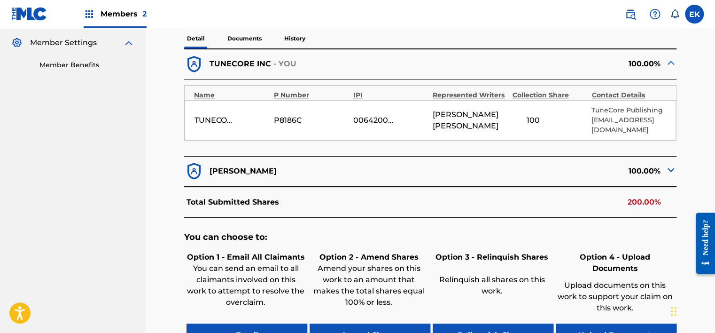
scroll to position [376, 0]
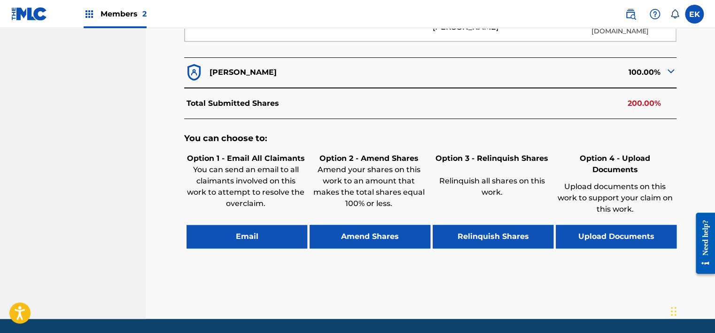
click at [258, 231] on button "Email" at bounding box center [247, 236] width 121 height 23
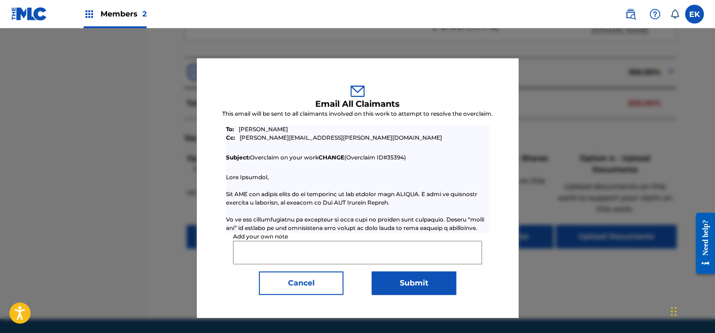
click at [280, 257] on input "Add your own note" at bounding box center [357, 252] width 249 height 23
paste input "If you would like to terminate works in your account you can request a terminat…"
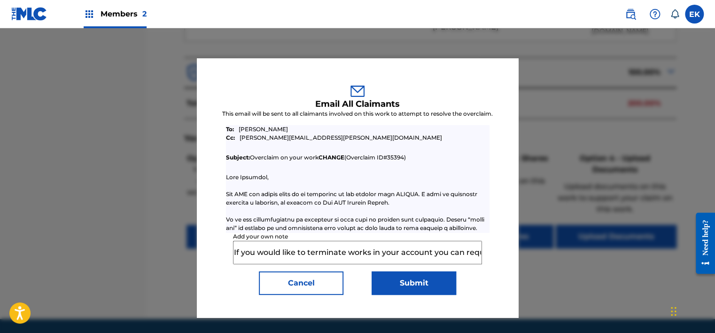
scroll to position [0, 954]
type input "If you would like to terminate works in your account you can request a terminat…"
click at [394, 276] on button "Submit" at bounding box center [414, 282] width 85 height 23
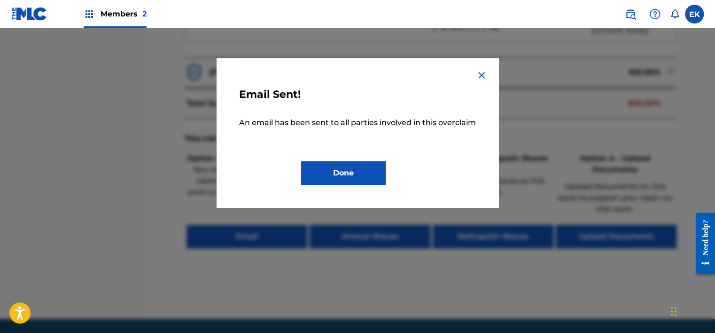
click at [354, 169] on button "Done" at bounding box center [343, 172] width 85 height 23
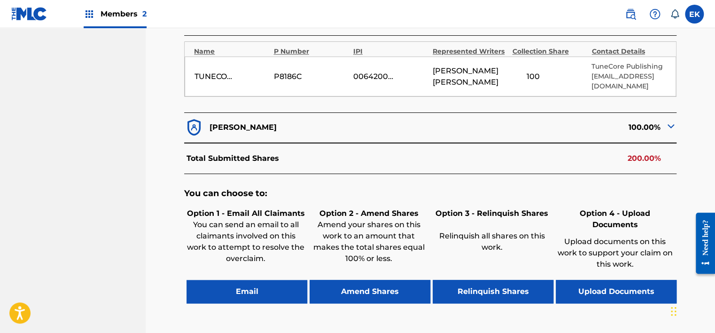
scroll to position [235, 0]
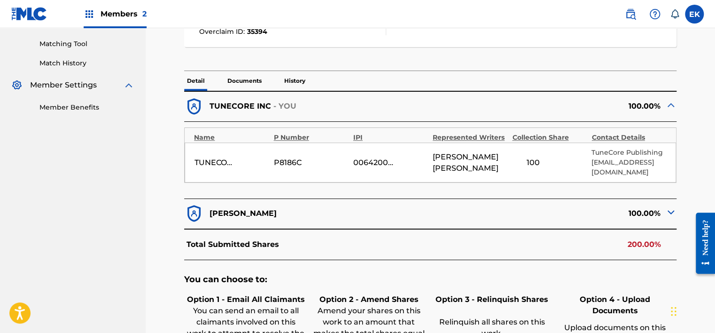
click at [287, 80] on p "History" at bounding box center [294, 81] width 27 height 20
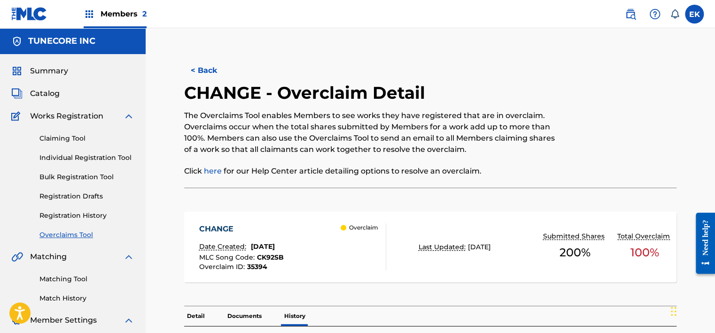
click at [213, 72] on button "< Back" at bounding box center [212, 70] width 56 height 23
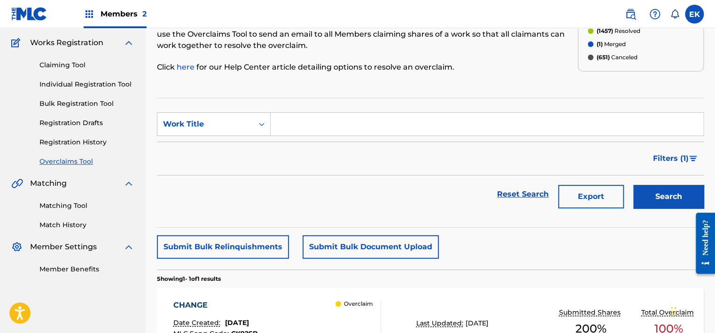
scroll to position [69, 0]
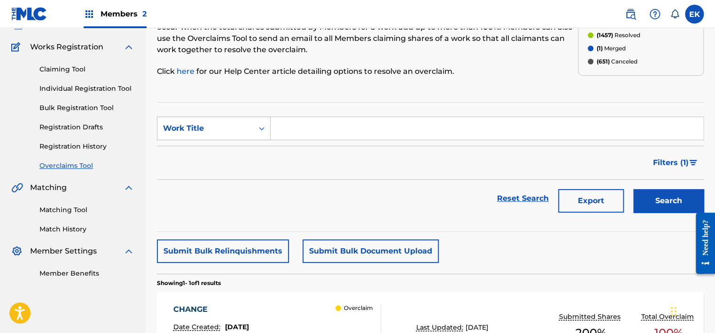
click at [254, 130] on div "Search Form" at bounding box center [261, 128] width 17 height 17
drag, startPoint x: 248, startPoint y: 155, endPoint x: 255, endPoint y: 154, distance: 7.1
click at [249, 155] on div "MLC Song Code" at bounding box center [213, 151] width 113 height 23
click at [291, 132] on input "Search Form" at bounding box center [487, 128] width 433 height 23
paste input "KB5PRB"
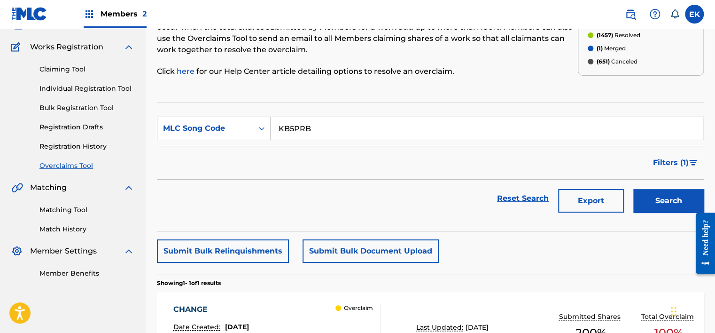
type input "KB5PRB"
click at [674, 200] on button "Search" at bounding box center [668, 200] width 70 height 23
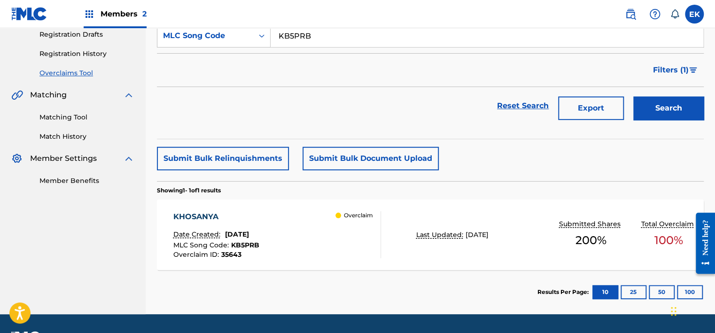
scroll to position [163, 0]
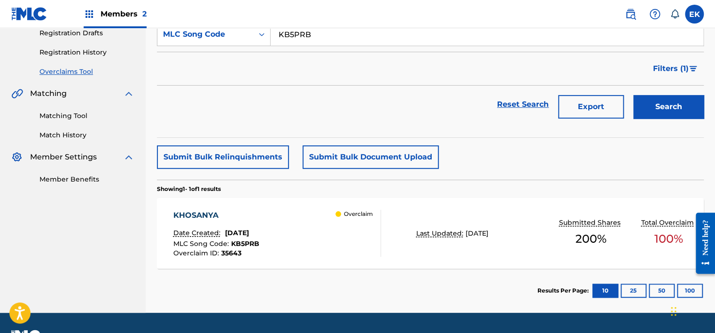
click at [259, 224] on div "KHOSANYA Date Created: [DATE] MLC Song Code : KB5PRB Overclaim ID : 35643" at bounding box center [216, 233] width 86 height 47
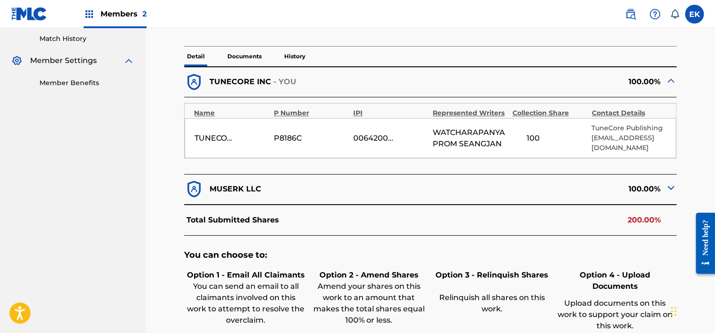
scroll to position [282, 0]
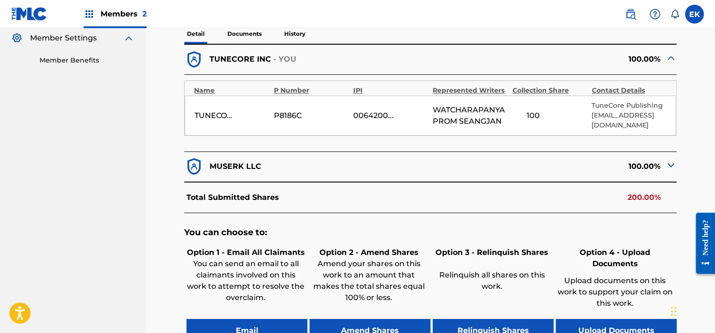
click at [236, 34] on p "Documents" at bounding box center [245, 34] width 40 height 20
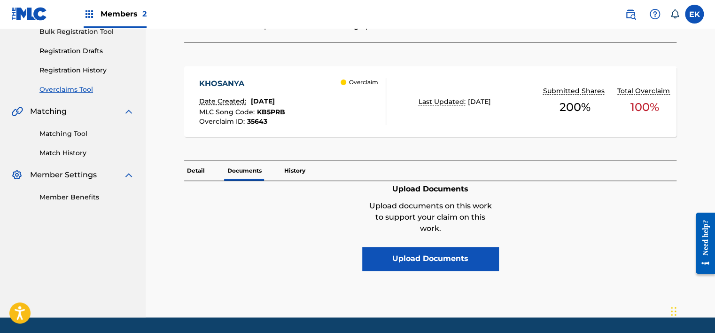
scroll to position [174, 0]
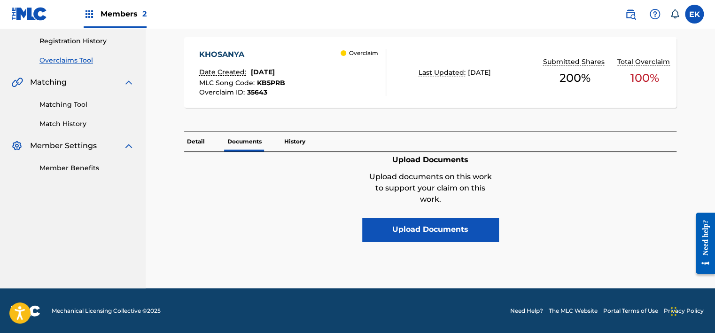
click at [402, 233] on button "Upload Documents" at bounding box center [430, 229] width 136 height 23
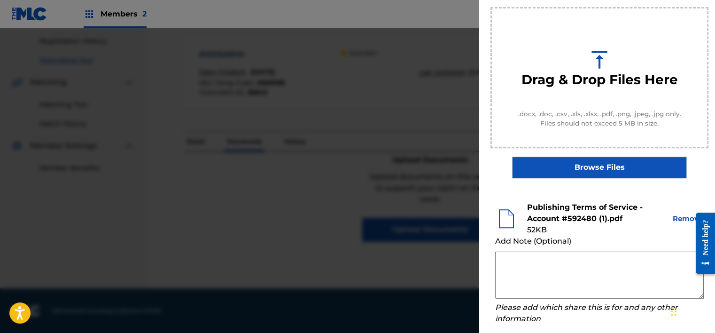
click at [679, 217] on button "Remove" at bounding box center [688, 218] width 32 height 11
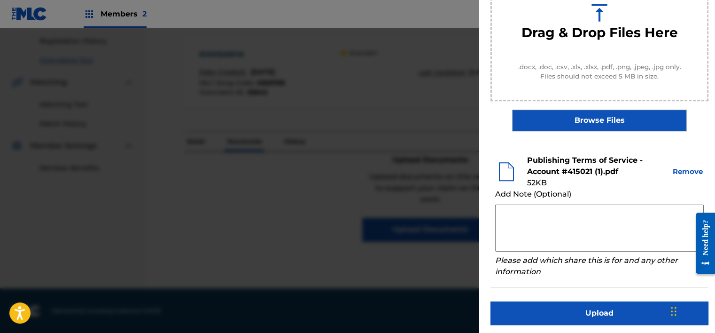
scroll to position [143, 0]
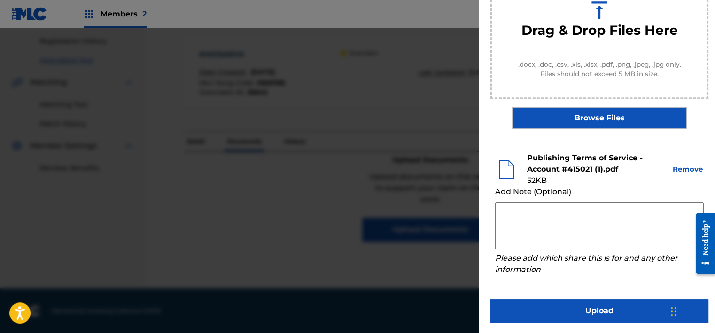
click at [596, 313] on button "Upload" at bounding box center [600, 310] width 218 height 23
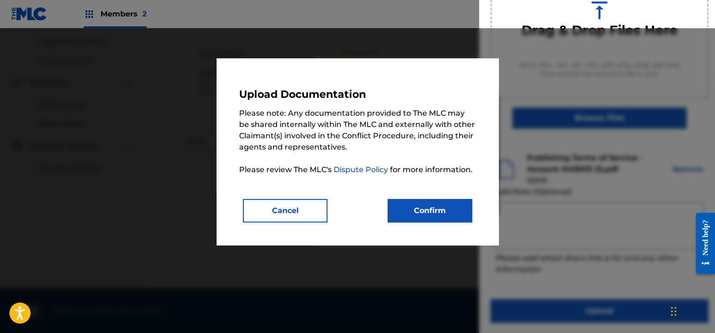
click at [429, 206] on button "Confirm" at bounding box center [430, 210] width 85 height 23
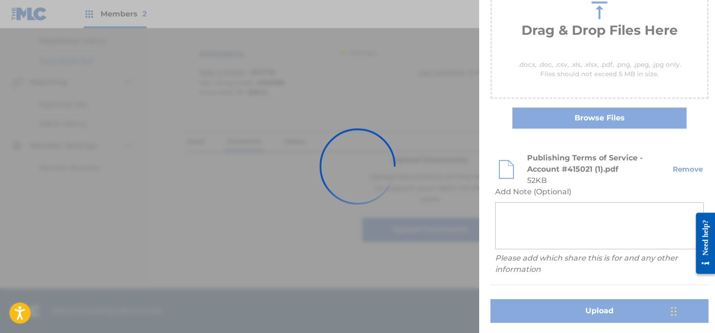
scroll to position [80, 0]
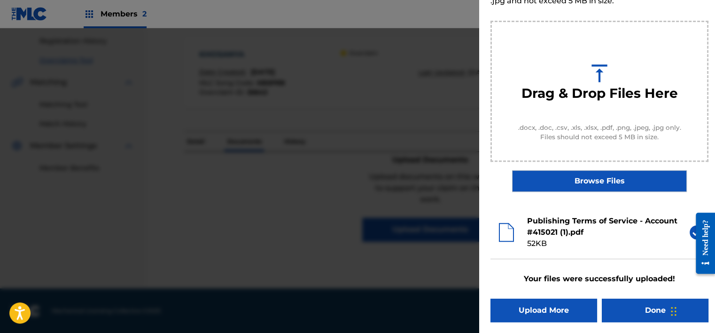
click at [631, 305] on button "Done" at bounding box center [655, 309] width 107 height 23
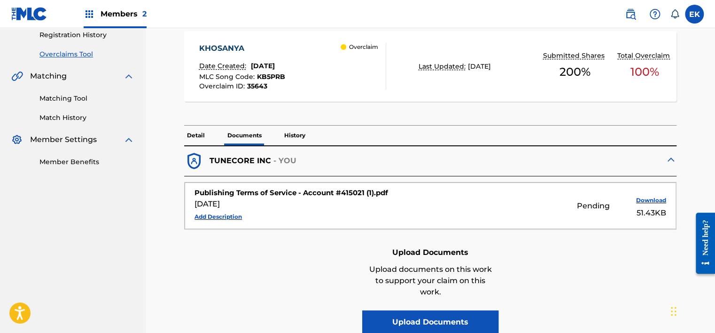
scroll to position [235, 0]
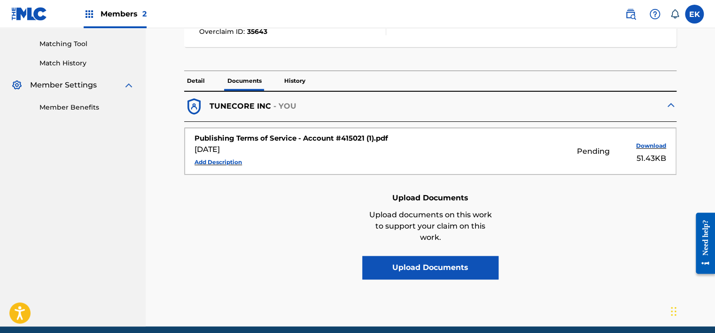
click at [199, 73] on p "Detail" at bounding box center [195, 81] width 23 height 20
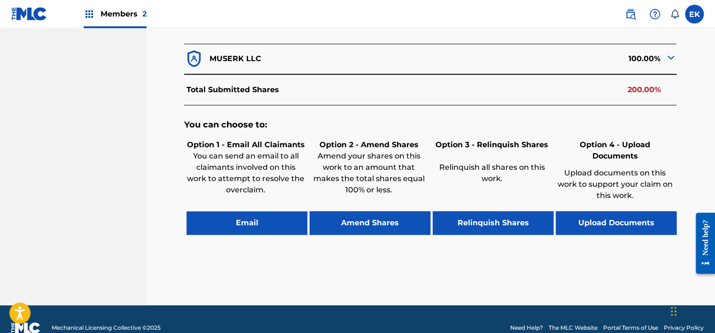
scroll to position [397, 0]
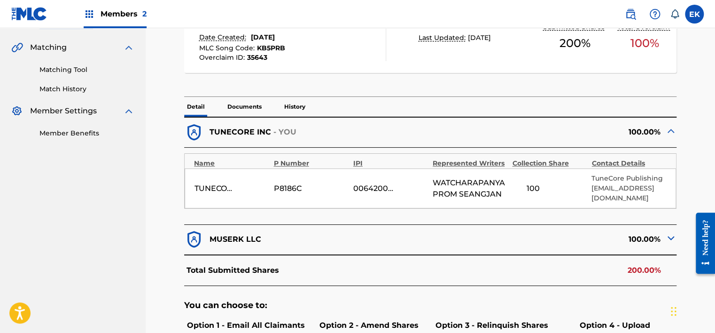
click at [252, 105] on p "Documents" at bounding box center [245, 107] width 40 height 20
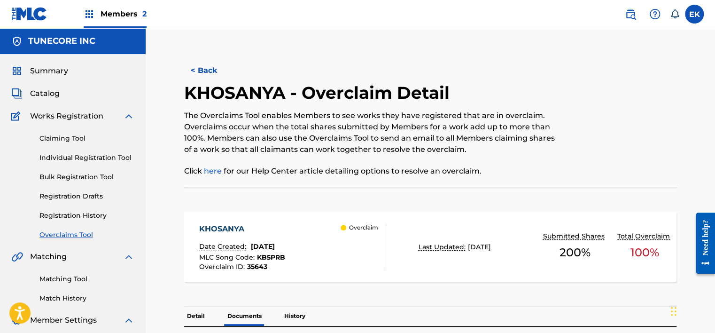
click at [205, 71] on button "< Back" at bounding box center [212, 70] width 56 height 23
click at [206, 68] on button "< Back" at bounding box center [212, 70] width 56 height 23
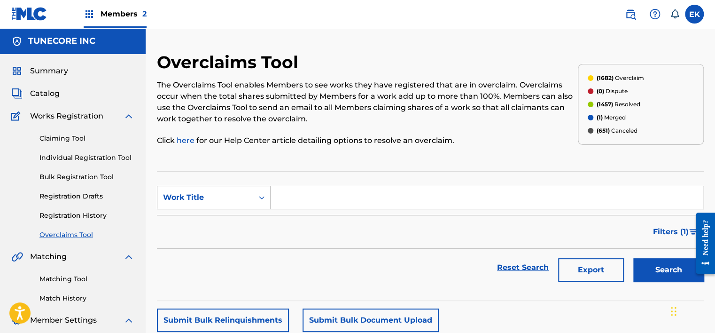
click at [254, 193] on div "Search Form" at bounding box center [261, 197] width 17 height 17
click at [240, 213] on div "MLC Song Code" at bounding box center [213, 220] width 113 height 23
click at [290, 199] on input "Search Form" at bounding box center [487, 197] width 433 height 23
paste input "ES2MOJ"
type input "ES2MOJ"
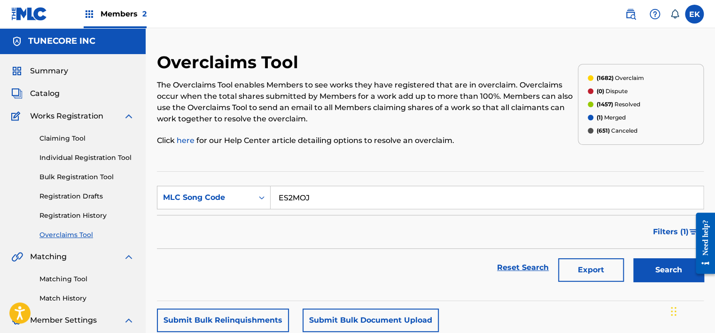
click at [655, 273] on button "Search" at bounding box center [668, 269] width 70 height 23
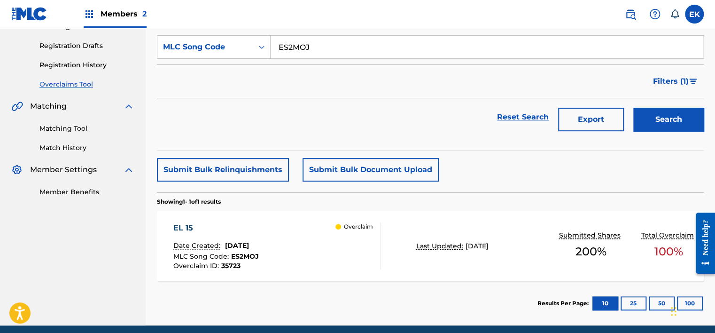
scroll to position [167, 0]
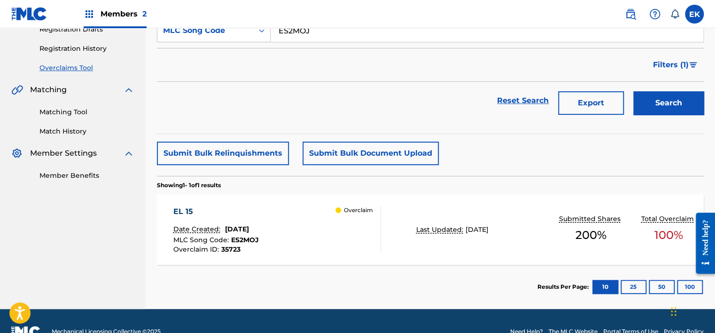
click at [323, 208] on div "EL 15 Date Created: [DATE] MLC Song Code : ES2MOJ Overclaim ID : 35723 Overclaim" at bounding box center [277, 229] width 208 height 47
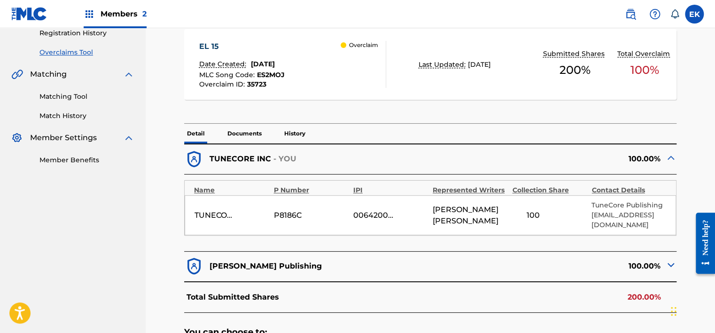
scroll to position [188, 0]
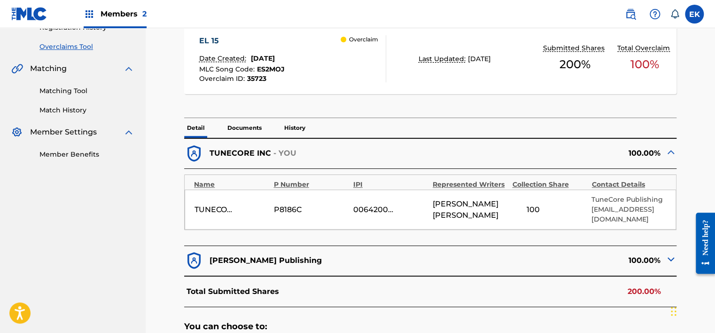
click at [236, 124] on p "Documents" at bounding box center [245, 128] width 40 height 20
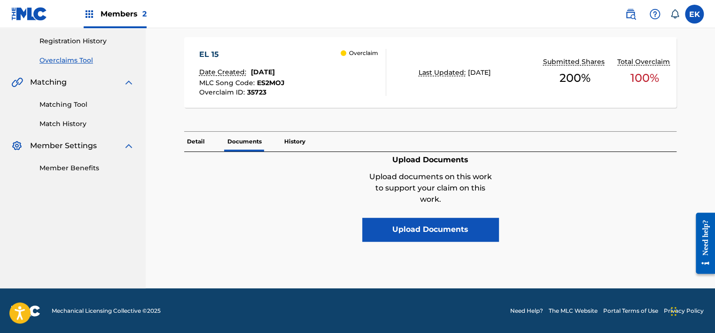
click at [196, 141] on p "Detail" at bounding box center [195, 142] width 23 height 20
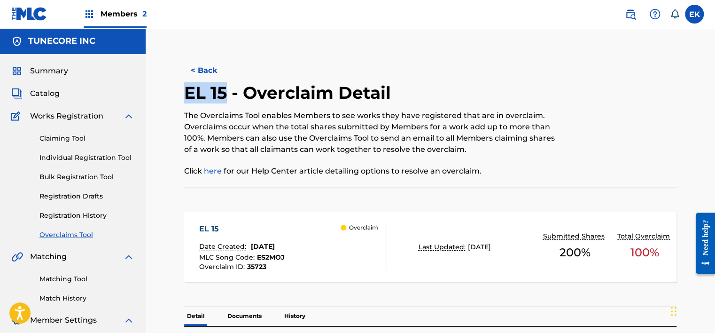
drag, startPoint x: 182, startPoint y: 91, endPoint x: 223, endPoint y: 92, distance: 40.4
copy h2 "EL 15"
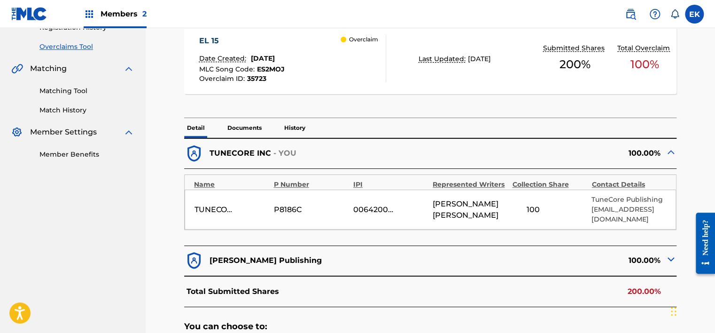
scroll to position [329, 0]
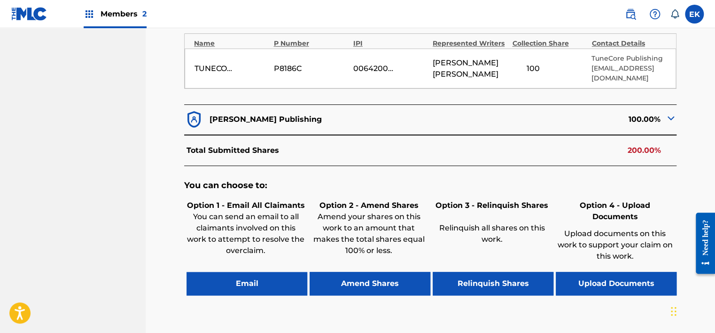
click at [252, 272] on button "Email" at bounding box center [247, 283] width 121 height 23
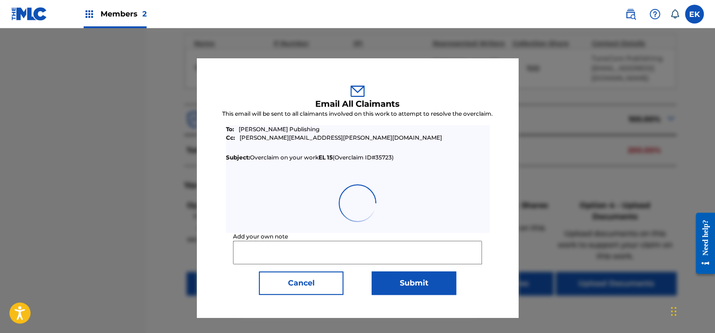
drag, startPoint x: 303, startPoint y: 283, endPoint x: 315, endPoint y: 280, distance: 13.0
click at [304, 282] on button "Cancel" at bounding box center [301, 282] width 85 height 23
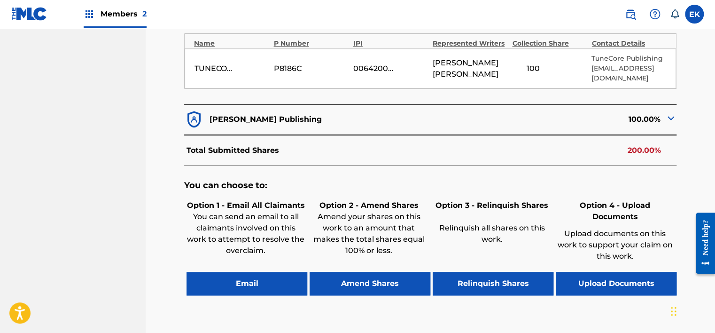
click at [592, 272] on button "Upload Documents" at bounding box center [616, 283] width 121 height 23
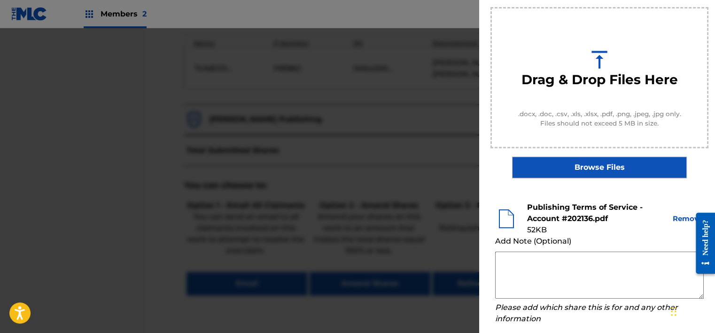
scroll to position [141, 0]
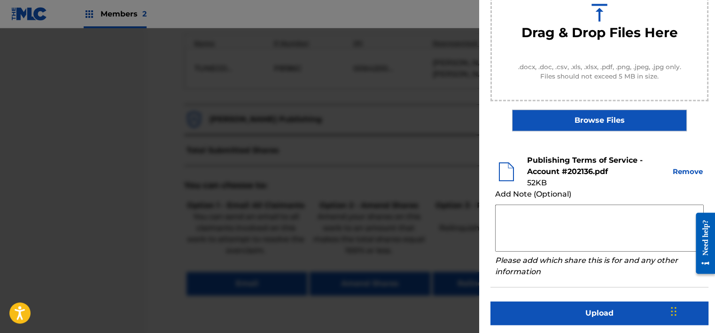
click at [549, 319] on button "Upload" at bounding box center [600, 312] width 218 height 23
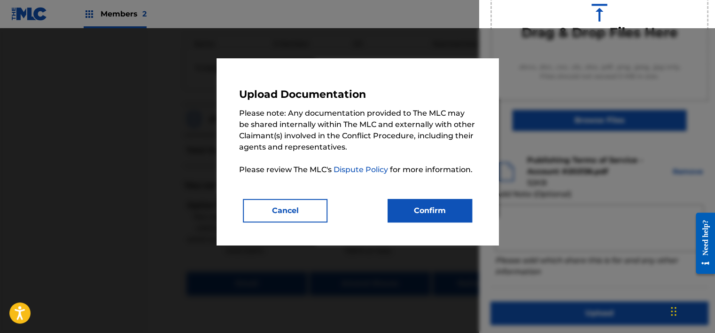
click at [438, 212] on button "Confirm" at bounding box center [430, 210] width 85 height 23
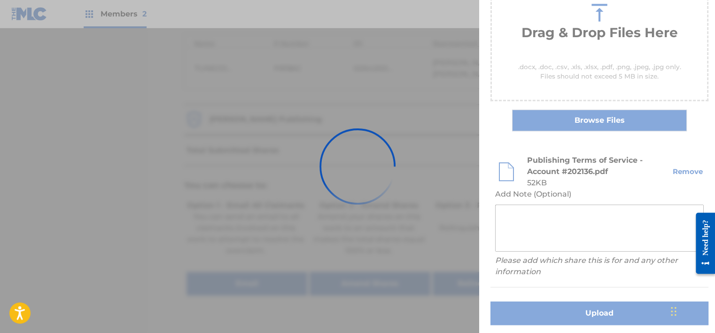
scroll to position [80, 0]
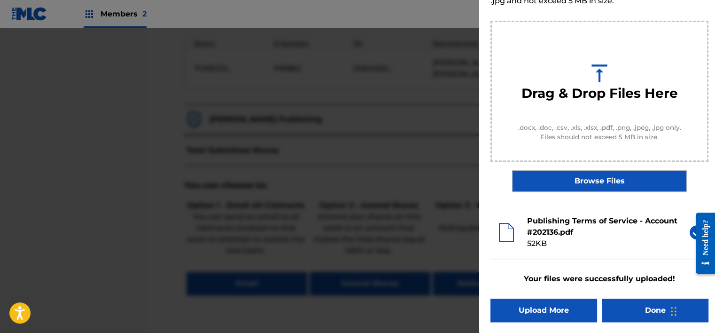
click at [615, 313] on button "Done" at bounding box center [655, 309] width 107 height 23
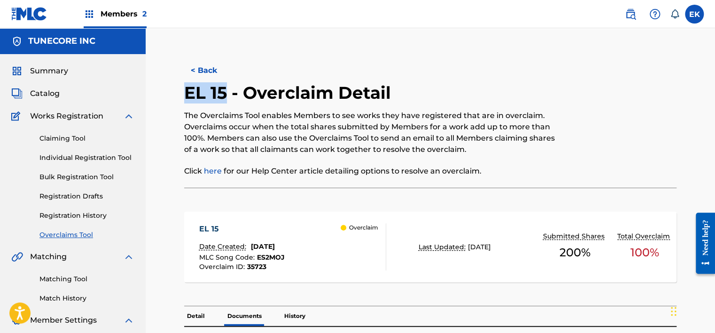
click at [202, 67] on button "< Back" at bounding box center [212, 70] width 56 height 23
click at [207, 66] on button "< Back" at bounding box center [212, 70] width 56 height 23
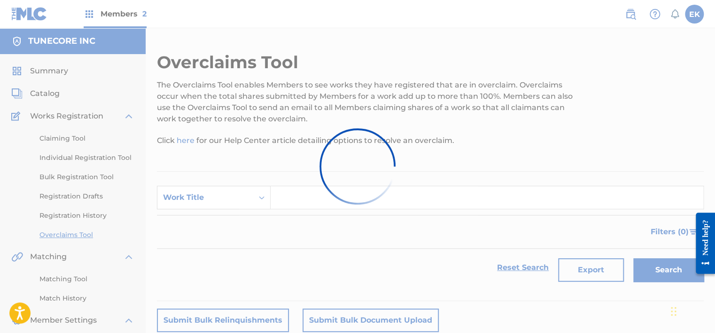
scroll to position [163, 0]
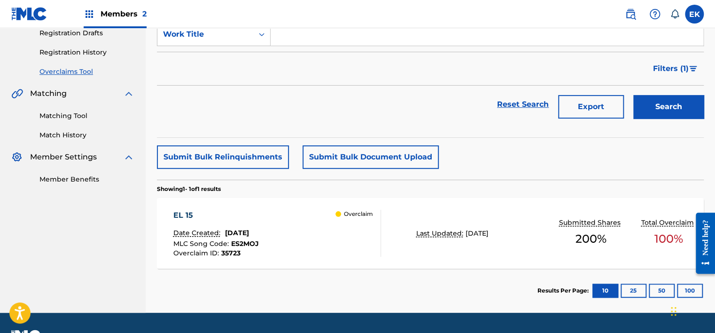
click at [326, 237] on div "EL 15 Date Created: [DATE] MLC Song Code : ES2MOJ Overclaim ID : 35723 Overclaim" at bounding box center [277, 233] width 208 height 47
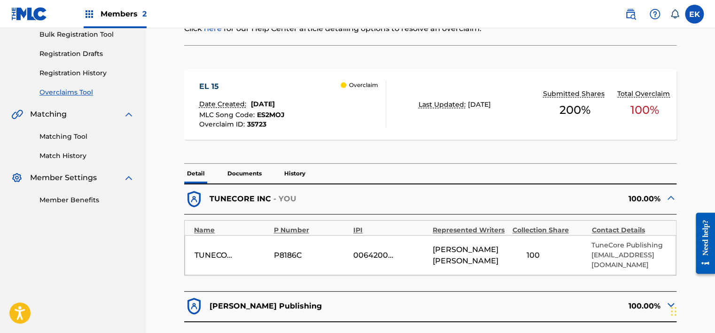
scroll to position [141, 0]
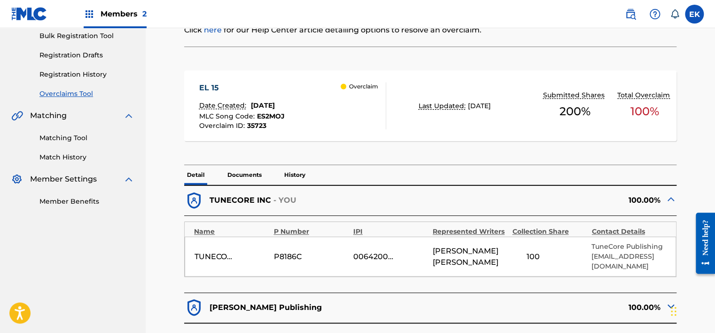
click at [243, 172] on p "Documents" at bounding box center [245, 175] width 40 height 20
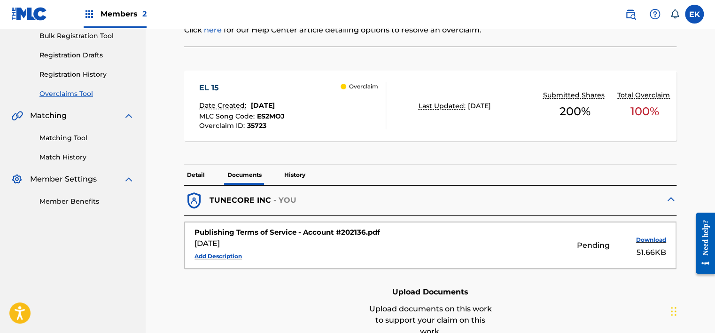
click at [201, 164] on div "EL 15 Date Created: [DATE] MLC Song Code : ES2MOJ Overclaim ID : 35723 Overclai…" at bounding box center [430, 110] width 492 height 109
click at [200, 173] on p "Detail" at bounding box center [195, 175] width 23 height 20
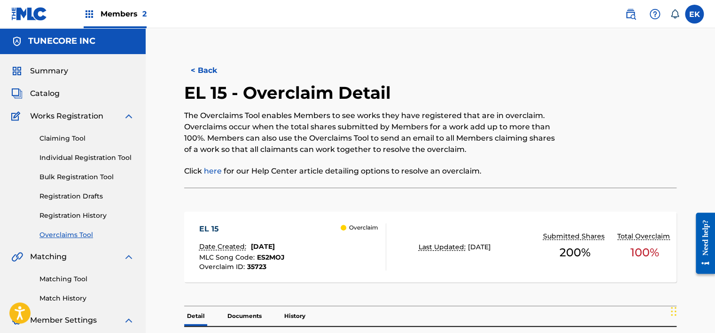
click at [212, 70] on button "< Back" at bounding box center [212, 70] width 56 height 23
